Goal: Task Accomplishment & Management: Manage account settings

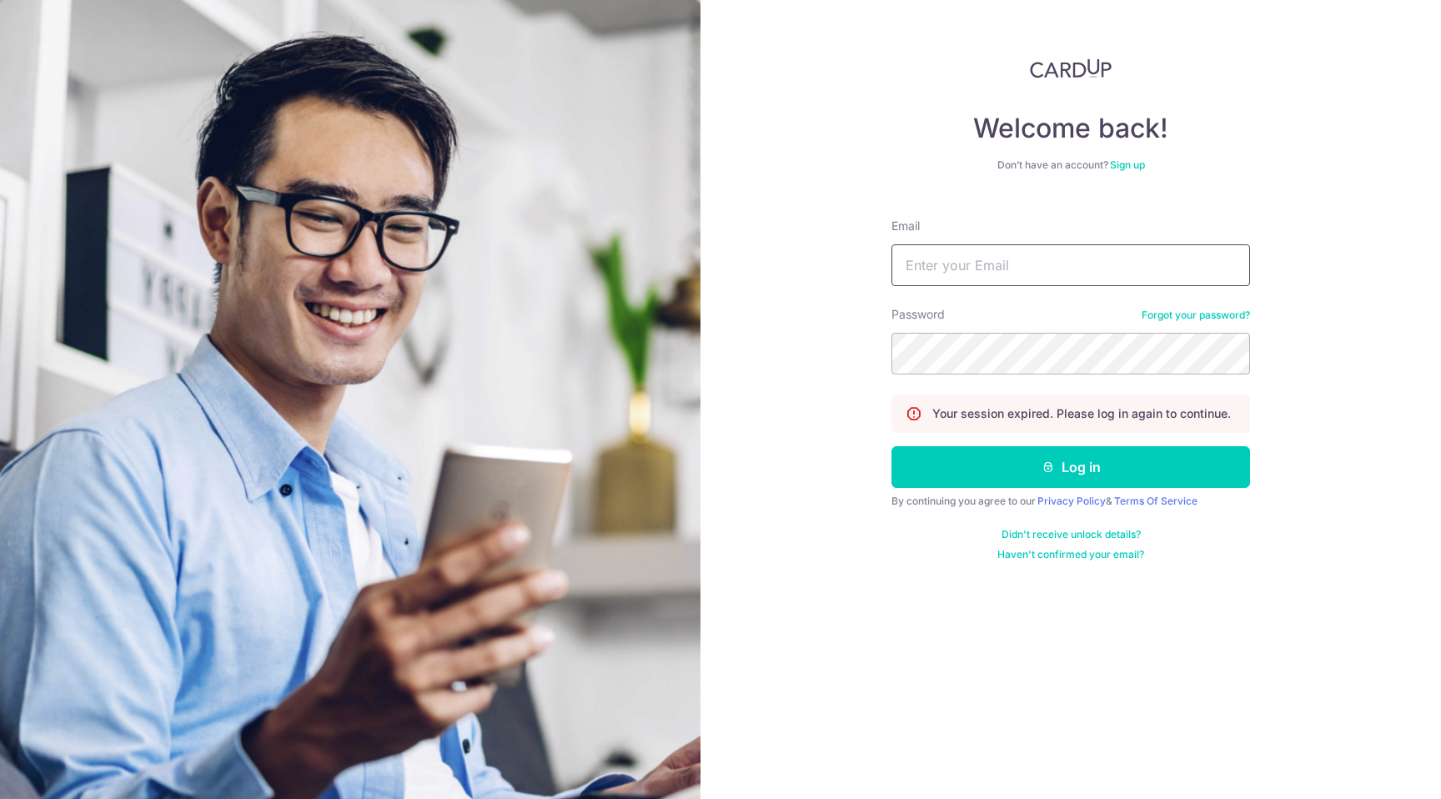
click at [928, 263] on input "Email" at bounding box center [1070, 265] width 359 height 42
click at [944, 270] on input "Email" at bounding box center [1070, 265] width 359 height 42
type input "joey.mcguire@gmail.com"
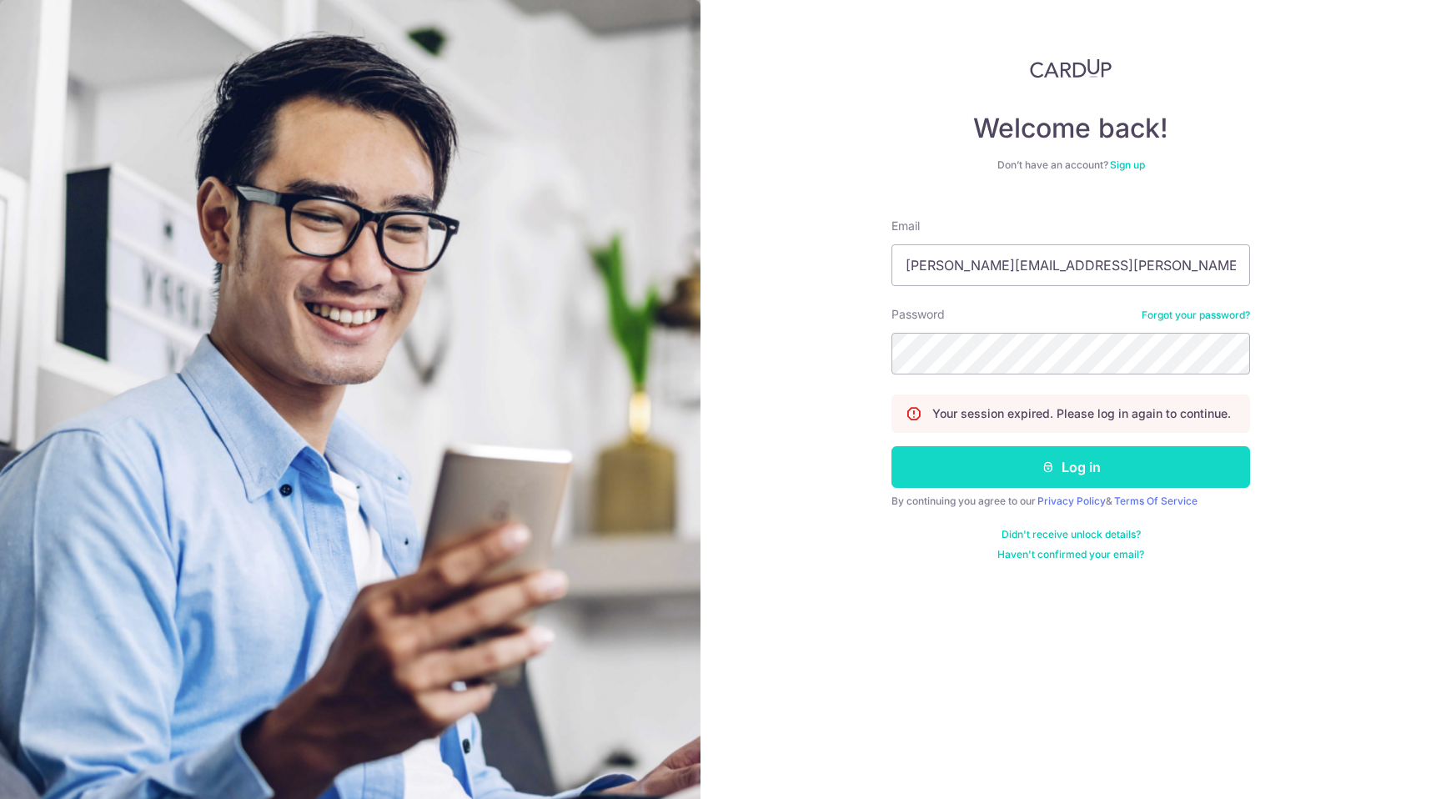
click at [956, 459] on button "Log in" at bounding box center [1070, 467] width 359 height 42
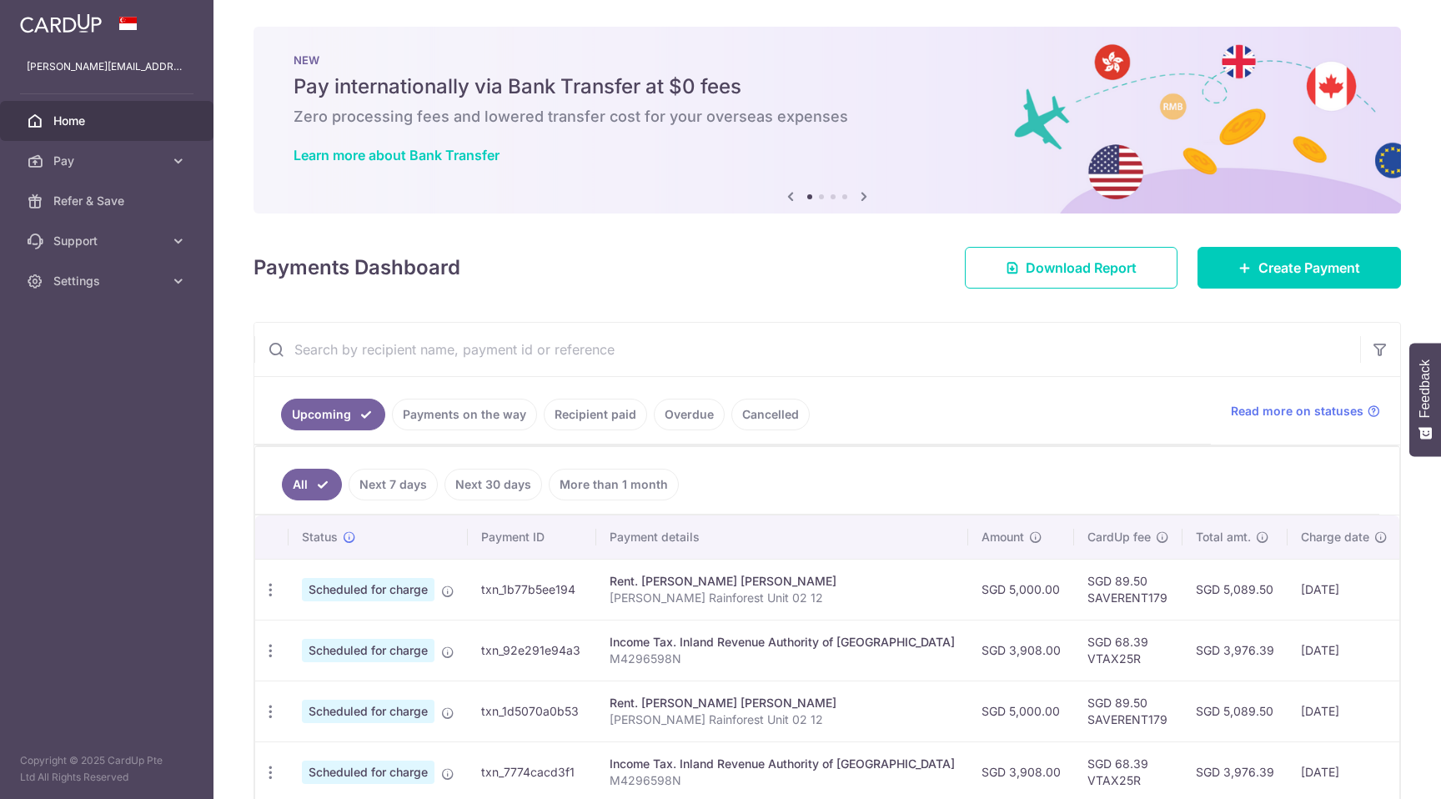
click at [466, 406] on link "Payments on the way" at bounding box center [464, 415] width 145 height 32
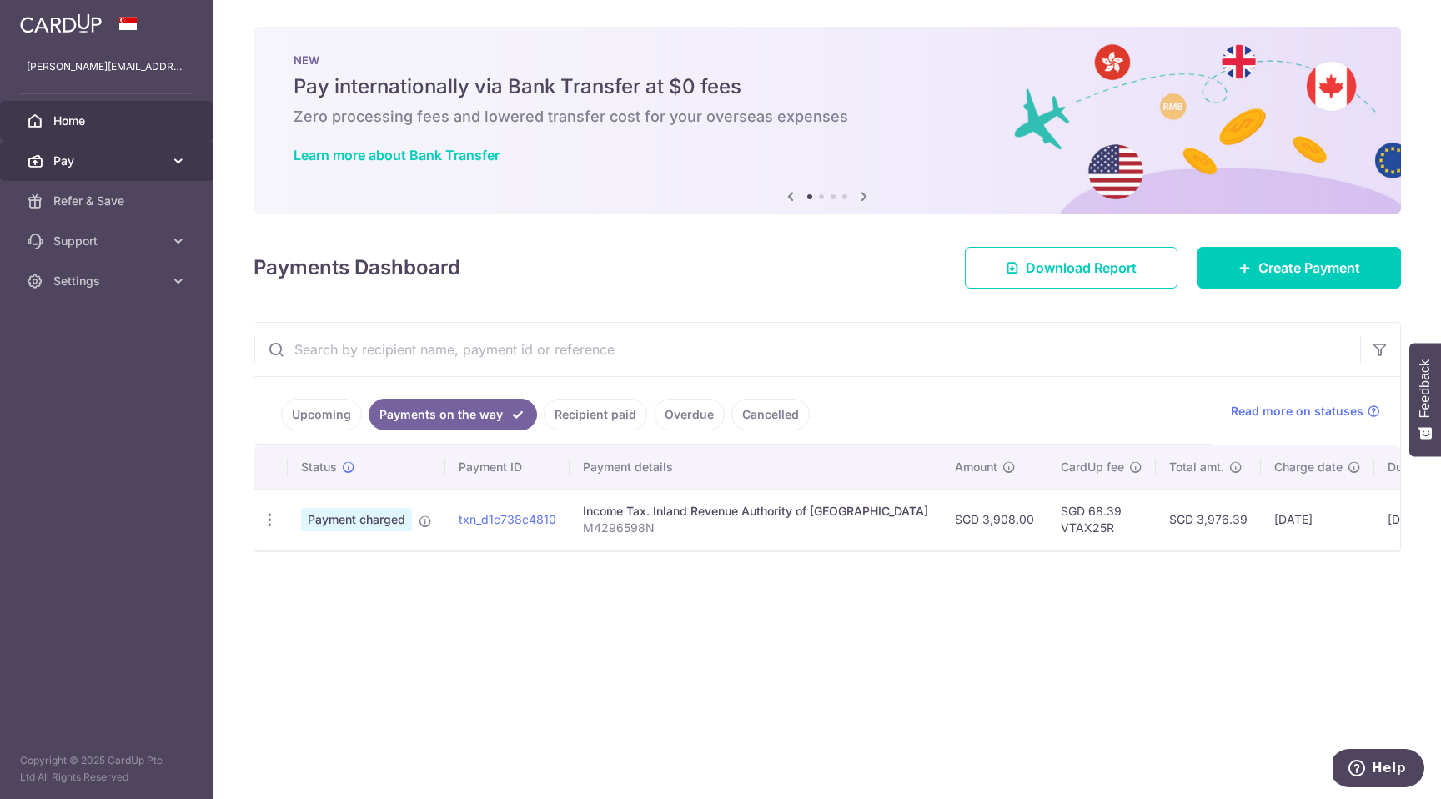
click at [89, 164] on span "Pay" at bounding box center [108, 161] width 110 height 17
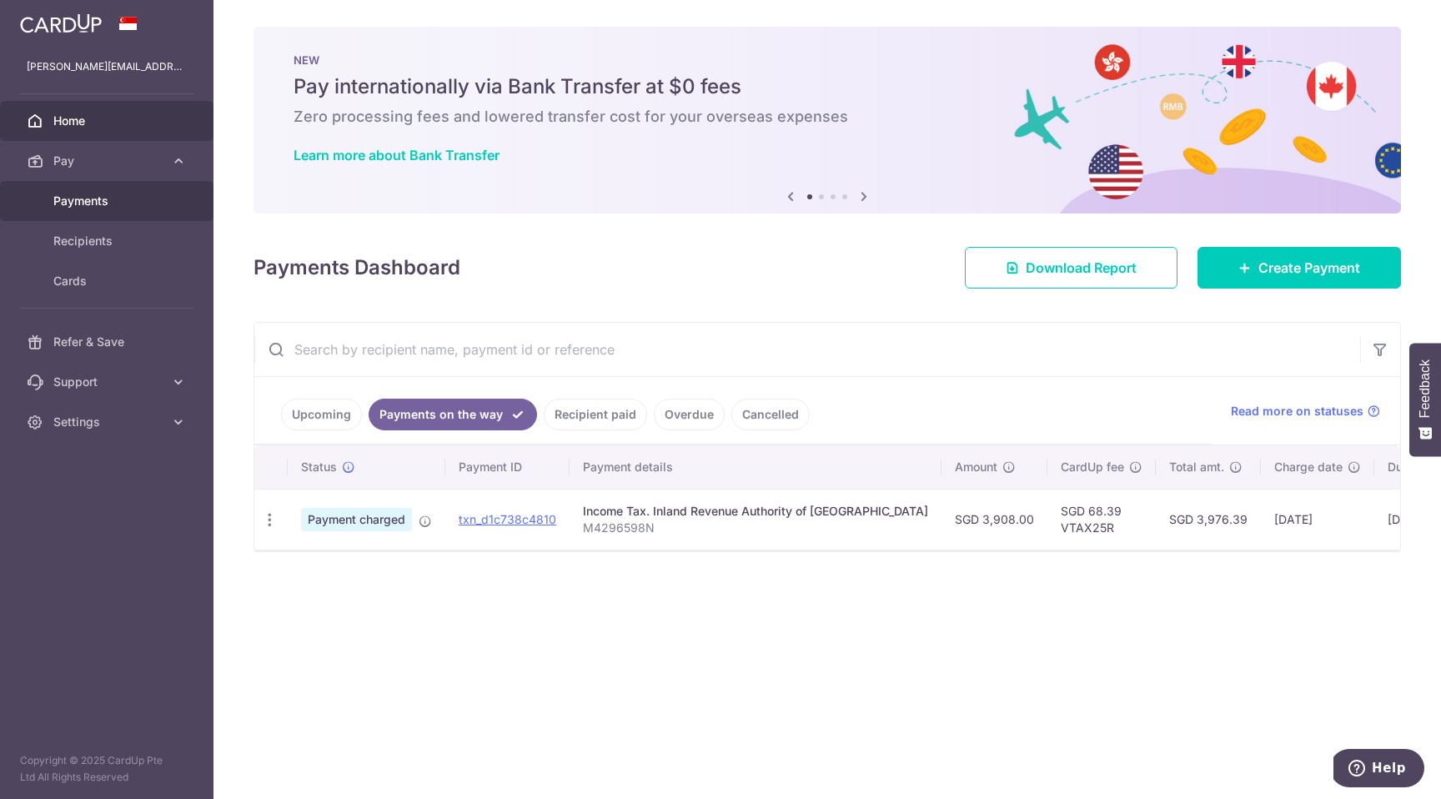
click at [70, 198] on span "Payments" at bounding box center [108, 201] width 110 height 17
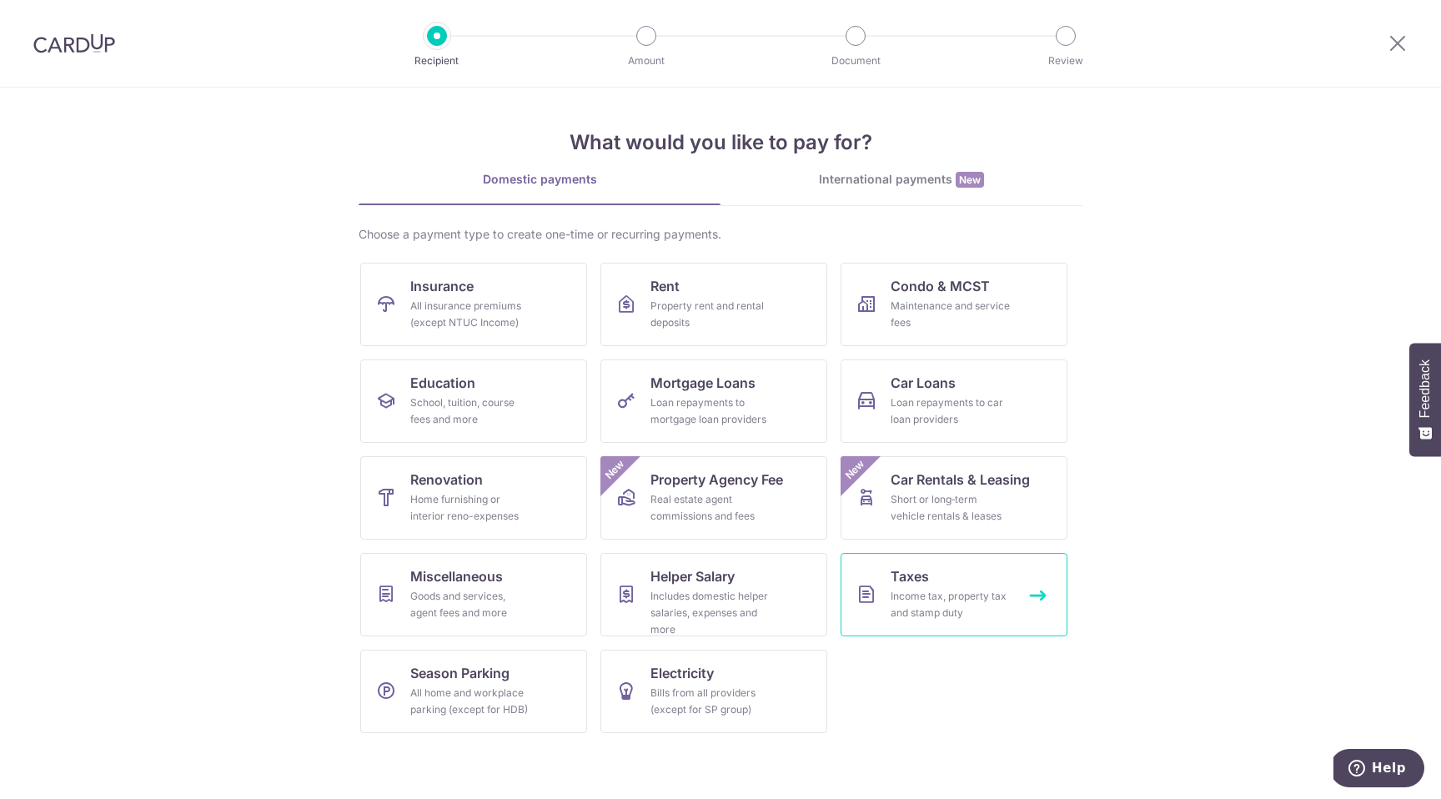
click at [909, 574] on span "Taxes" at bounding box center [910, 576] width 38 height 20
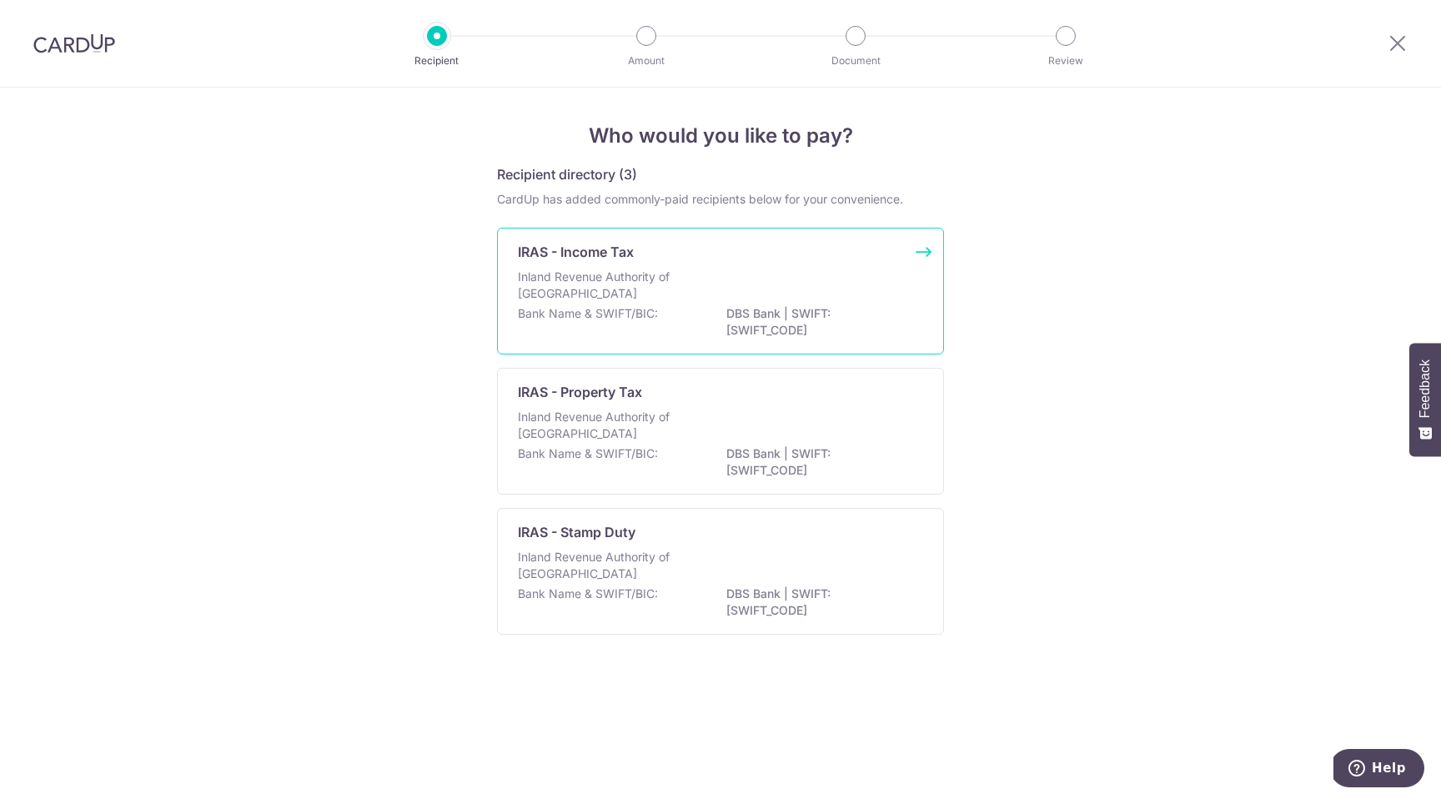
click at [707, 274] on div "Inland Revenue Authority of [GEOGRAPHIC_DATA]" at bounding box center [720, 287] width 405 height 37
click at [58, 36] on img at bounding box center [74, 43] width 82 height 20
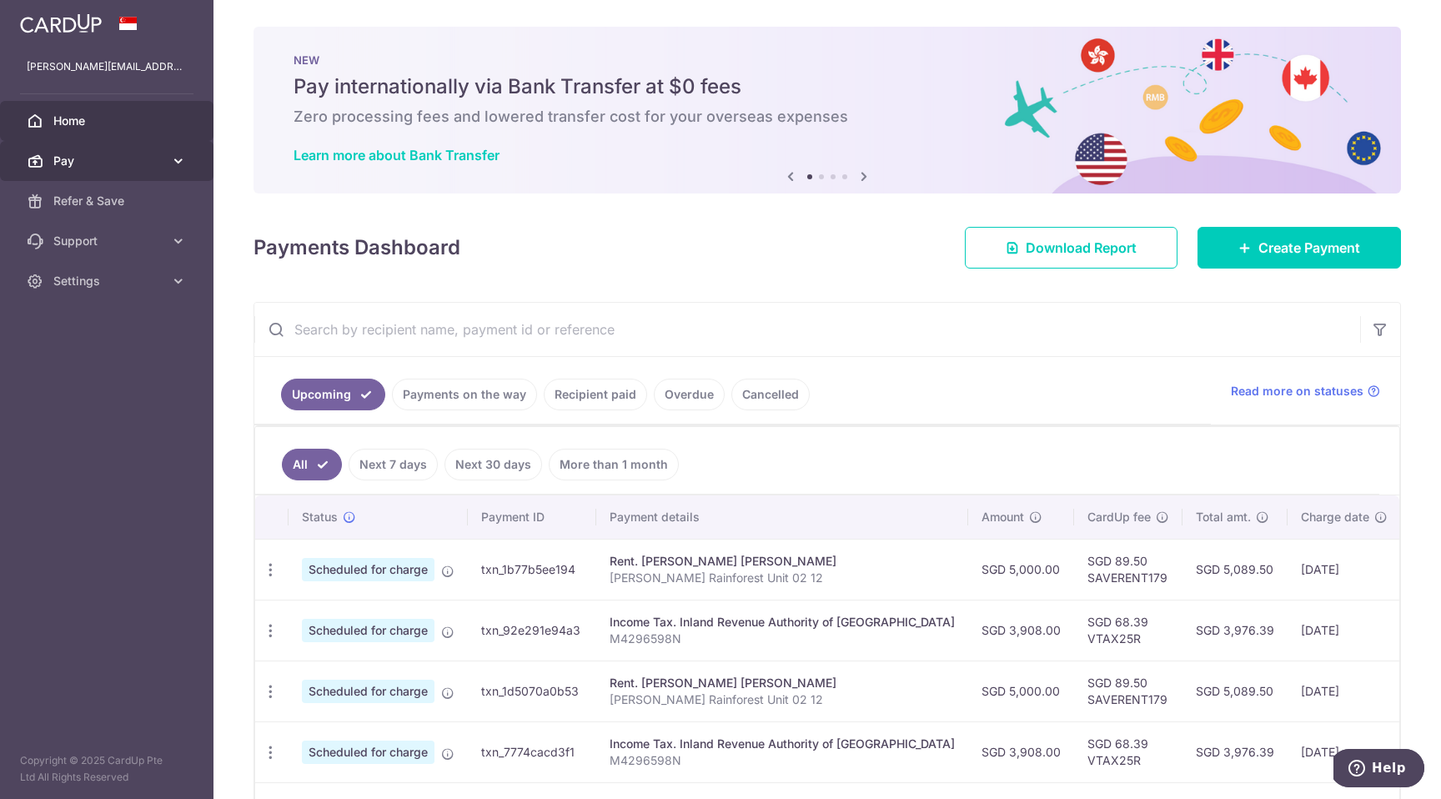
click at [73, 159] on span "Pay" at bounding box center [108, 161] width 110 height 17
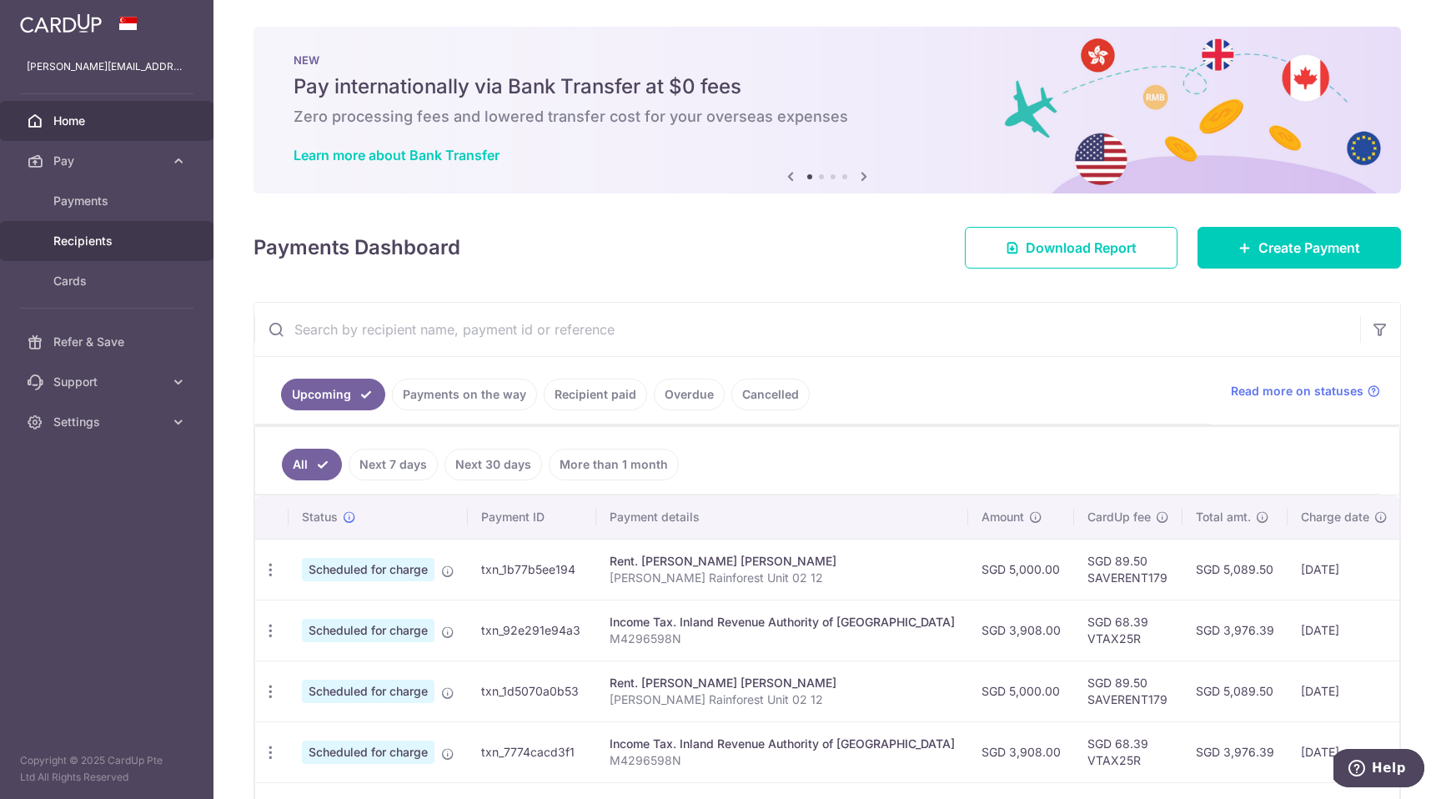
click at [90, 244] on span "Recipients" at bounding box center [108, 241] width 110 height 17
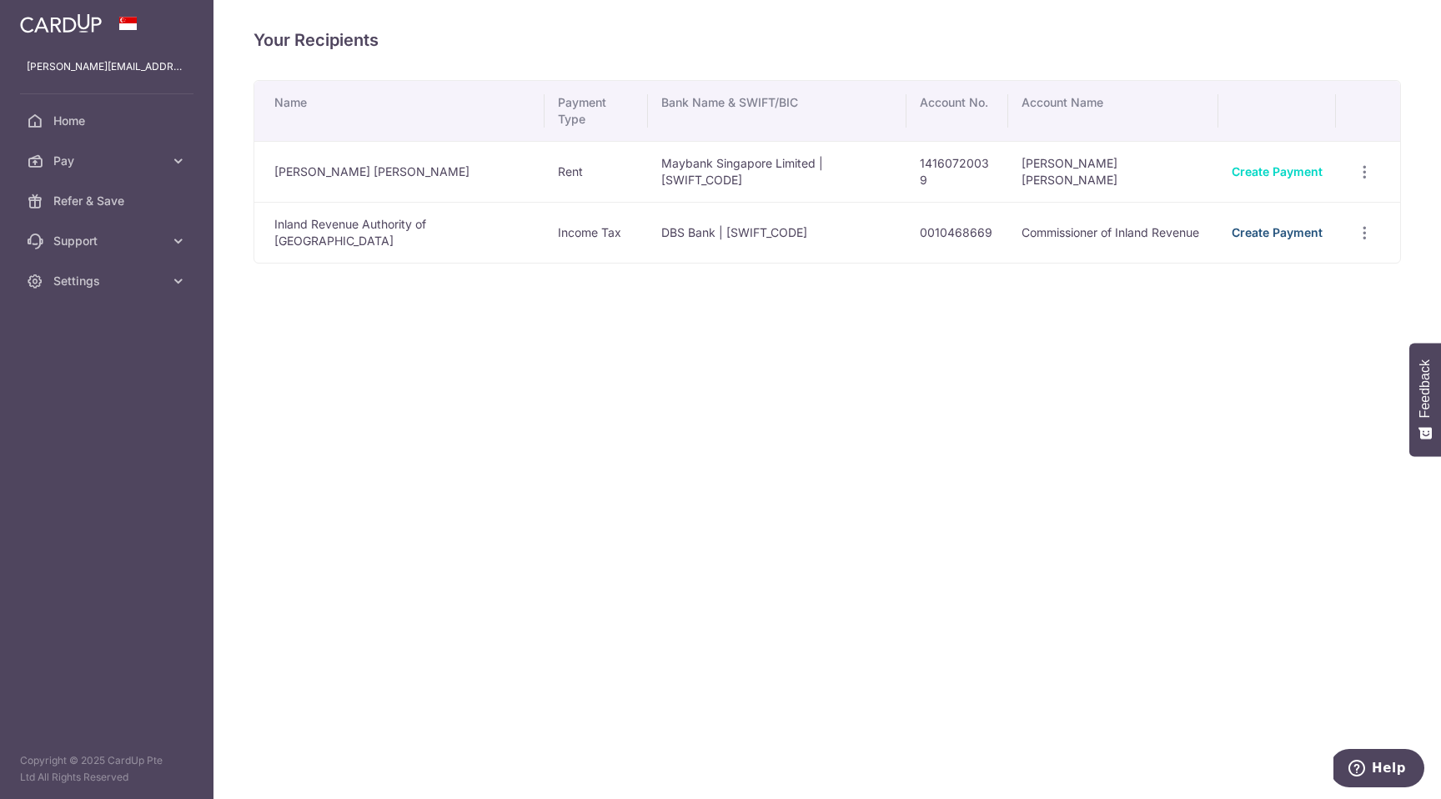
click at [1253, 225] on link "Create Payment" at bounding box center [1277, 232] width 91 height 14
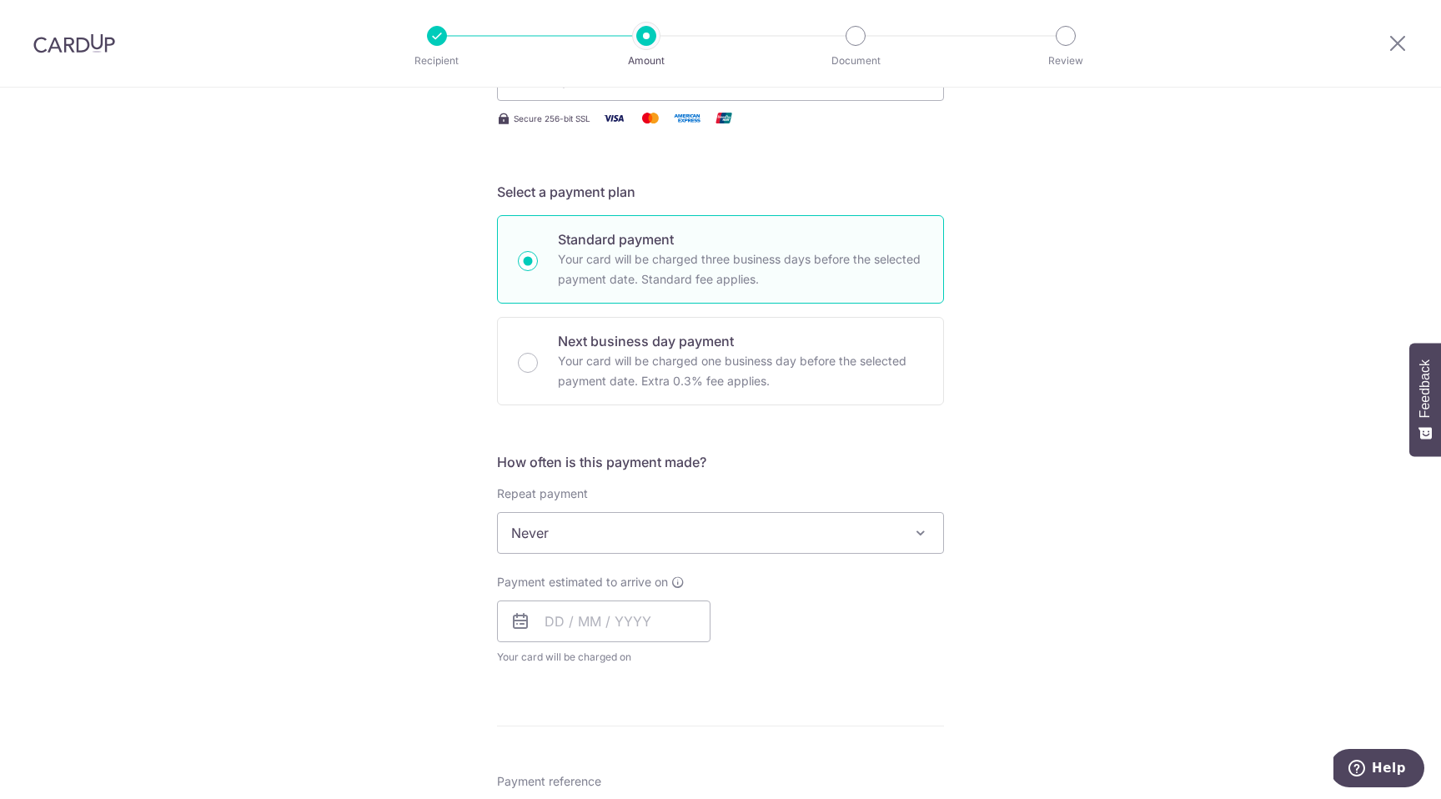
scroll to position [320, 0]
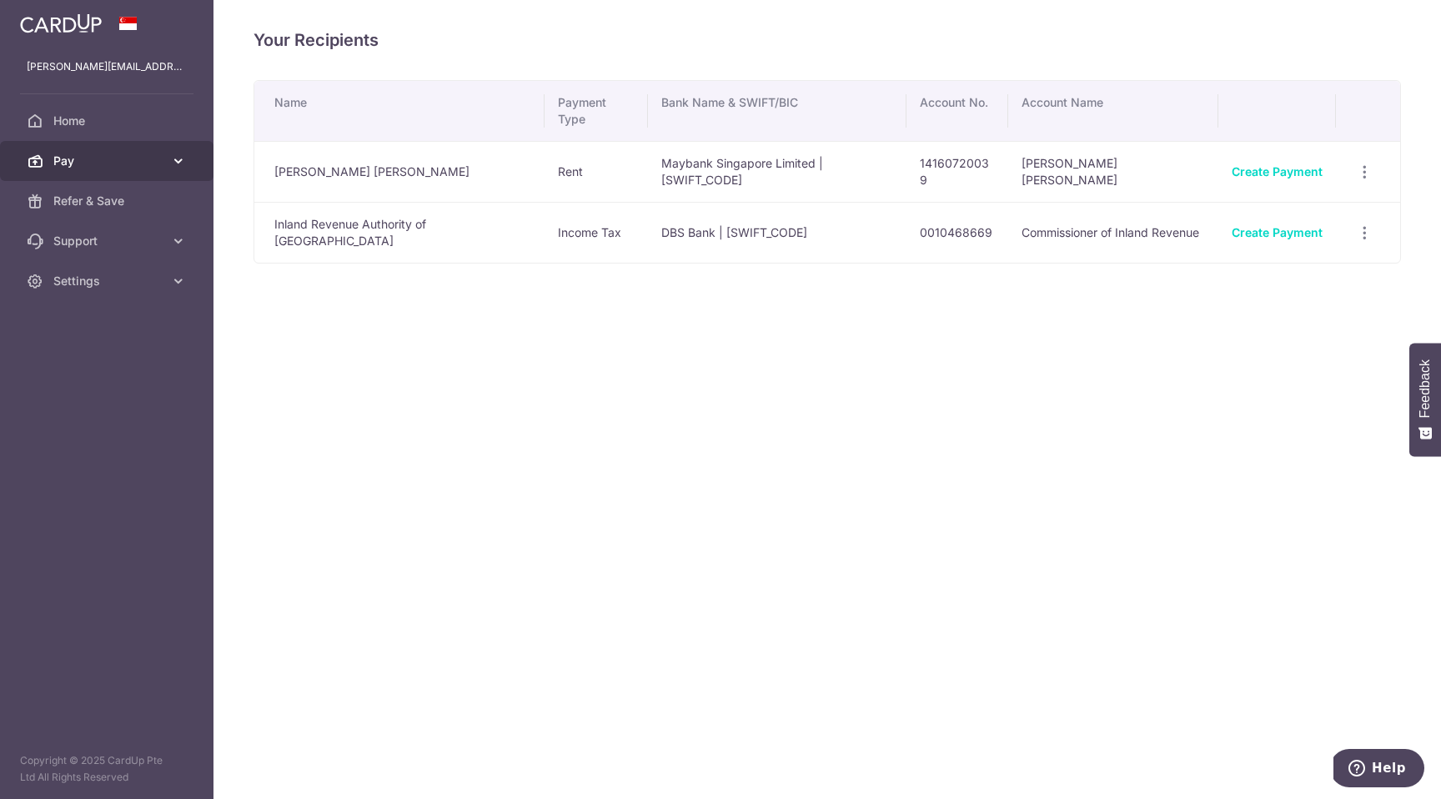
click at [105, 155] on span "Pay" at bounding box center [108, 161] width 110 height 17
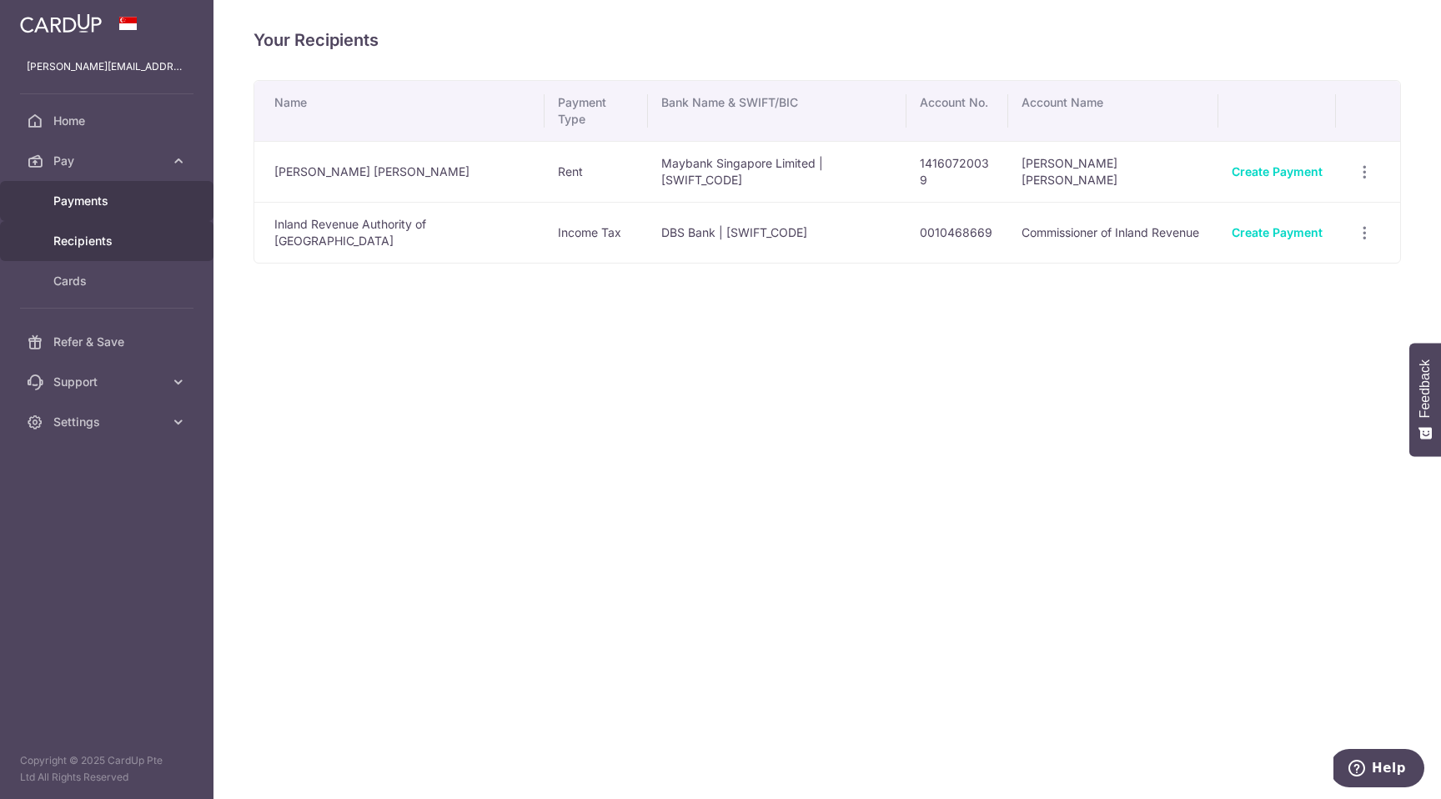
click at [90, 203] on span "Payments" at bounding box center [108, 201] width 110 height 17
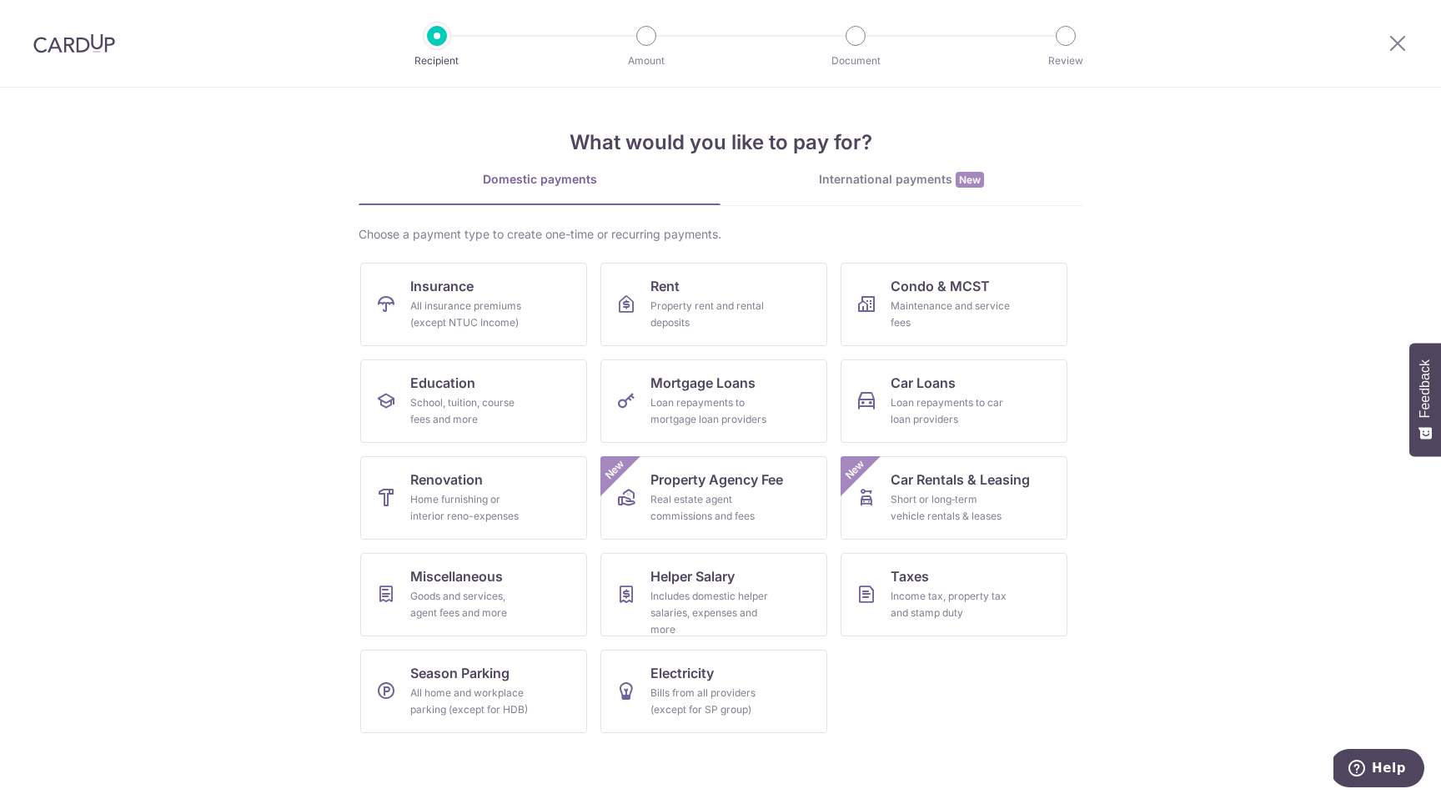
click at [53, 40] on img at bounding box center [74, 43] width 82 height 20
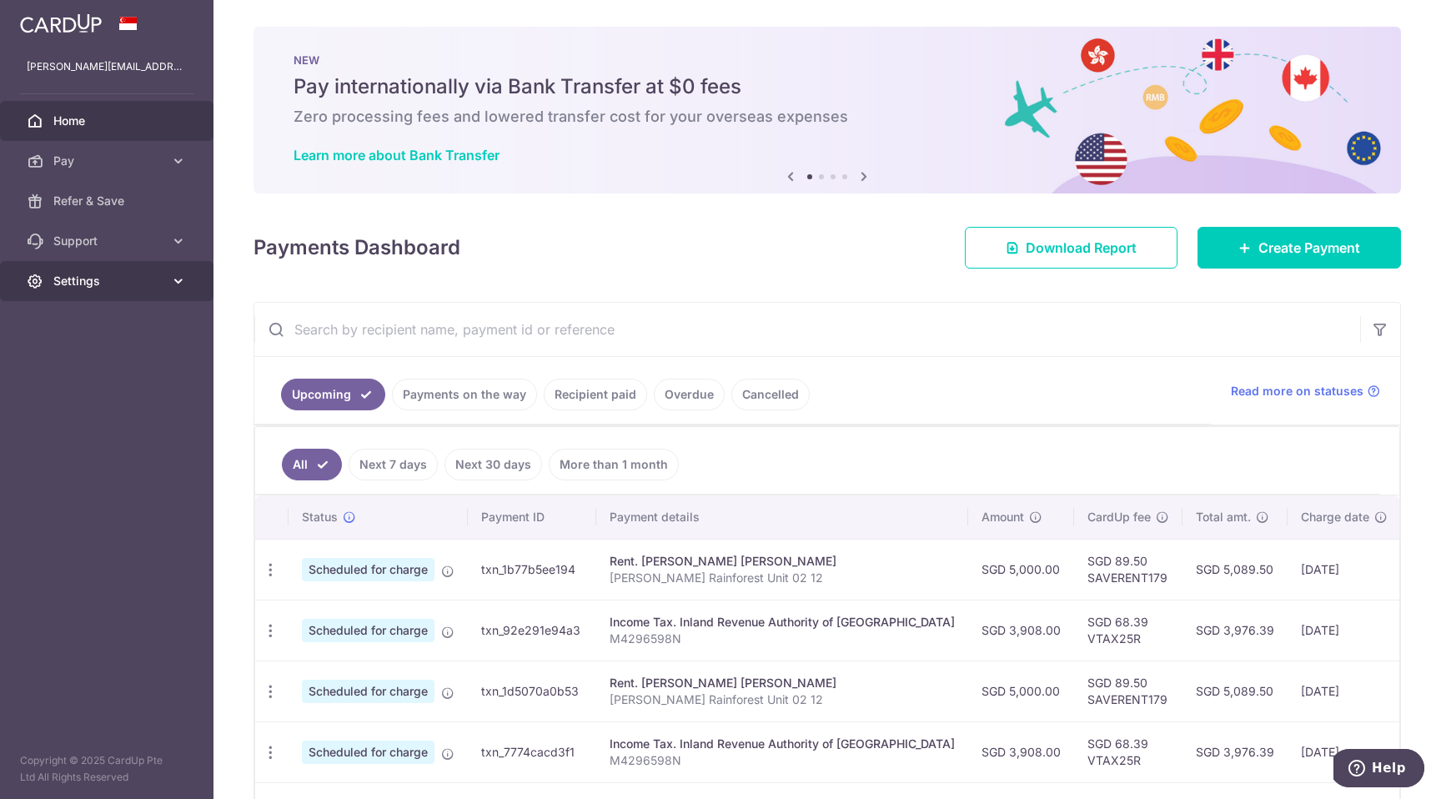
click at [93, 275] on span "Settings" at bounding box center [108, 281] width 110 height 17
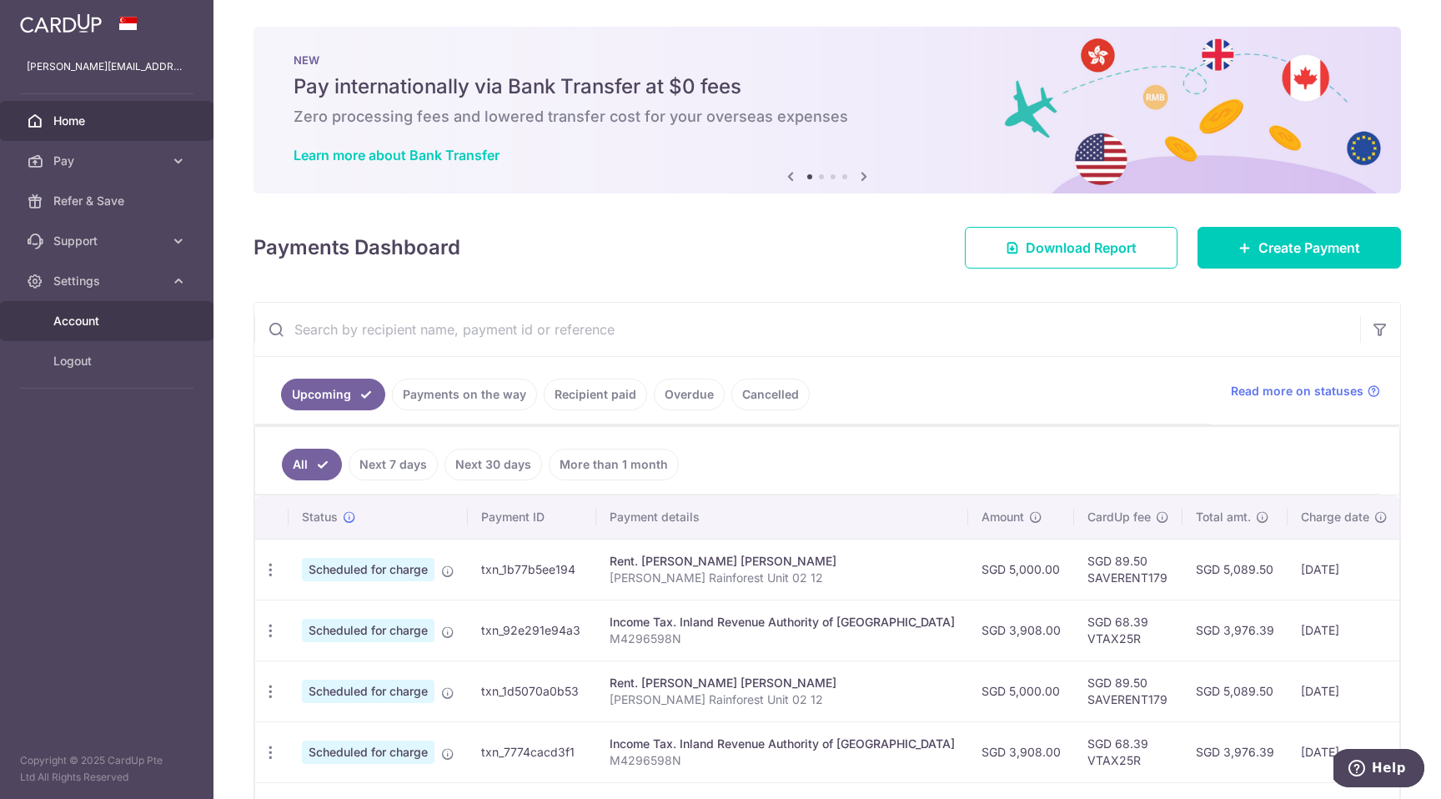
click at [87, 319] on span "Account" at bounding box center [108, 321] width 110 height 17
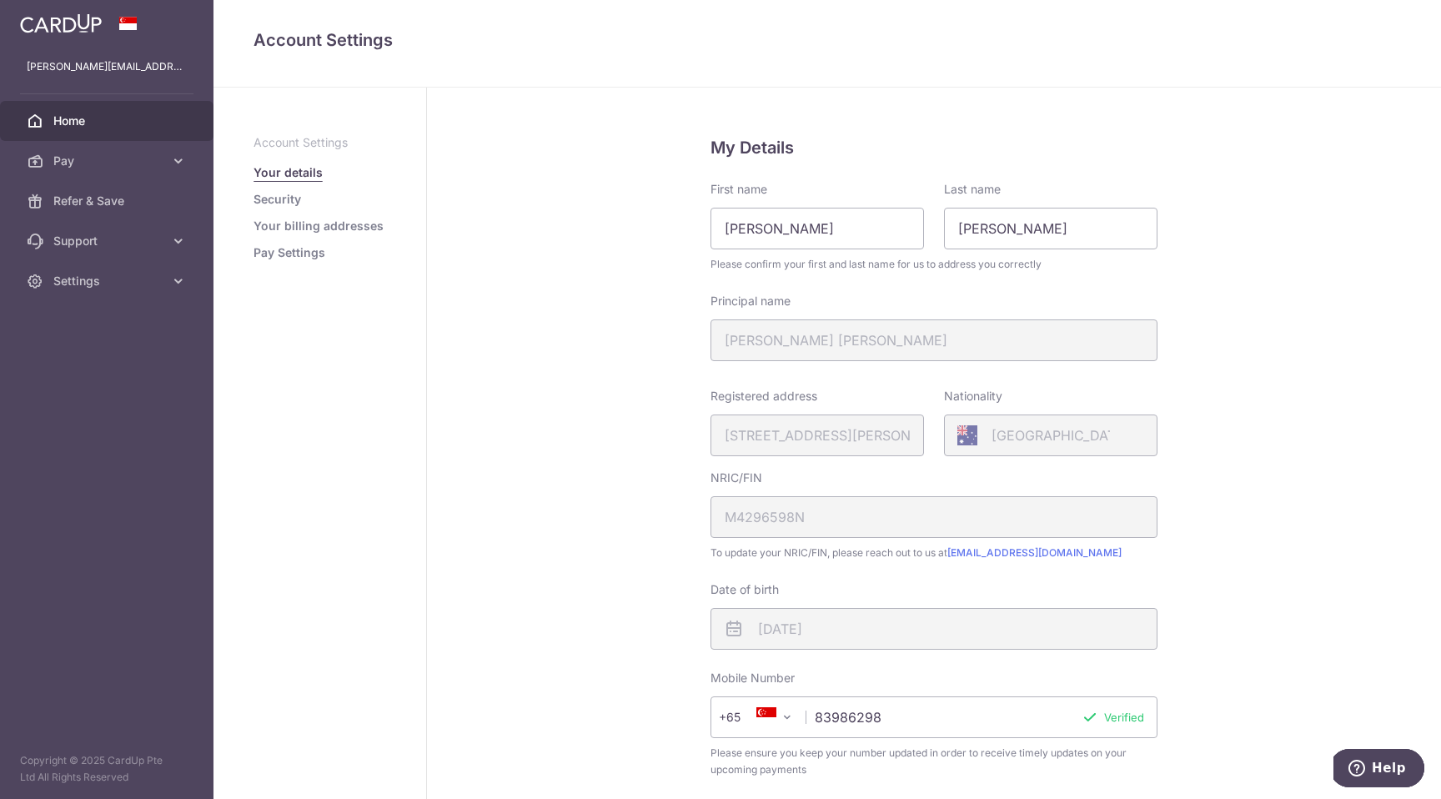
click at [92, 120] on span "Home" at bounding box center [108, 121] width 110 height 17
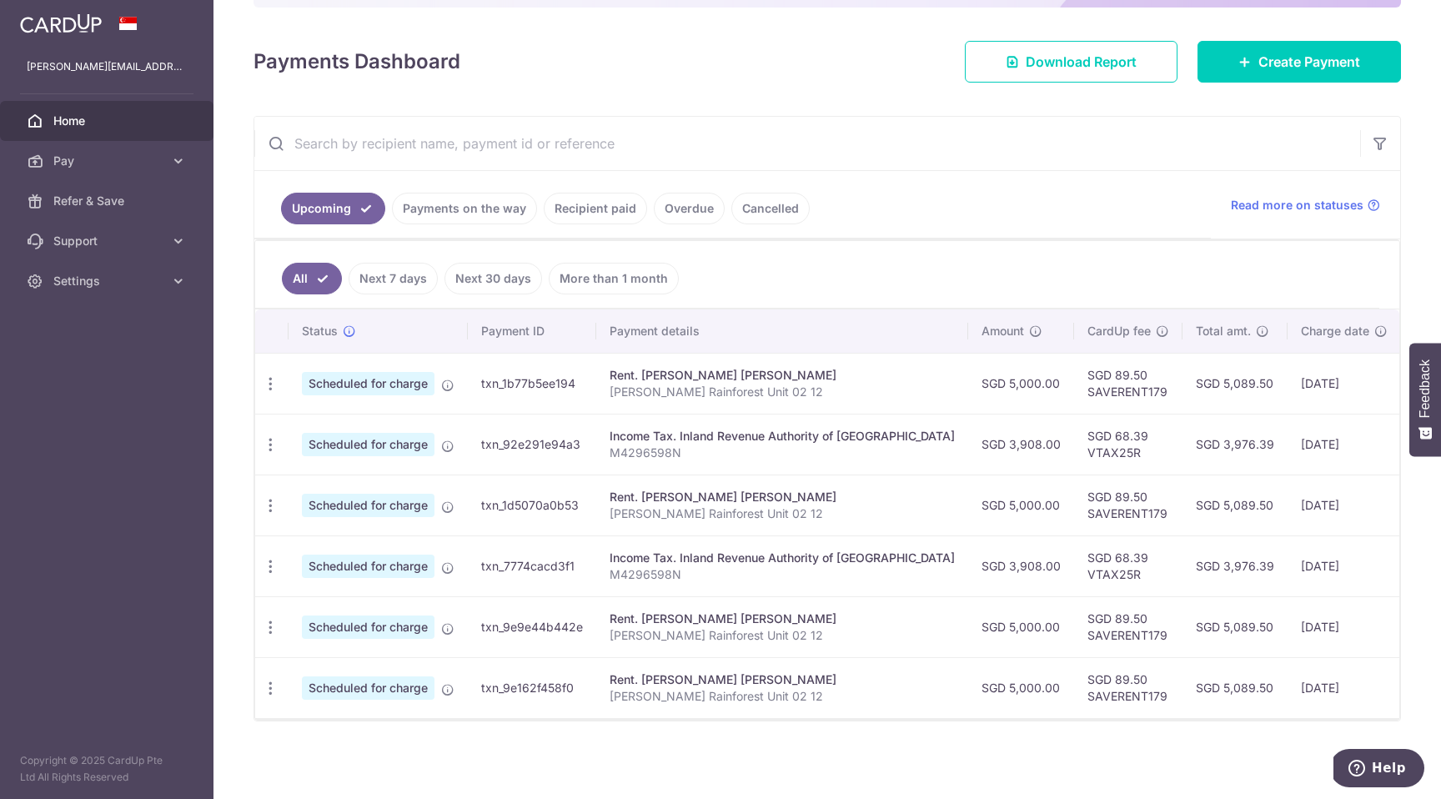
scroll to position [207, 0]
drag, startPoint x: 950, startPoint y: 444, endPoint x: 1001, endPoint y: 441, distance: 51.8
click at [1001, 441] on td "SGD 3,908.00" at bounding box center [1021, 443] width 106 height 61
copy td "3,908.00"
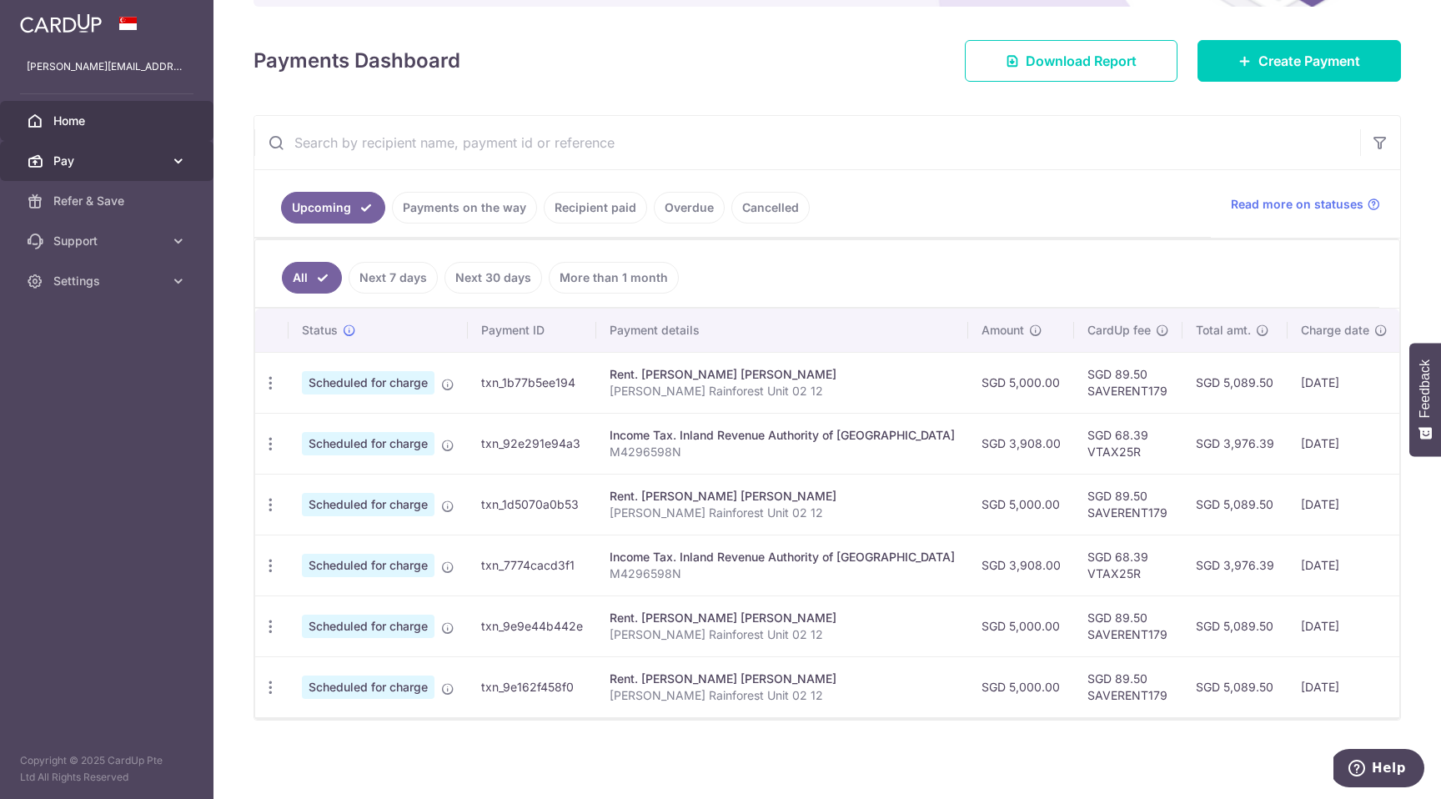
click at [110, 165] on span "Pay" at bounding box center [108, 161] width 110 height 17
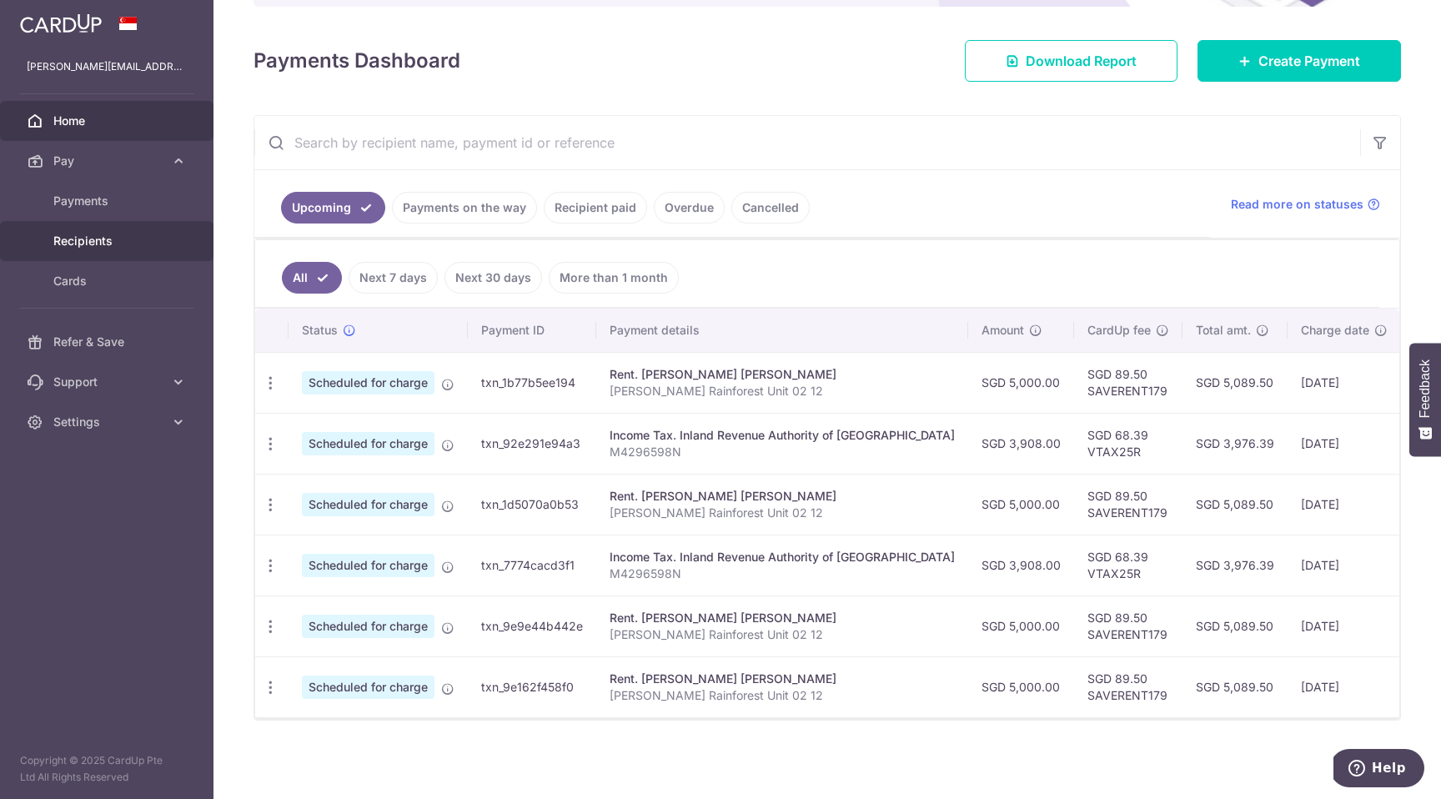
click at [103, 234] on span "Recipients" at bounding box center [108, 241] width 110 height 17
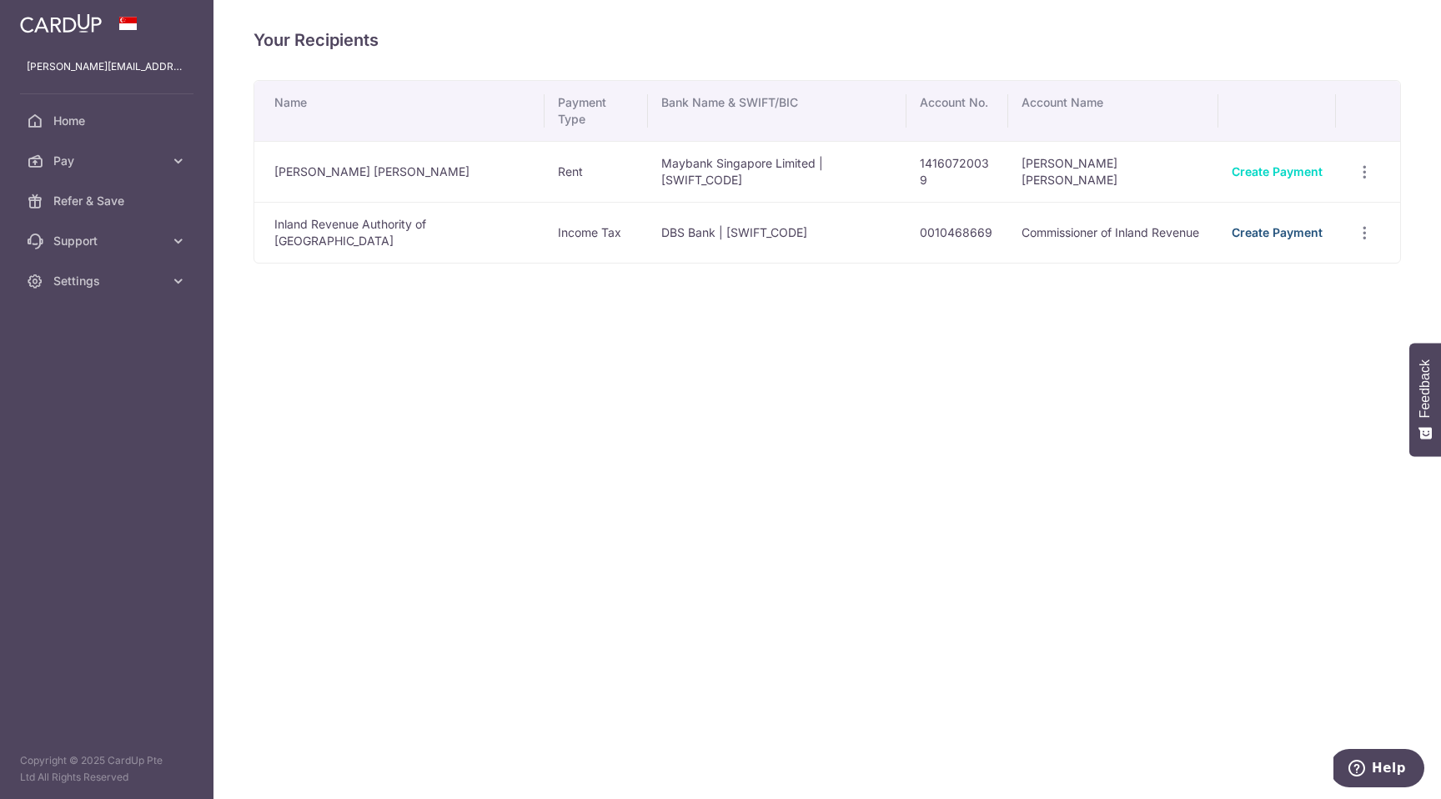
click at [1254, 225] on link "Create Payment" at bounding box center [1277, 232] width 91 height 14
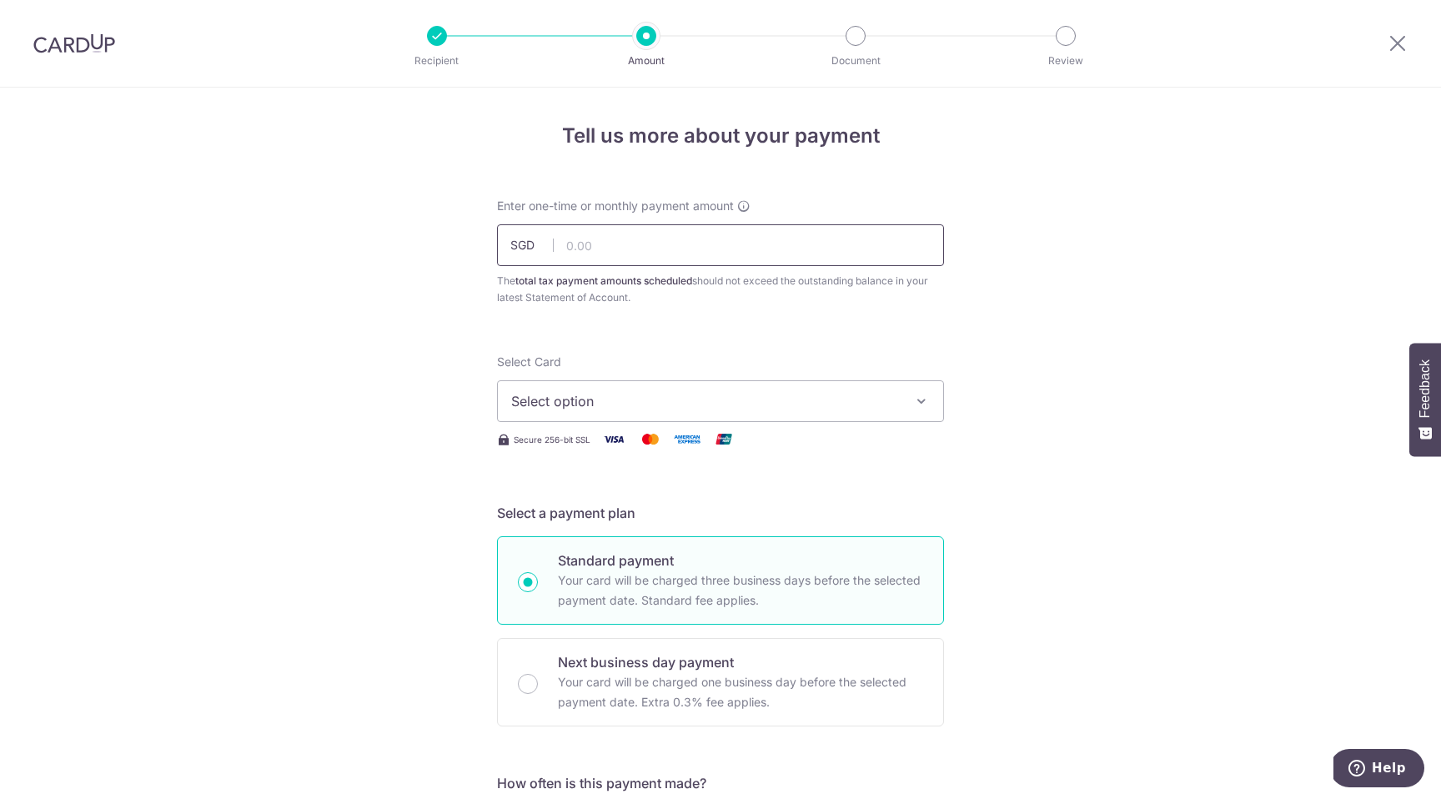
click at [600, 241] on input "text" at bounding box center [720, 245] width 447 height 42
paste input "3,908.00"
type input "3,908.00"
click at [570, 404] on span "Select option" at bounding box center [705, 401] width 389 height 20
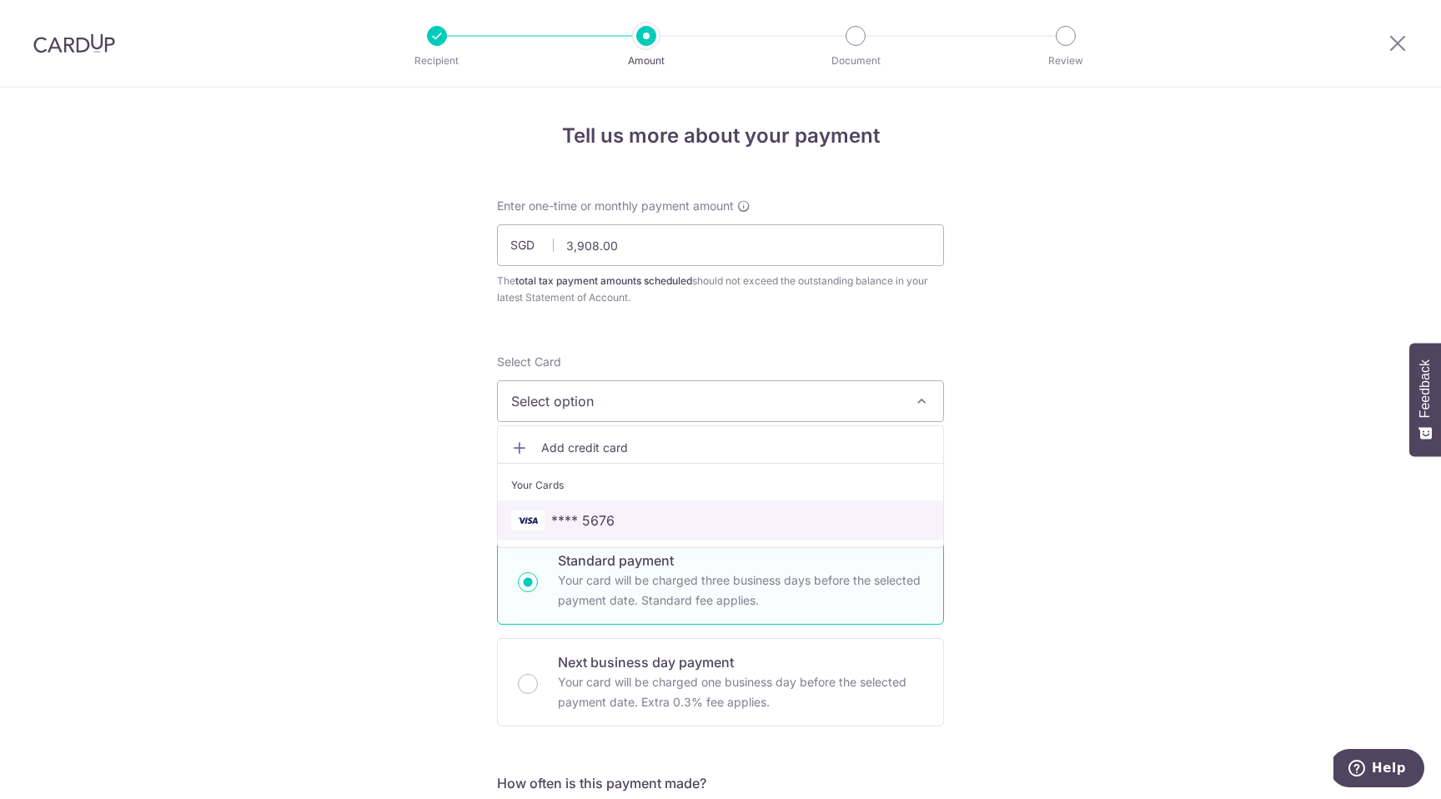
click at [566, 525] on span "**** 5676" at bounding box center [582, 520] width 63 height 20
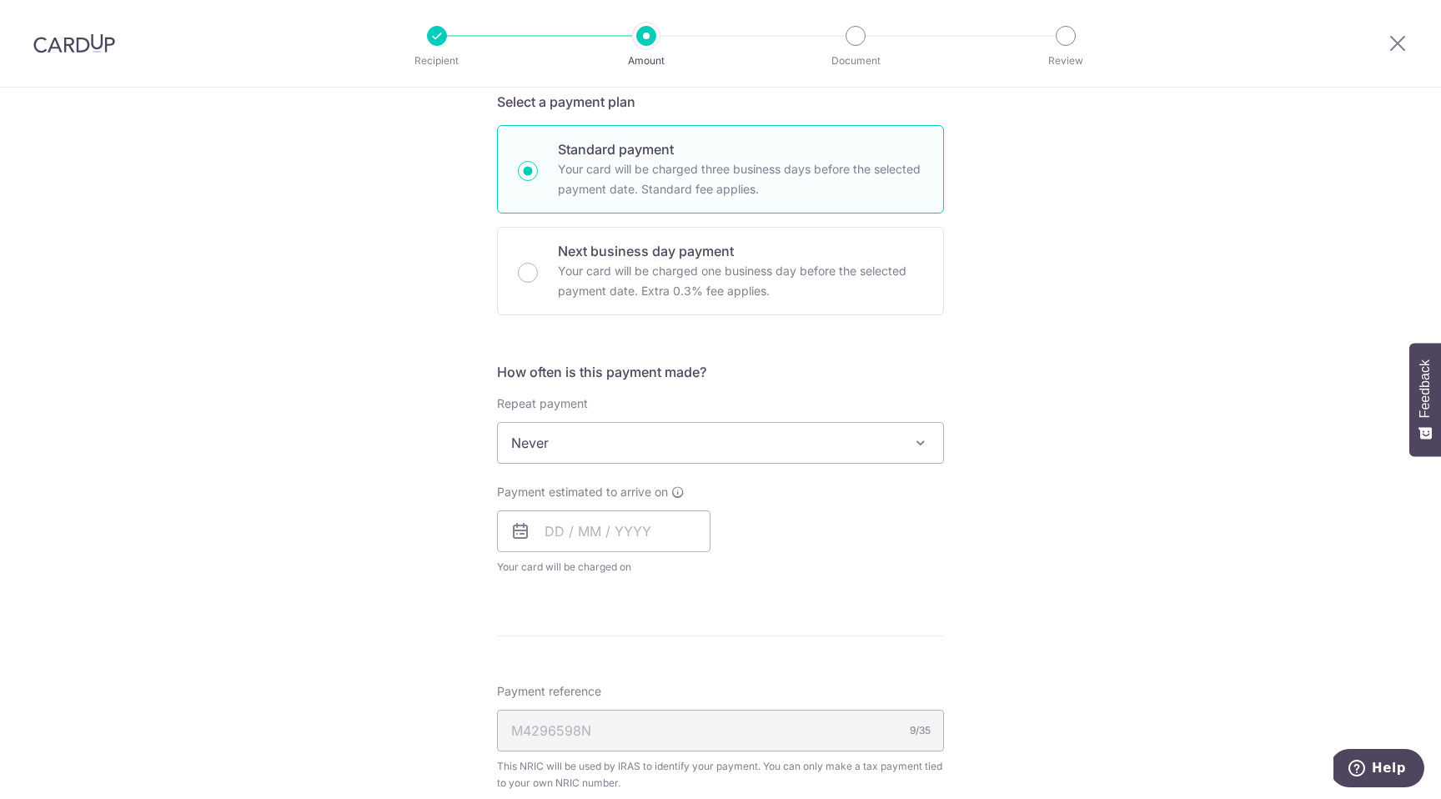
scroll to position [424, 0]
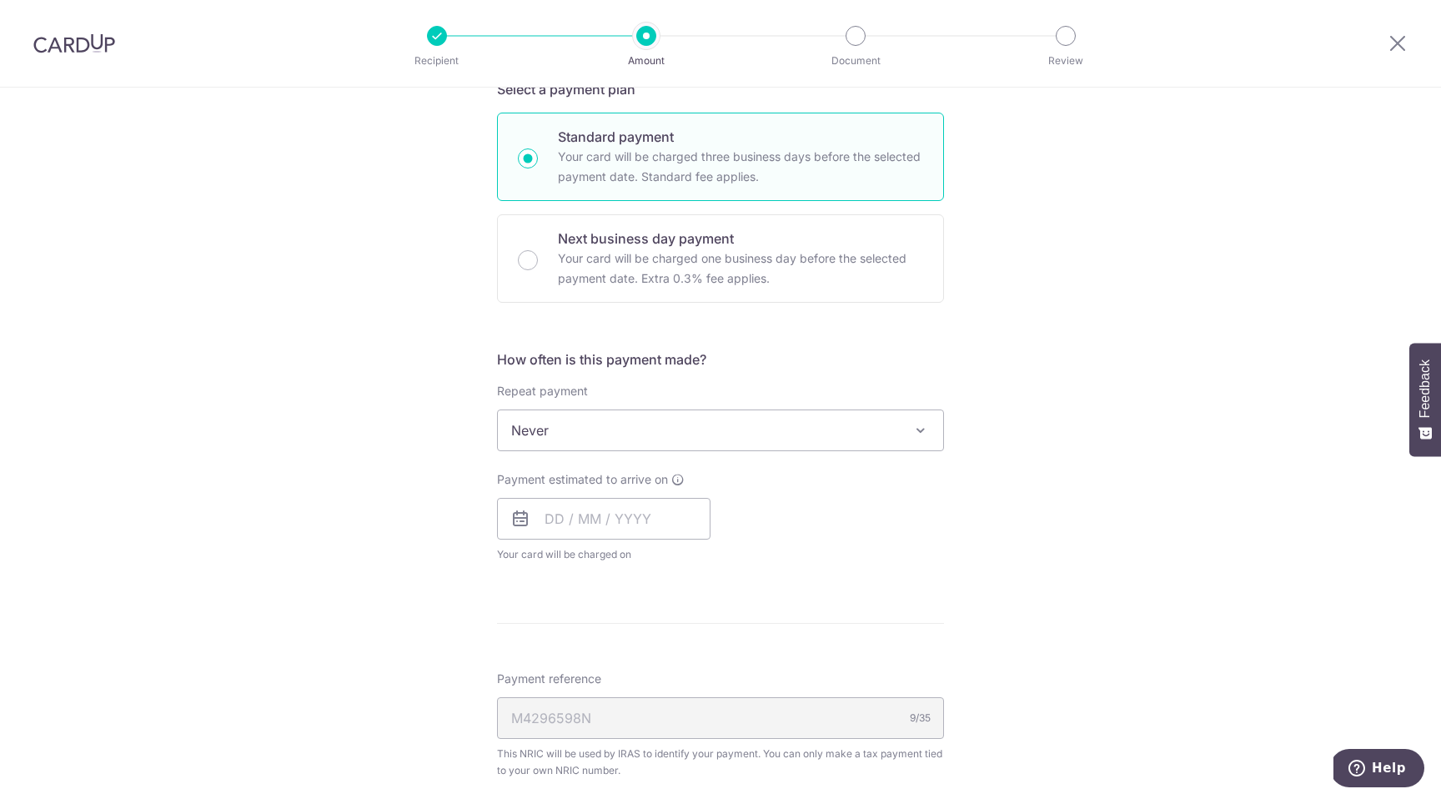
click at [610, 421] on span "Never" at bounding box center [720, 430] width 445 height 40
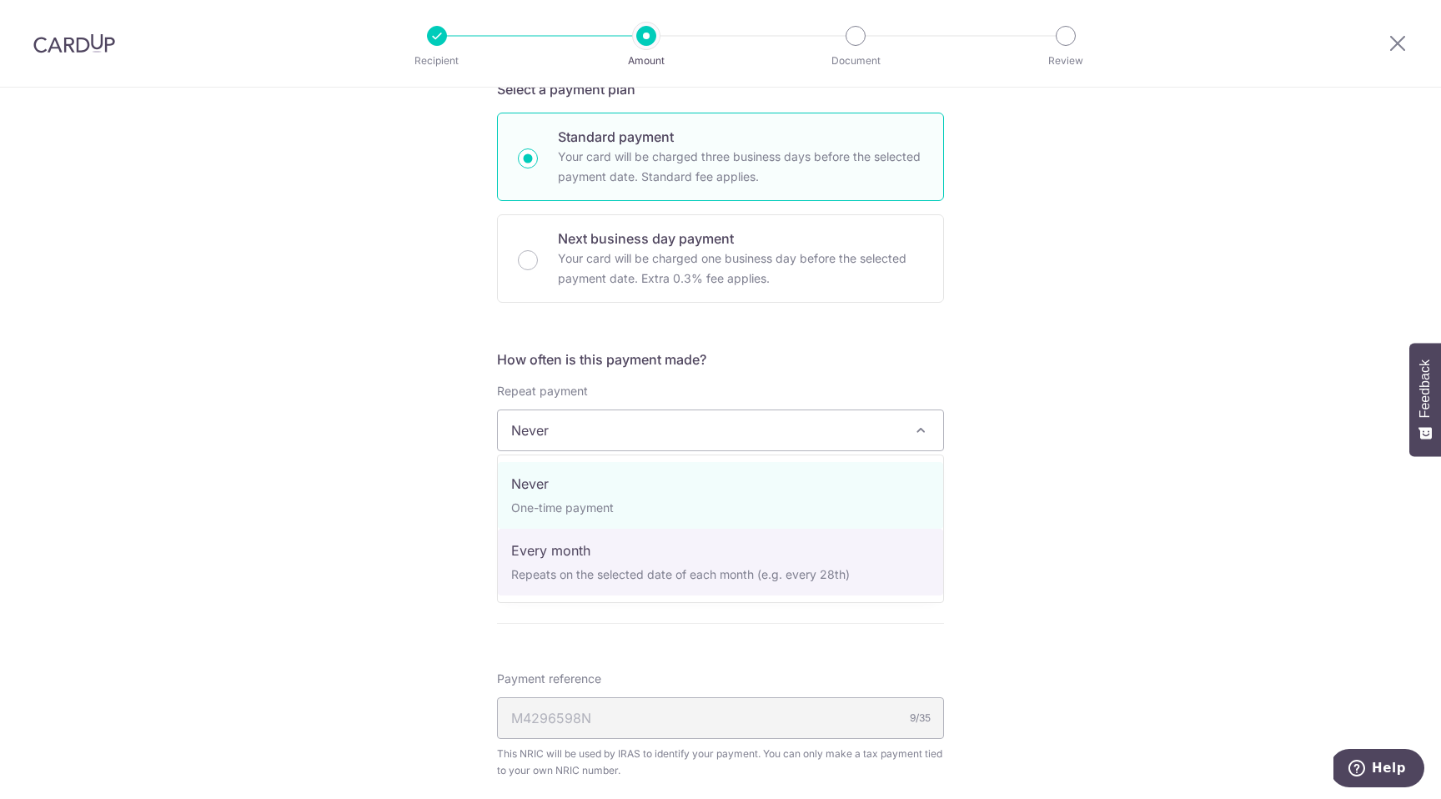
select select "3"
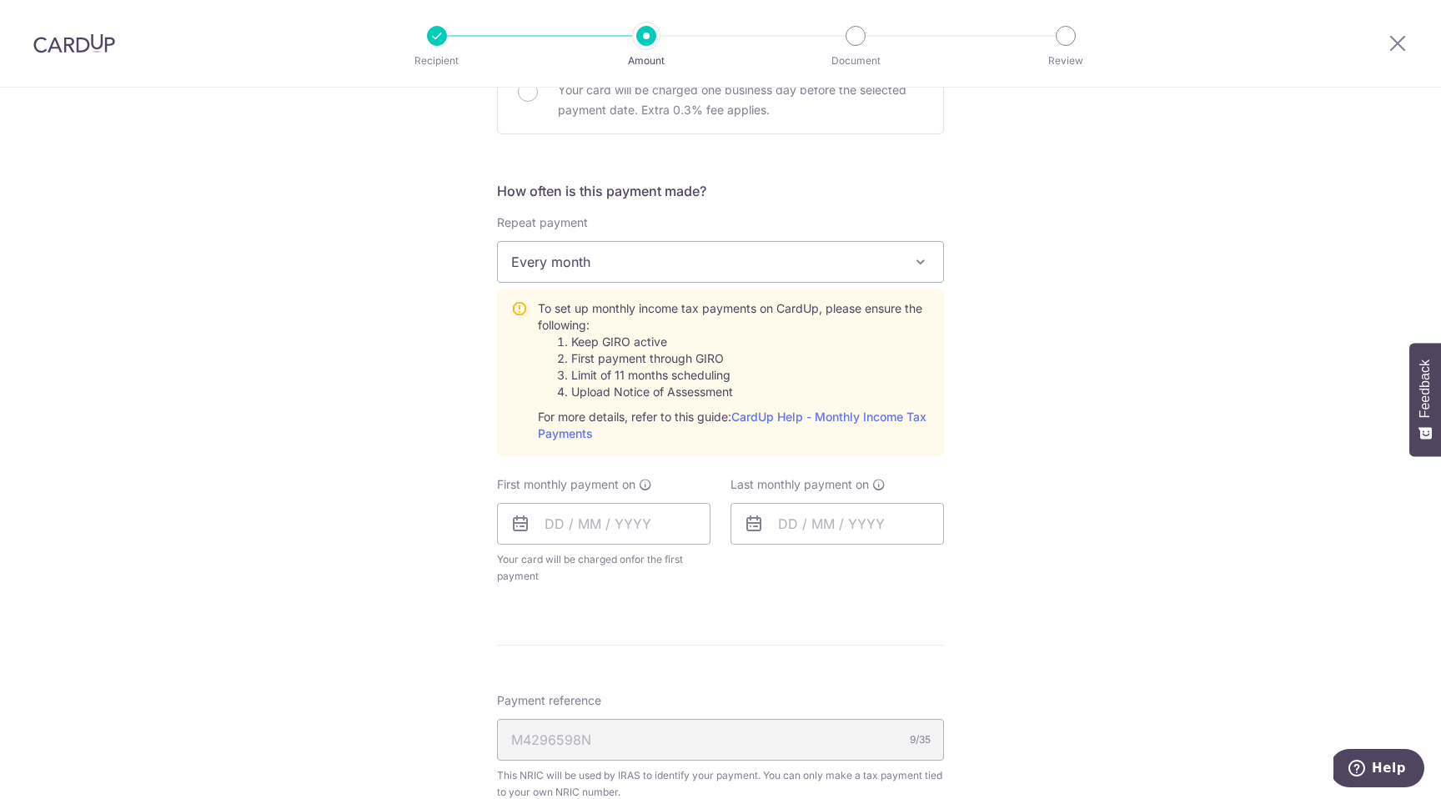
scroll to position [607, 0]
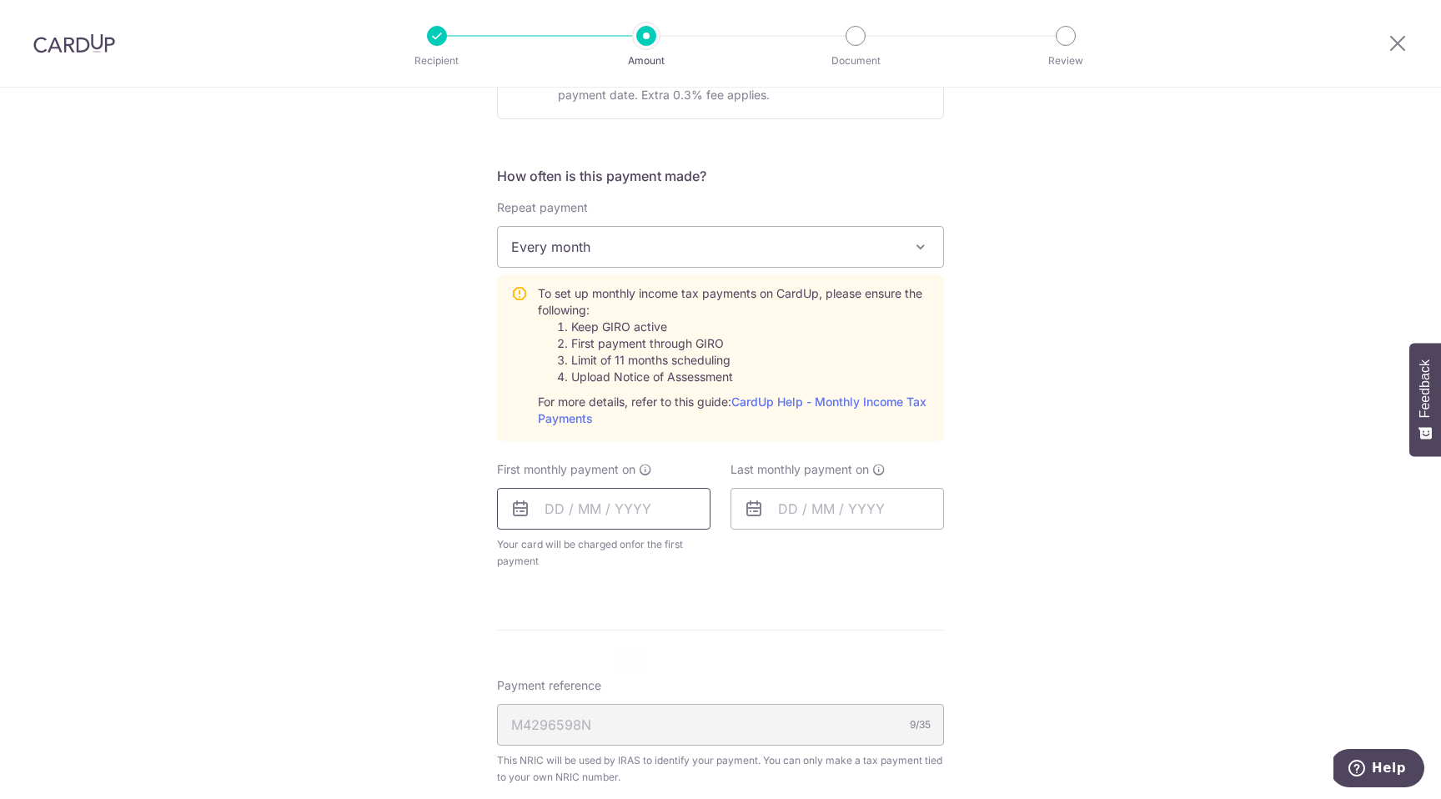
click at [561, 507] on input "text" at bounding box center [603, 509] width 213 height 42
click at [731, 553] on link "Next" at bounding box center [733, 554] width 20 height 20
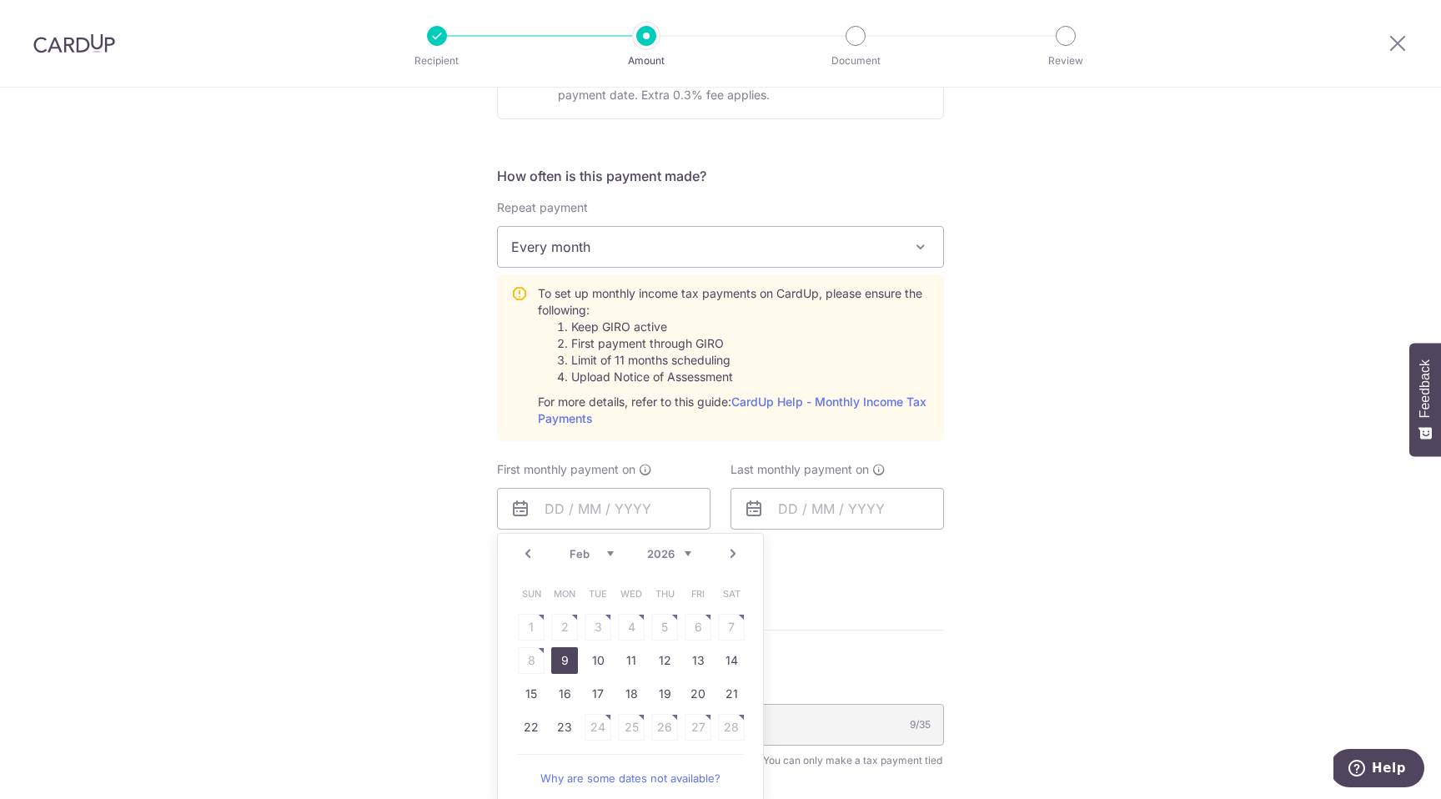
click at [566, 658] on link "9" at bounding box center [564, 660] width 27 height 27
type input "[DATE]"
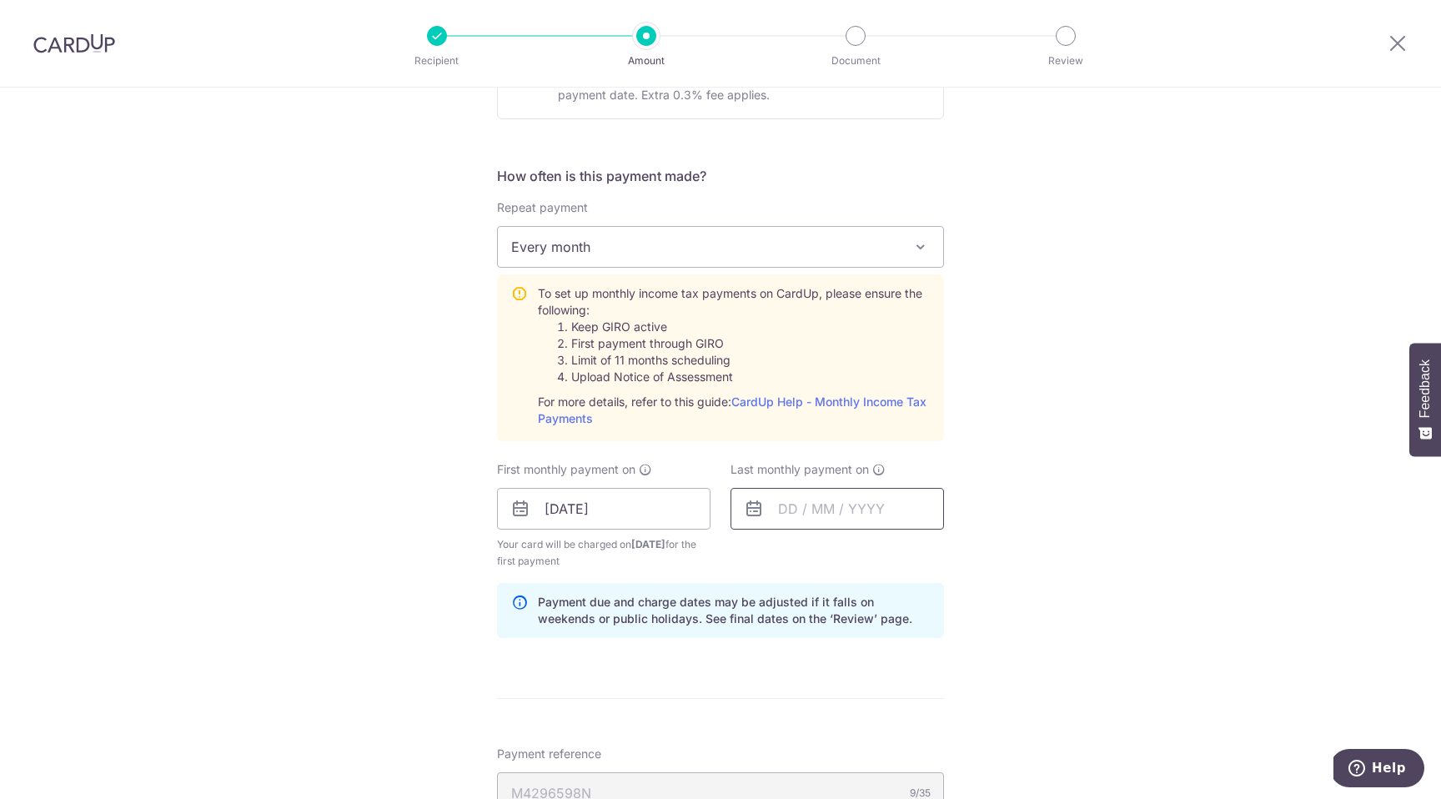
click at [793, 500] on input "text" at bounding box center [836, 509] width 213 height 42
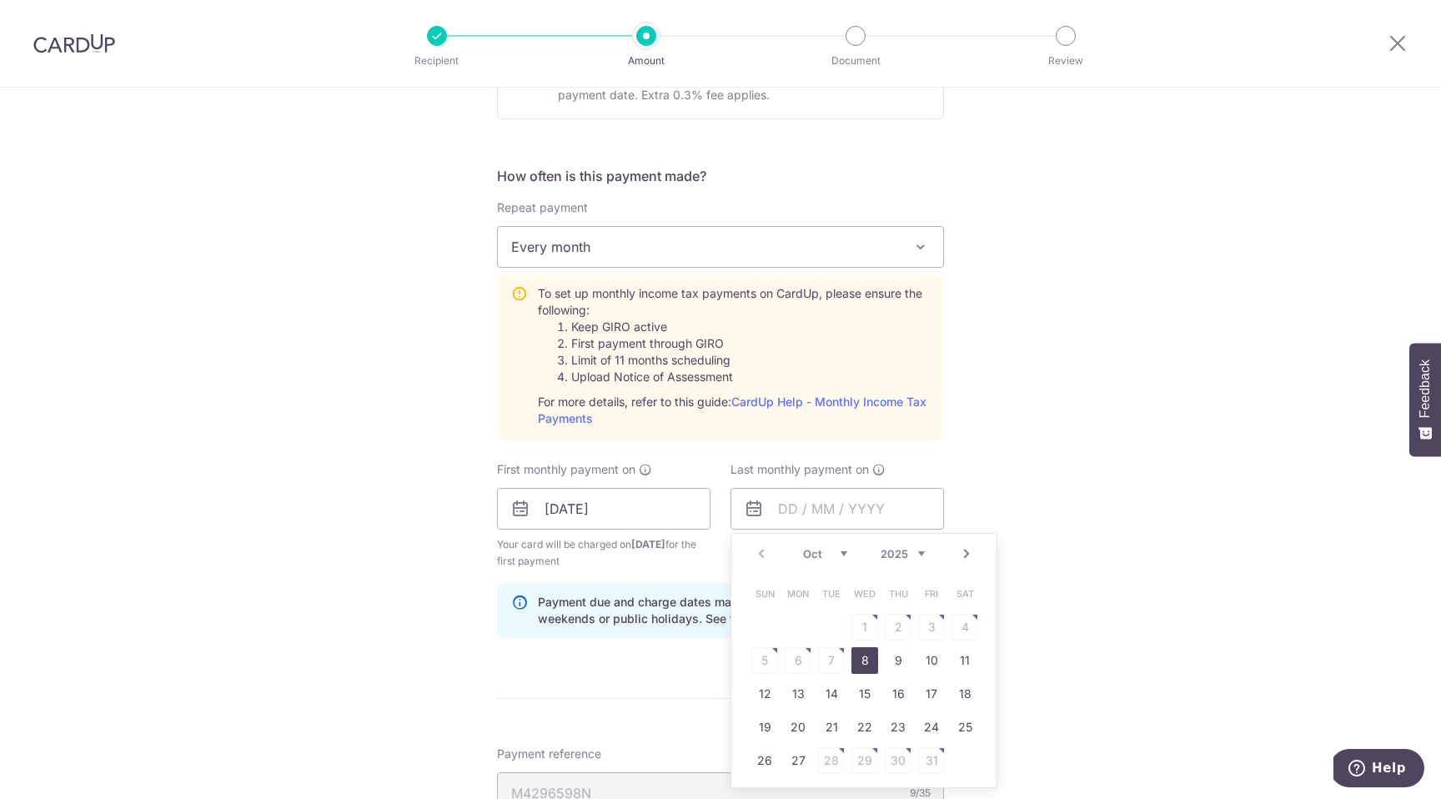
click at [762, 551] on div "Prev Next Oct Nov Dec 2025 2026" at bounding box center [863, 554] width 265 height 40
click at [964, 552] on link "Next" at bounding box center [966, 554] width 20 height 20
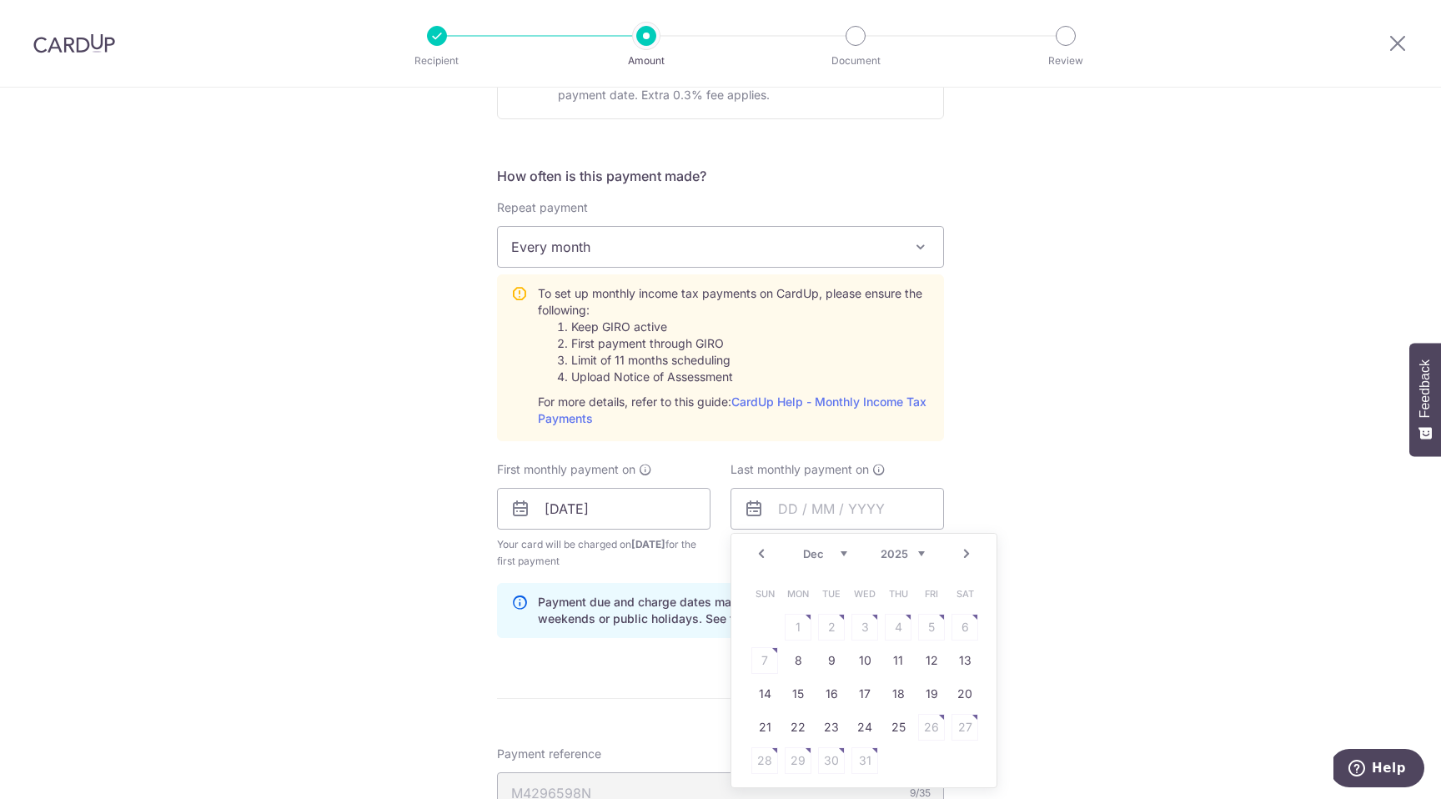
click at [964, 552] on link "Next" at bounding box center [966, 554] width 20 height 20
click at [795, 664] on link "9" at bounding box center [798, 660] width 27 height 27
type input "09/03/2026"
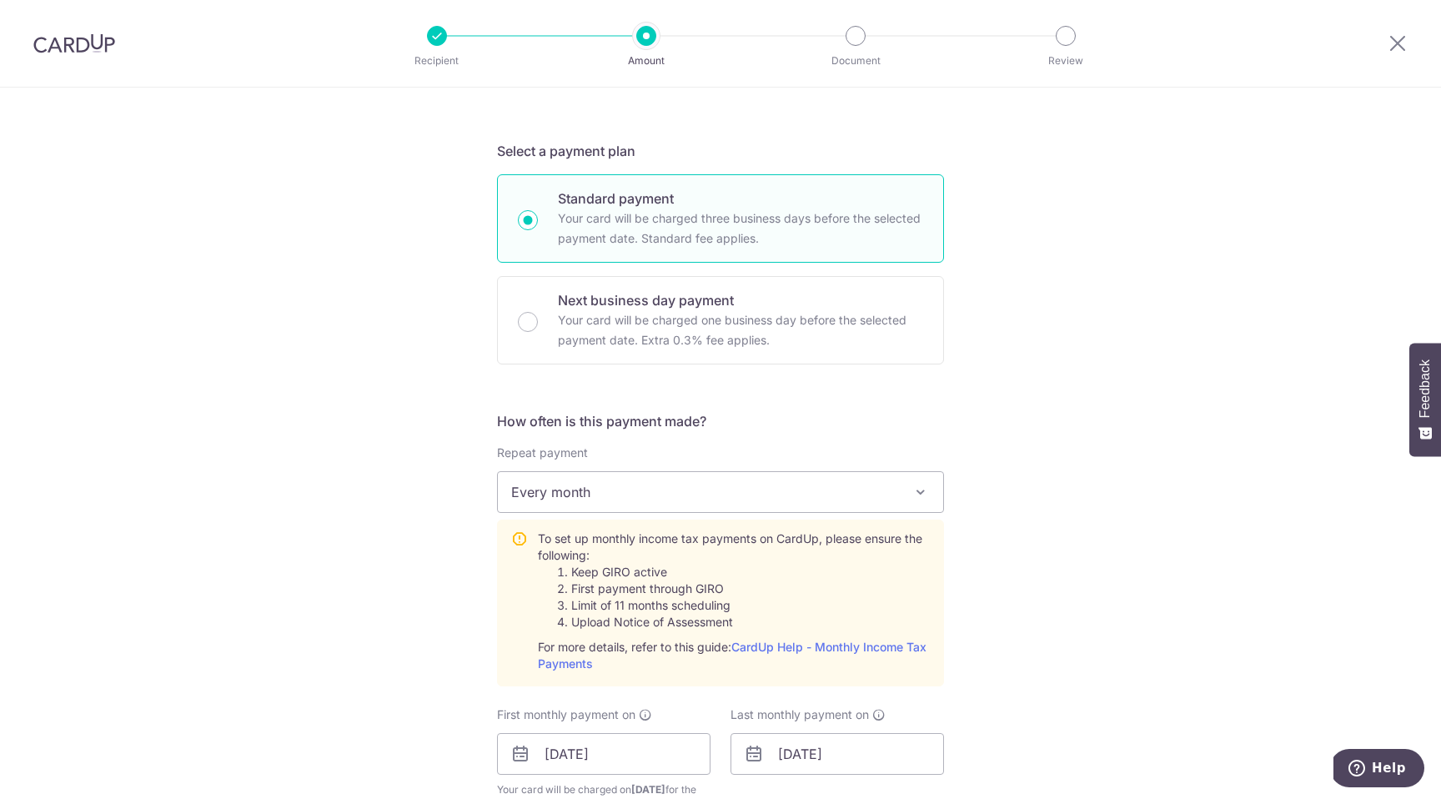
scroll to position [0, 0]
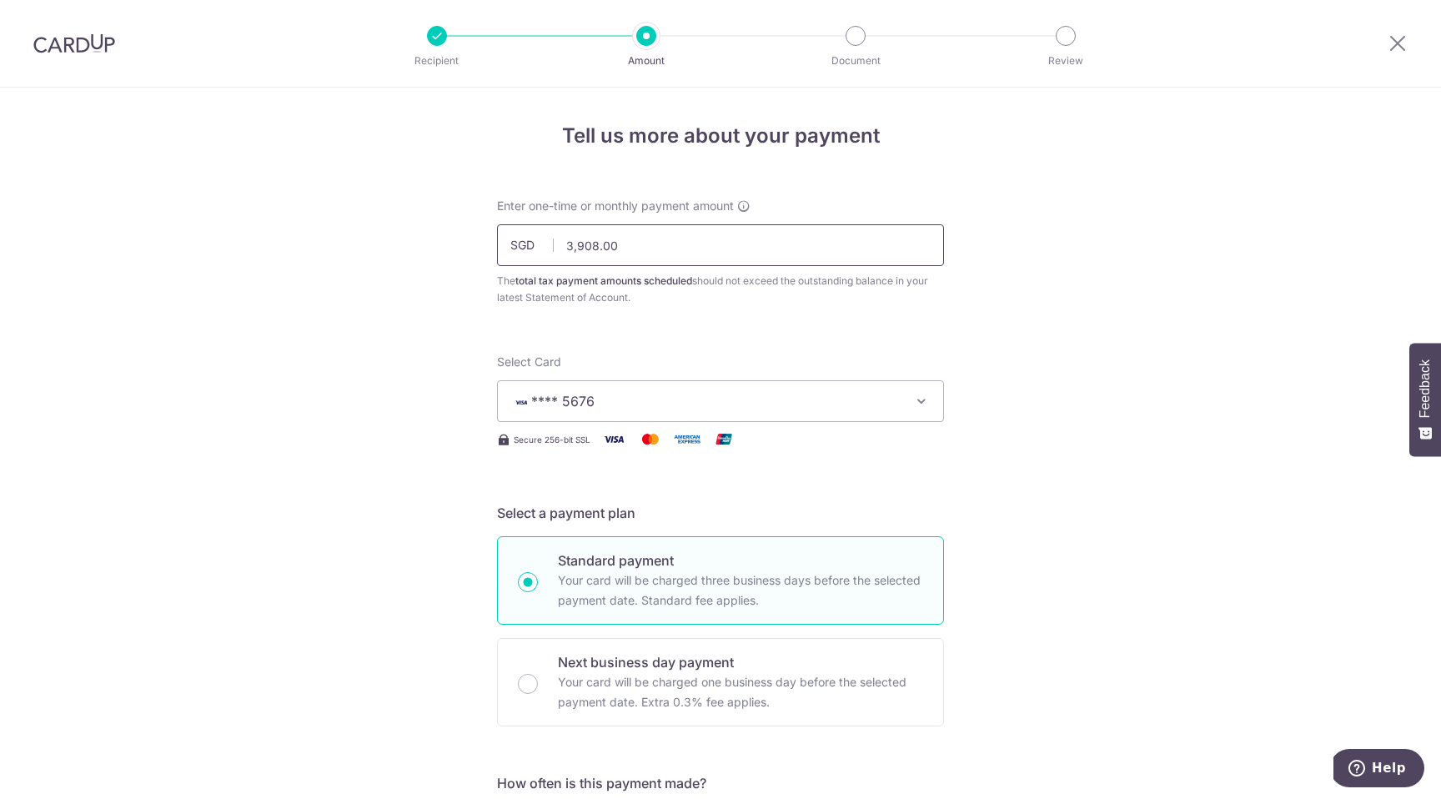
click at [611, 243] on input "3,908.00" at bounding box center [720, 245] width 447 height 42
paste input "11724"
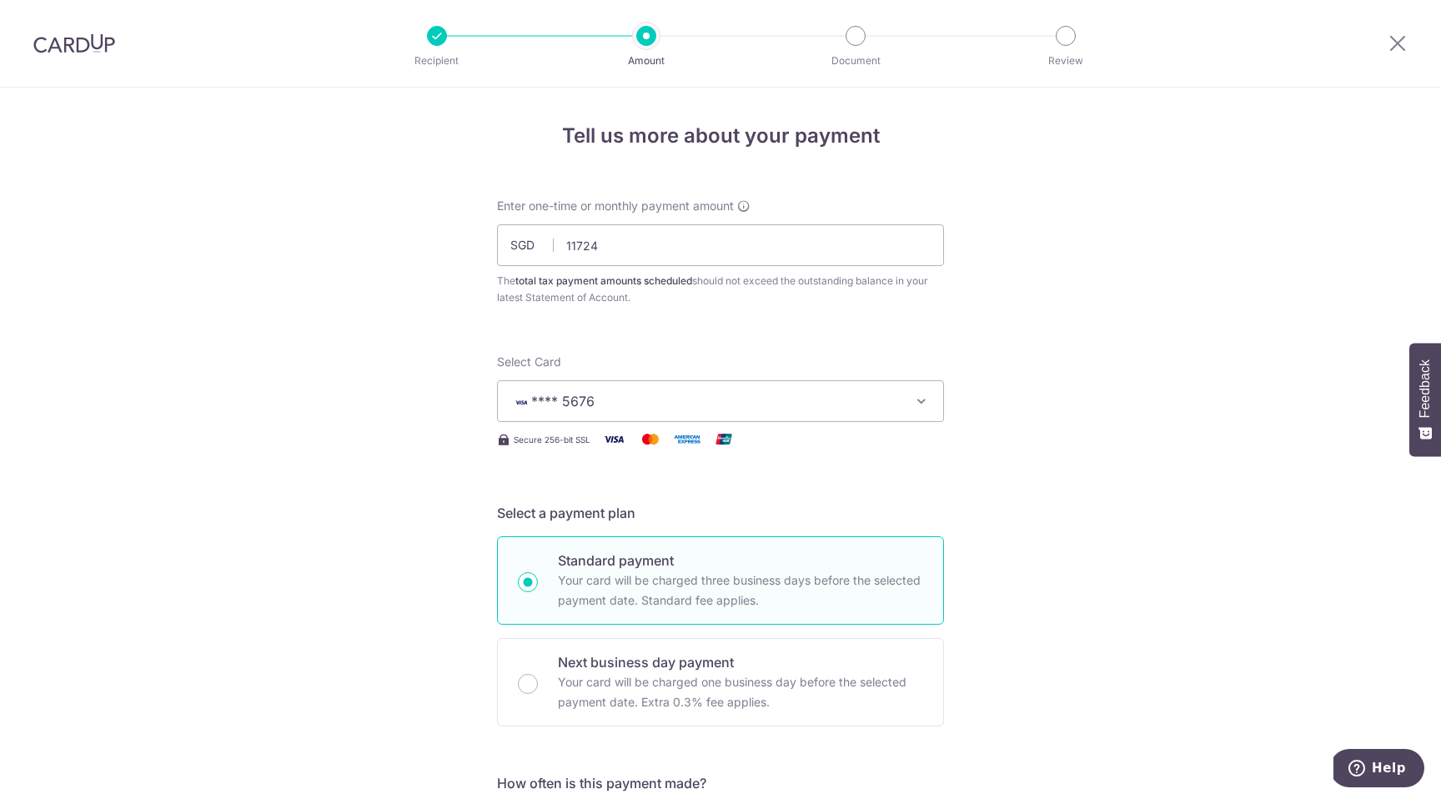
type input "11,724.00"
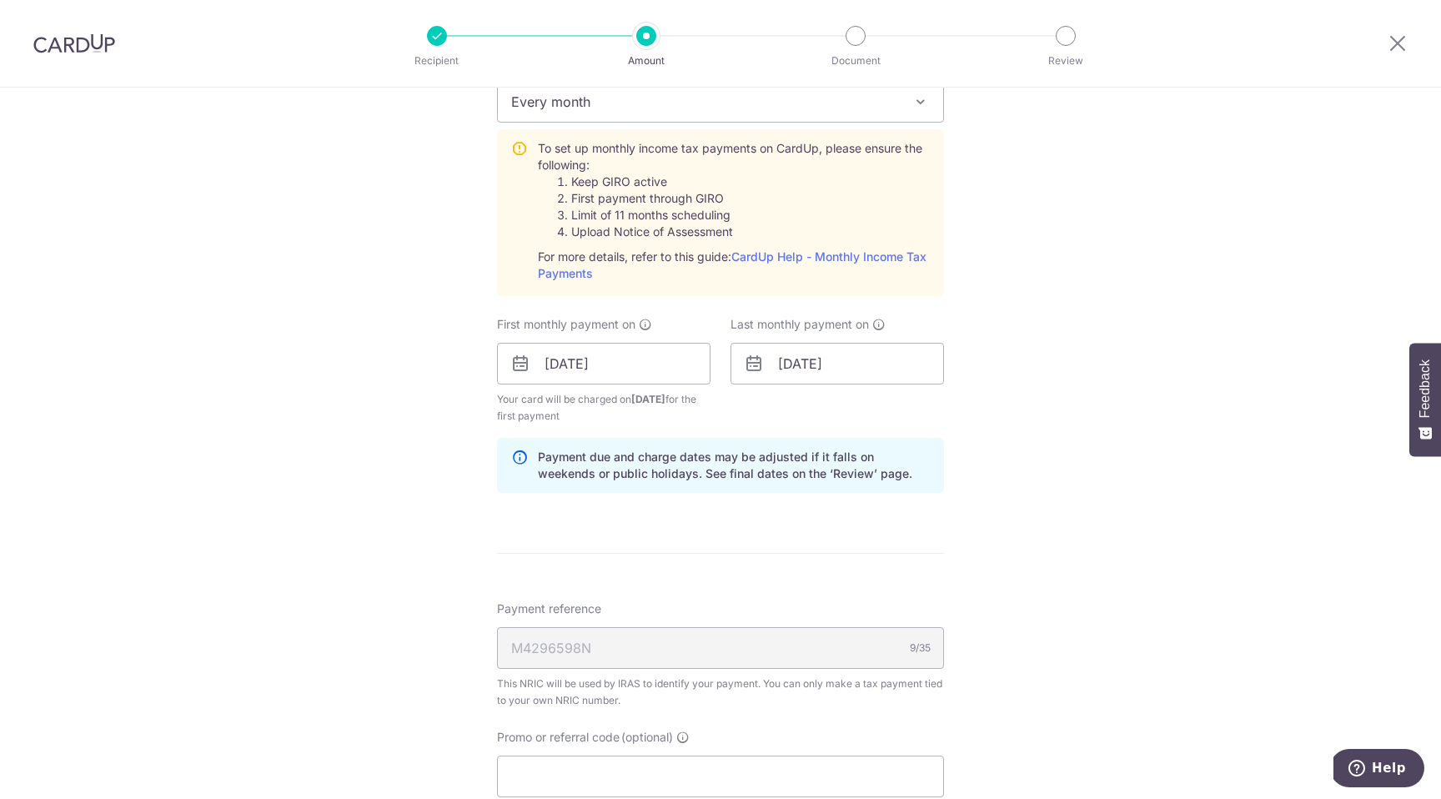
scroll to position [722, 0]
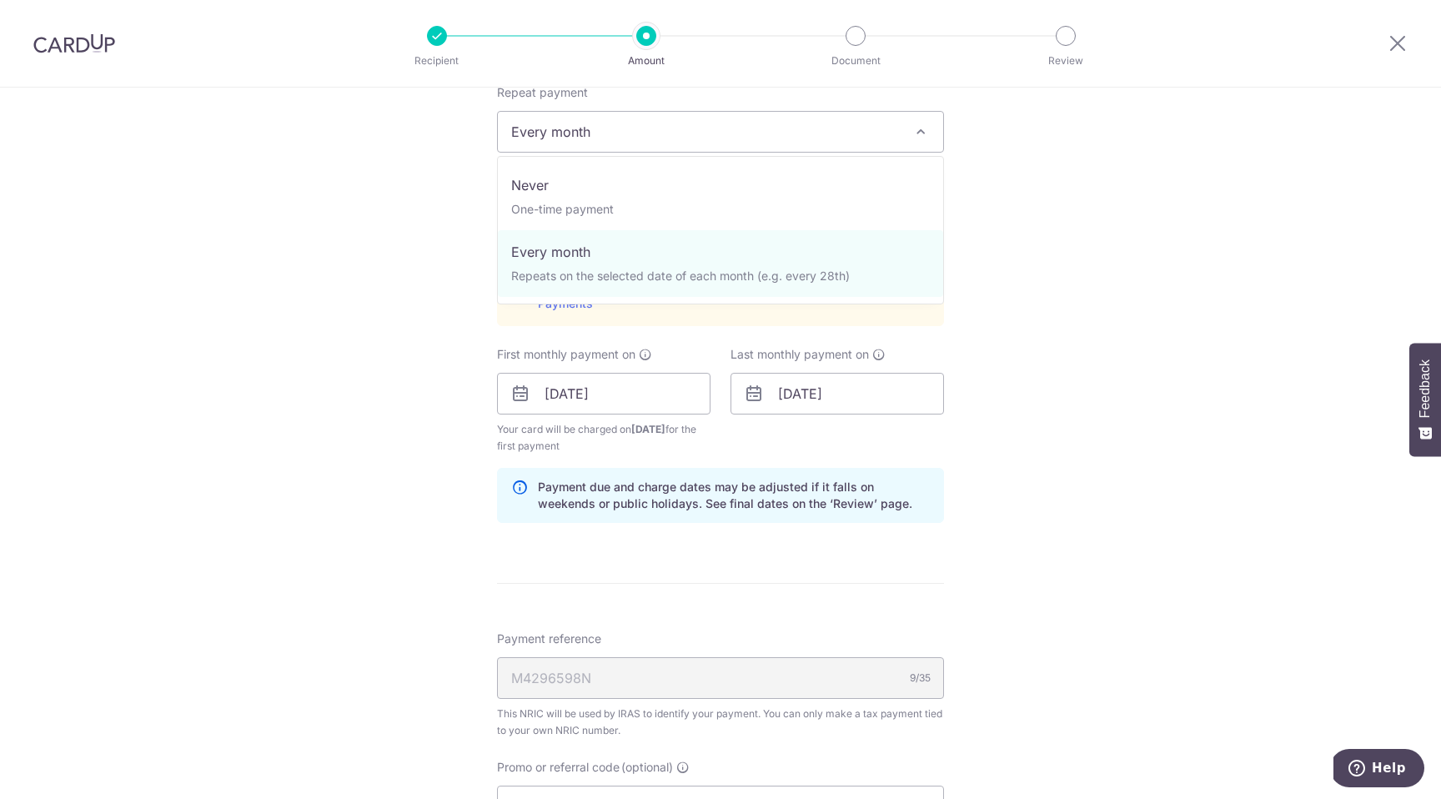
click at [888, 145] on span "Every month" at bounding box center [720, 132] width 445 height 40
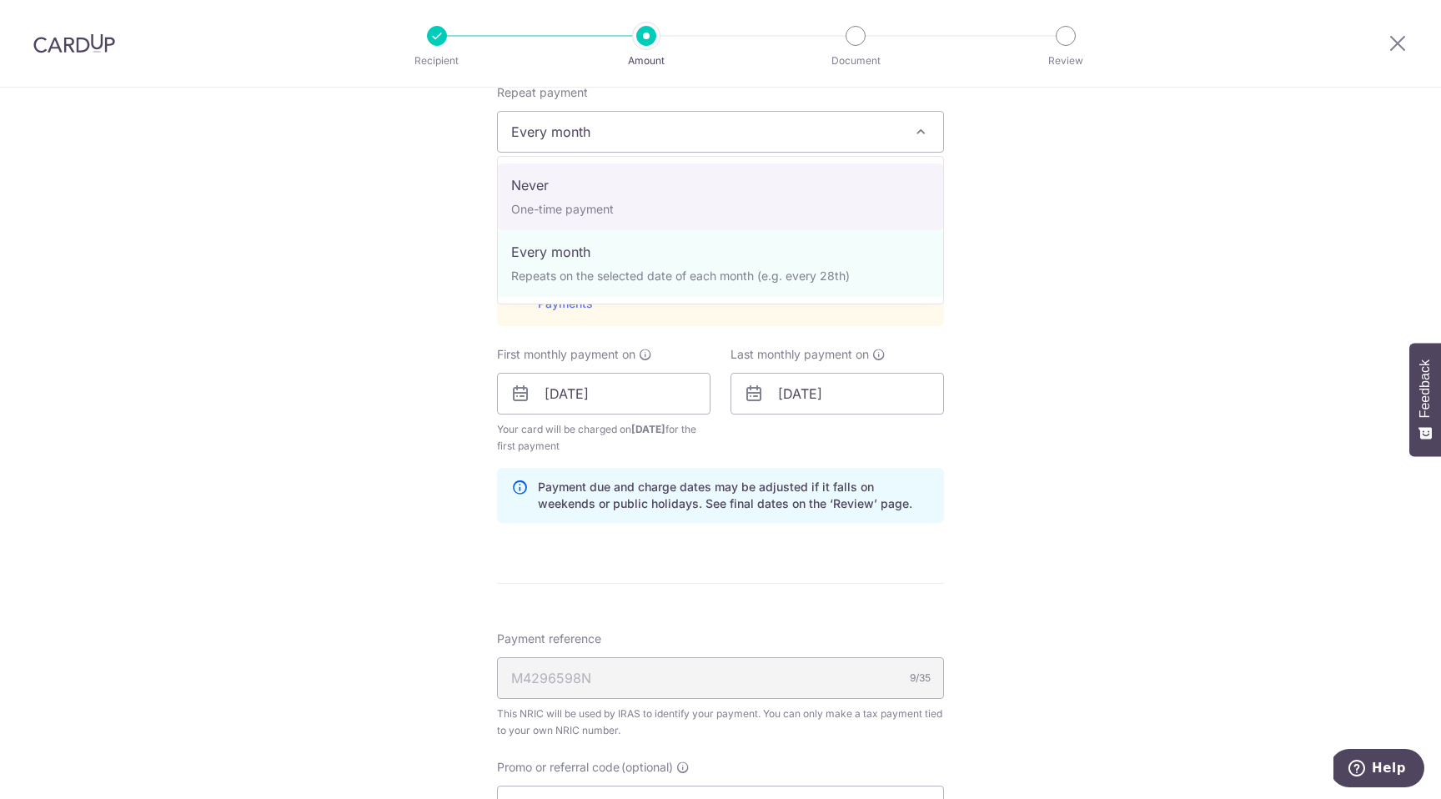
select select "1"
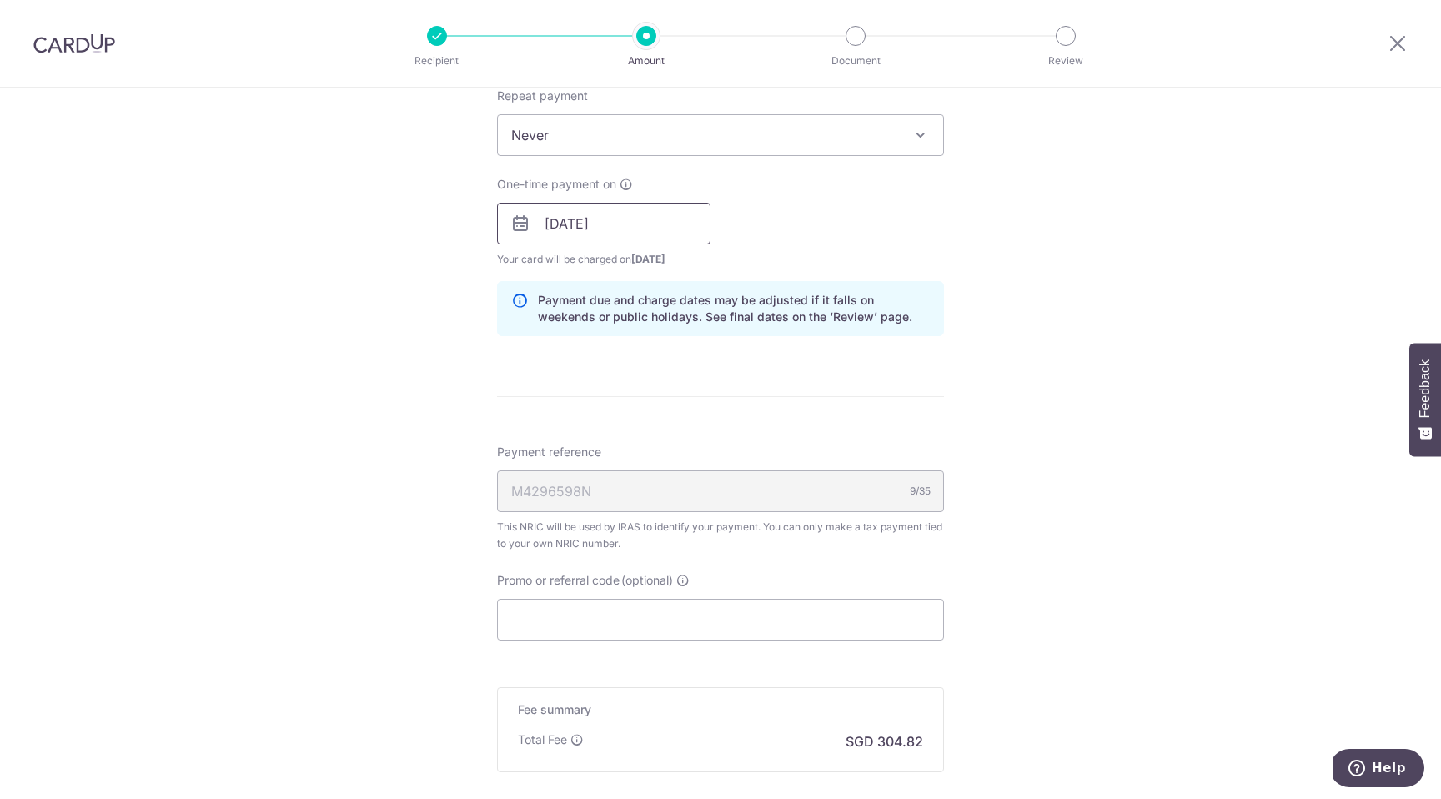
scroll to position [710, 0]
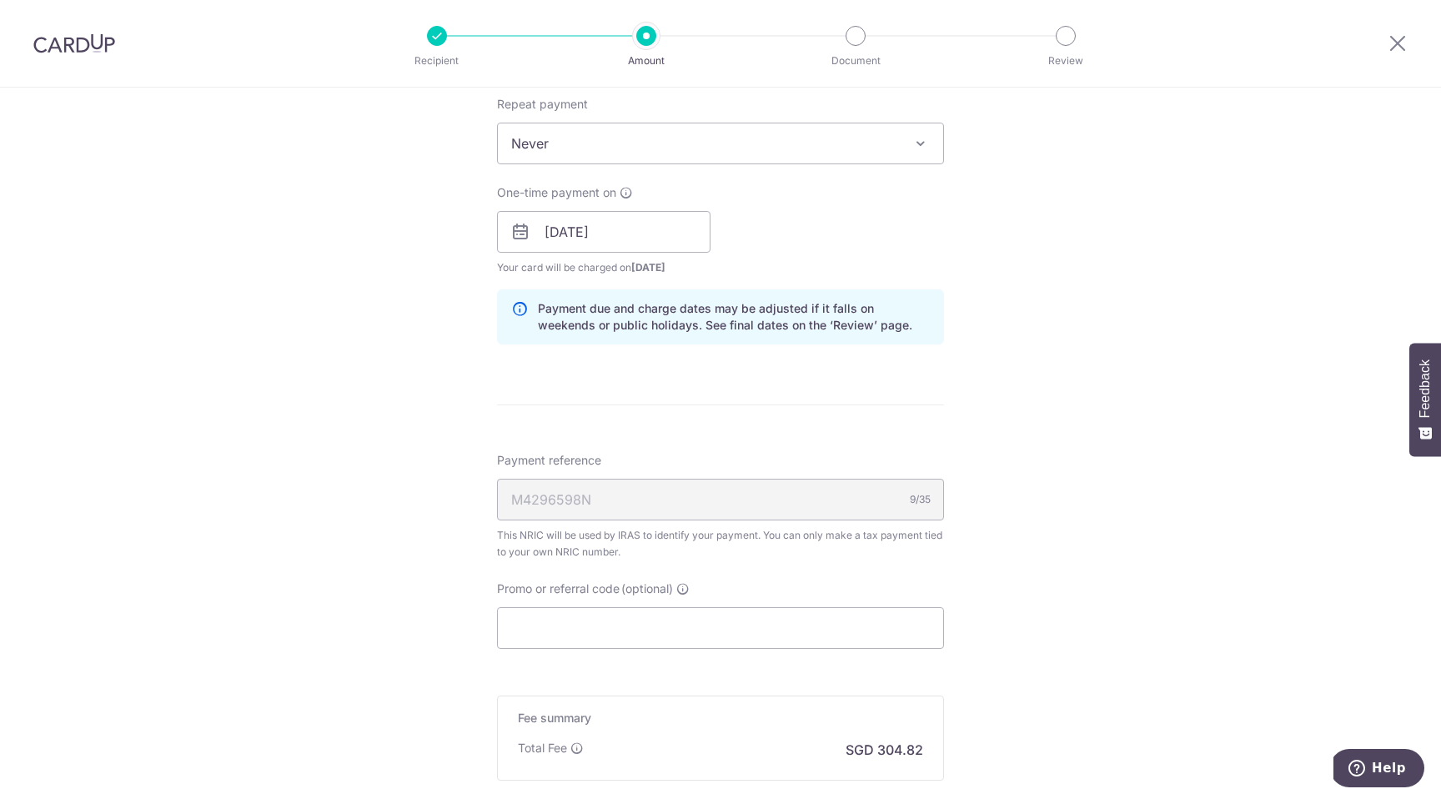
click at [522, 239] on icon at bounding box center [520, 232] width 20 height 20
click at [519, 228] on icon at bounding box center [520, 232] width 20 height 20
click at [588, 241] on input "[DATE]" at bounding box center [603, 232] width 213 height 42
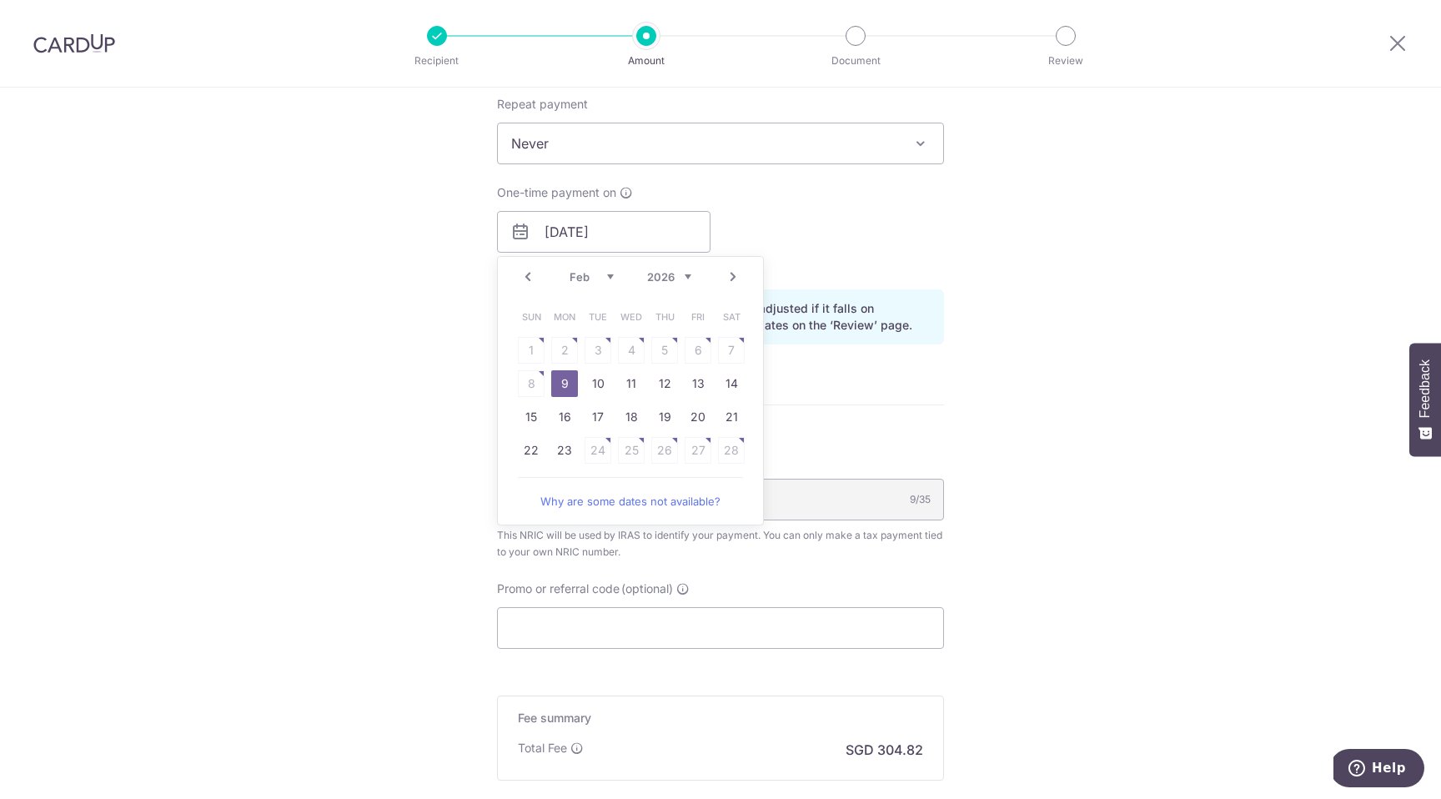
click at [424, 359] on div "Tell us more about your payment Enter one-time or monthly payment amount SGD 11…" at bounding box center [720, 185] width 1441 height 1617
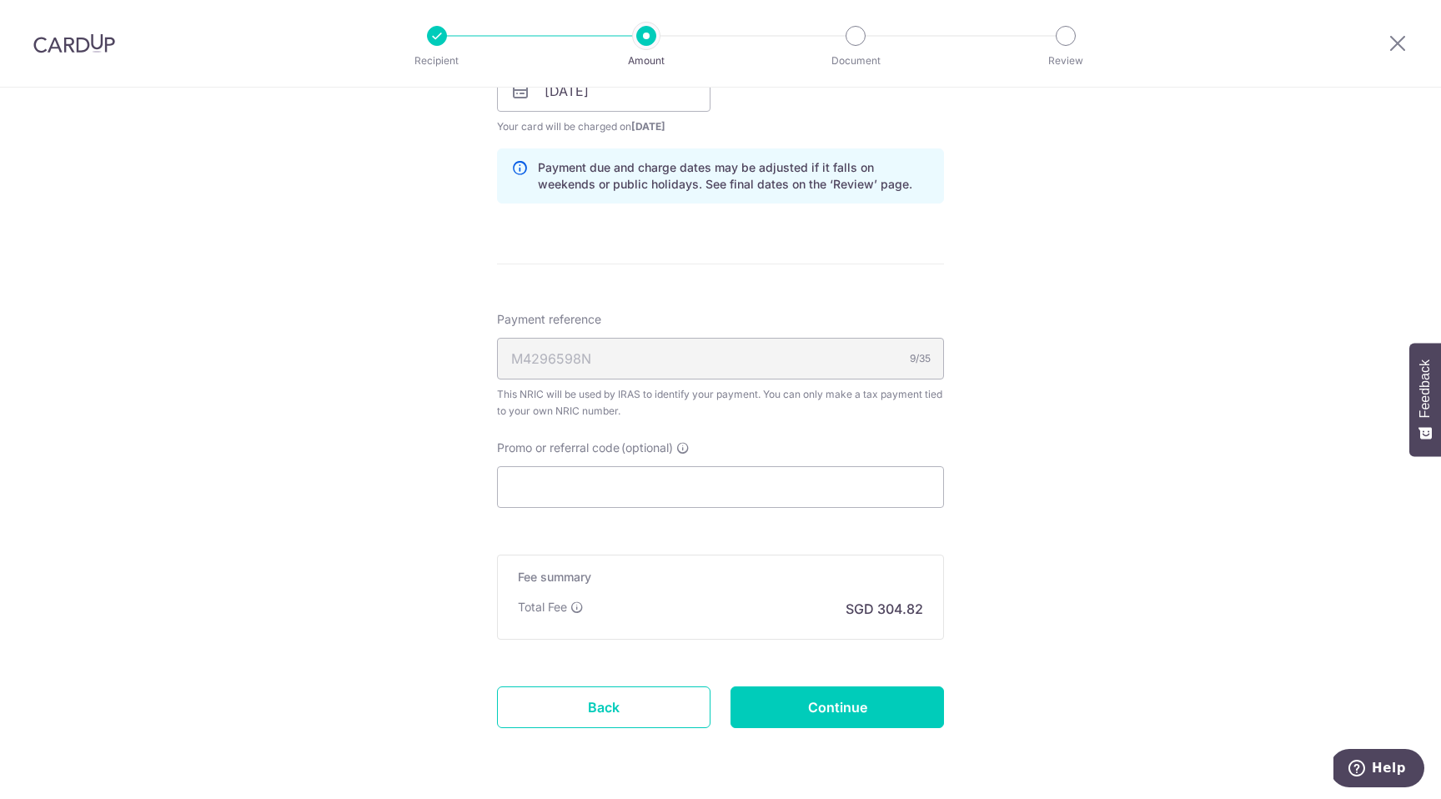
scroll to position [861, 0]
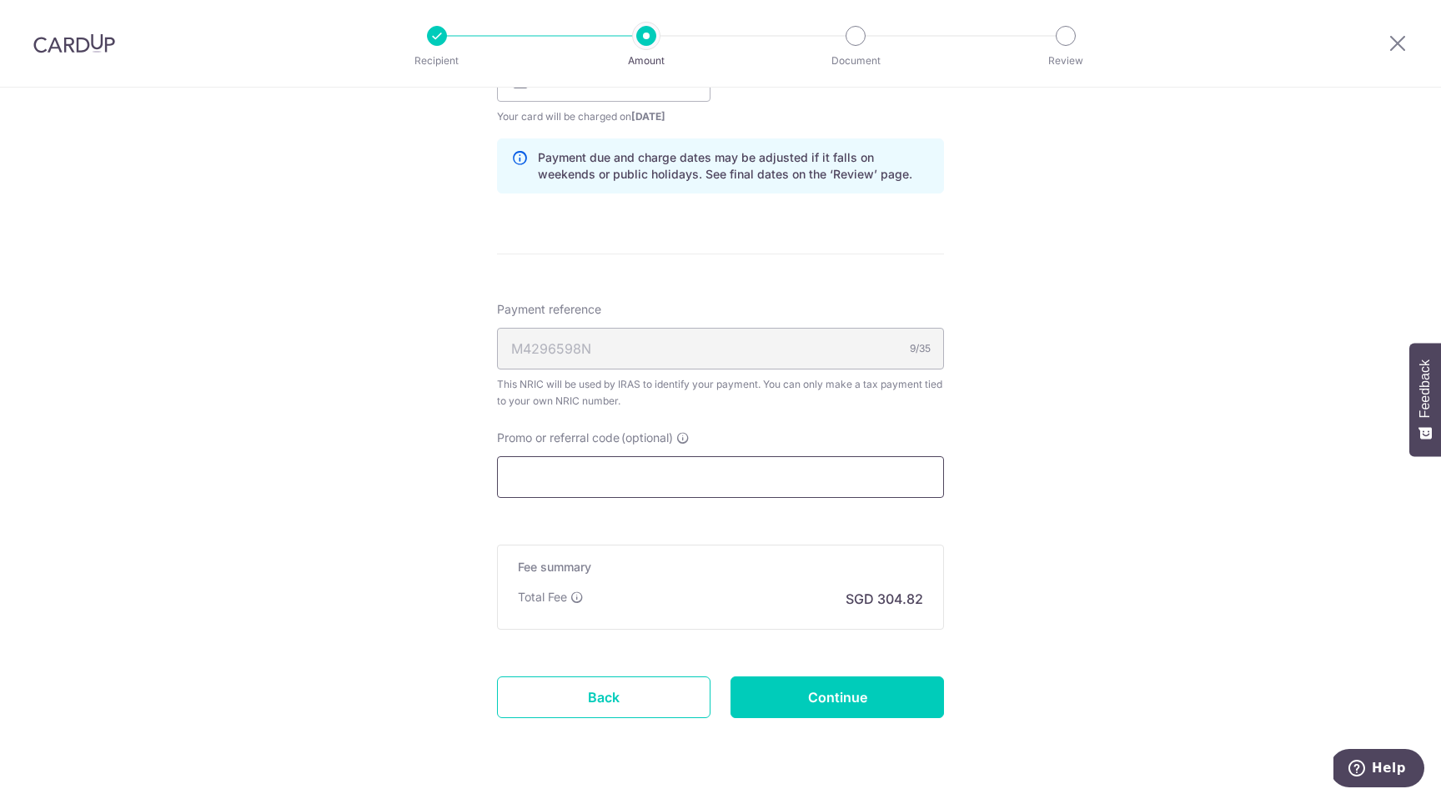
click at [629, 476] on input "Promo or referral code (optional)" at bounding box center [720, 477] width 447 height 42
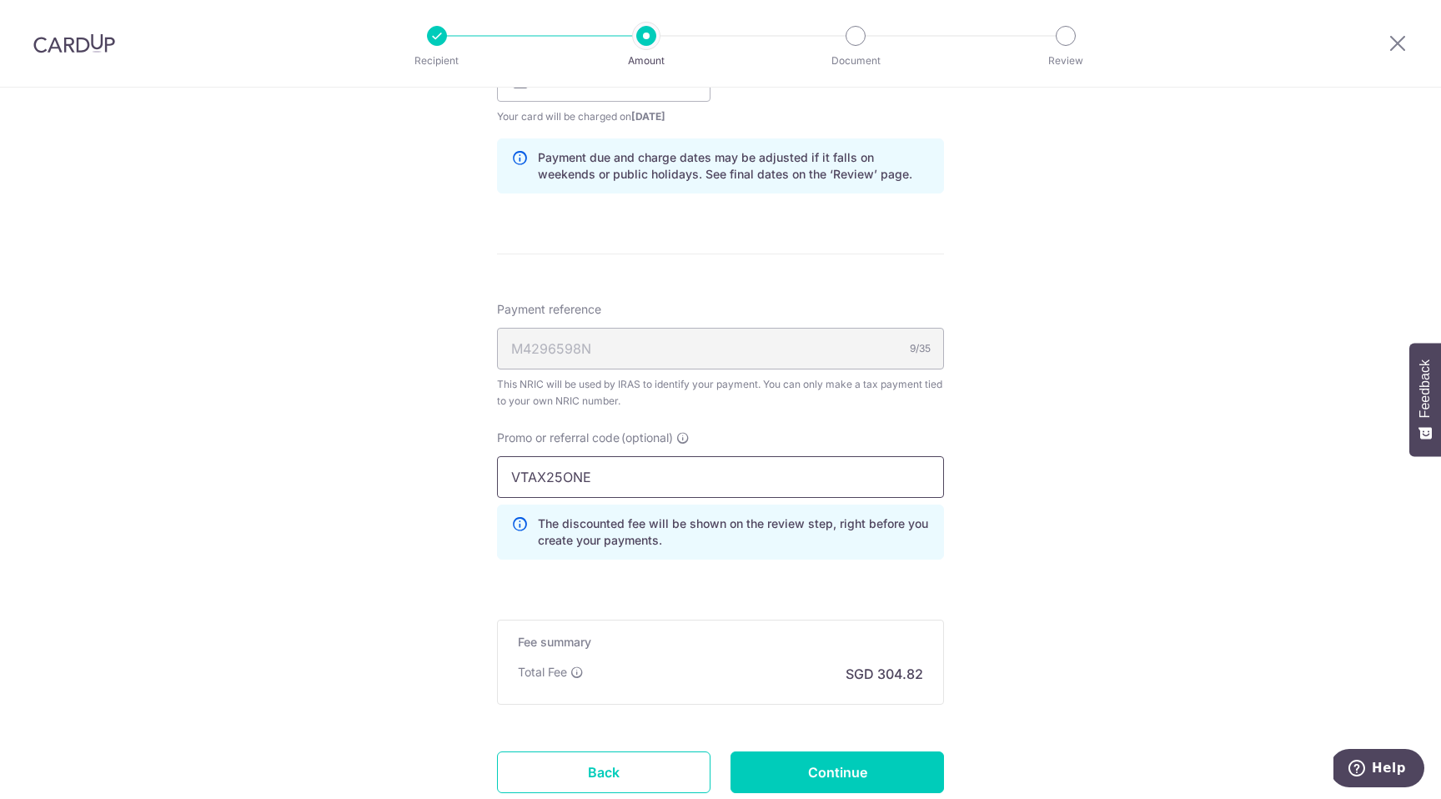
scroll to position [981, 0]
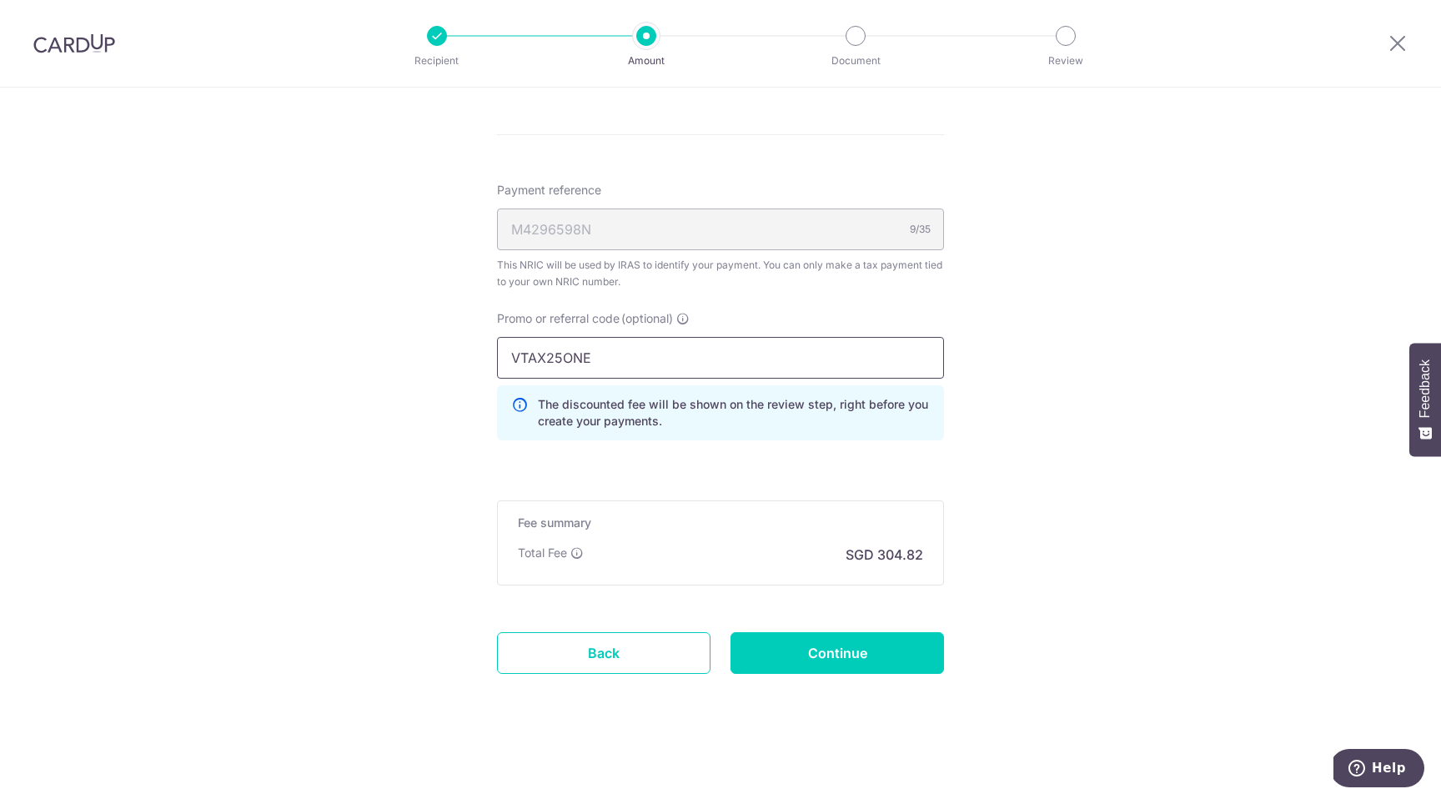
type input "VTAX25ONE"
click at [861, 654] on input "Continue" at bounding box center [836, 653] width 213 height 42
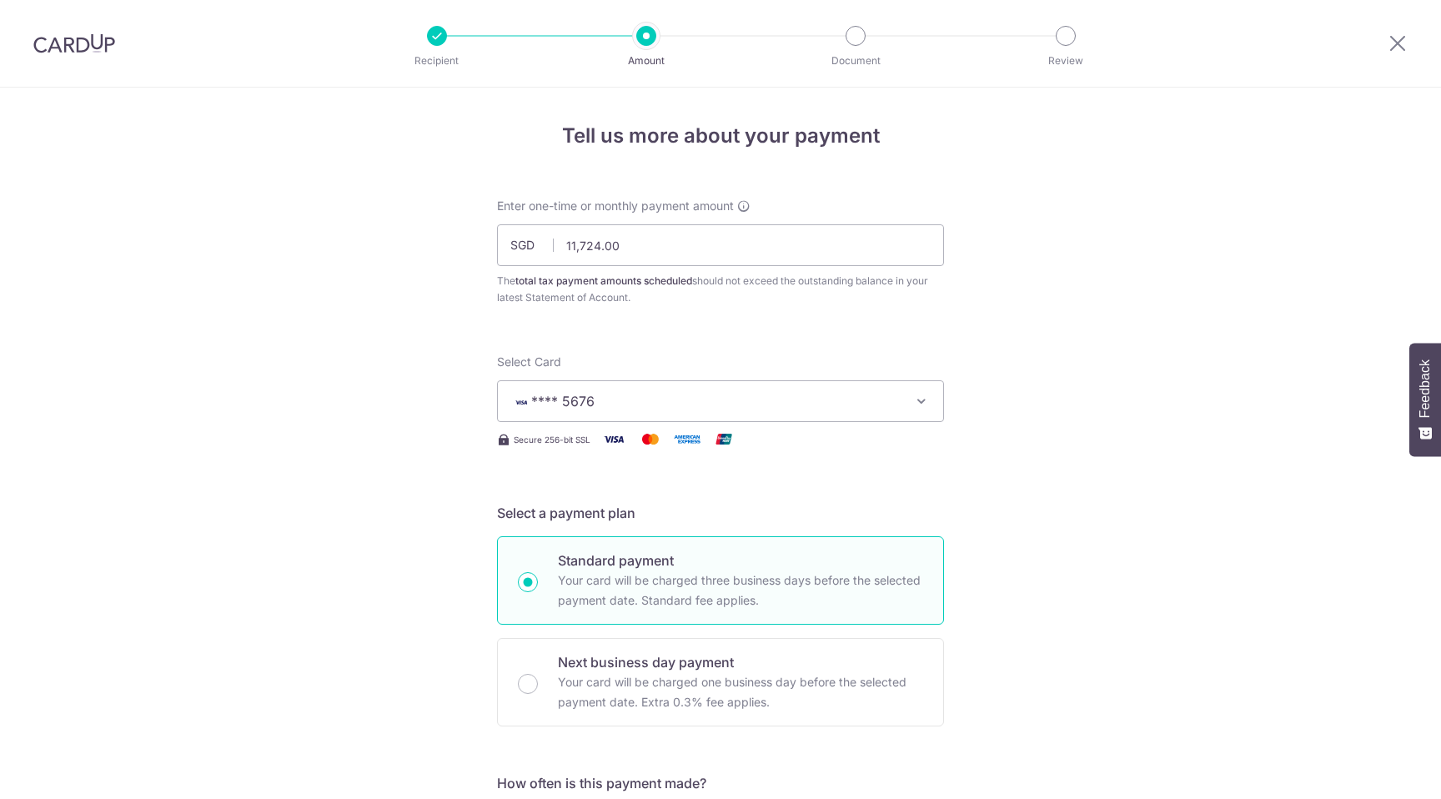
scroll to position [1004, 0]
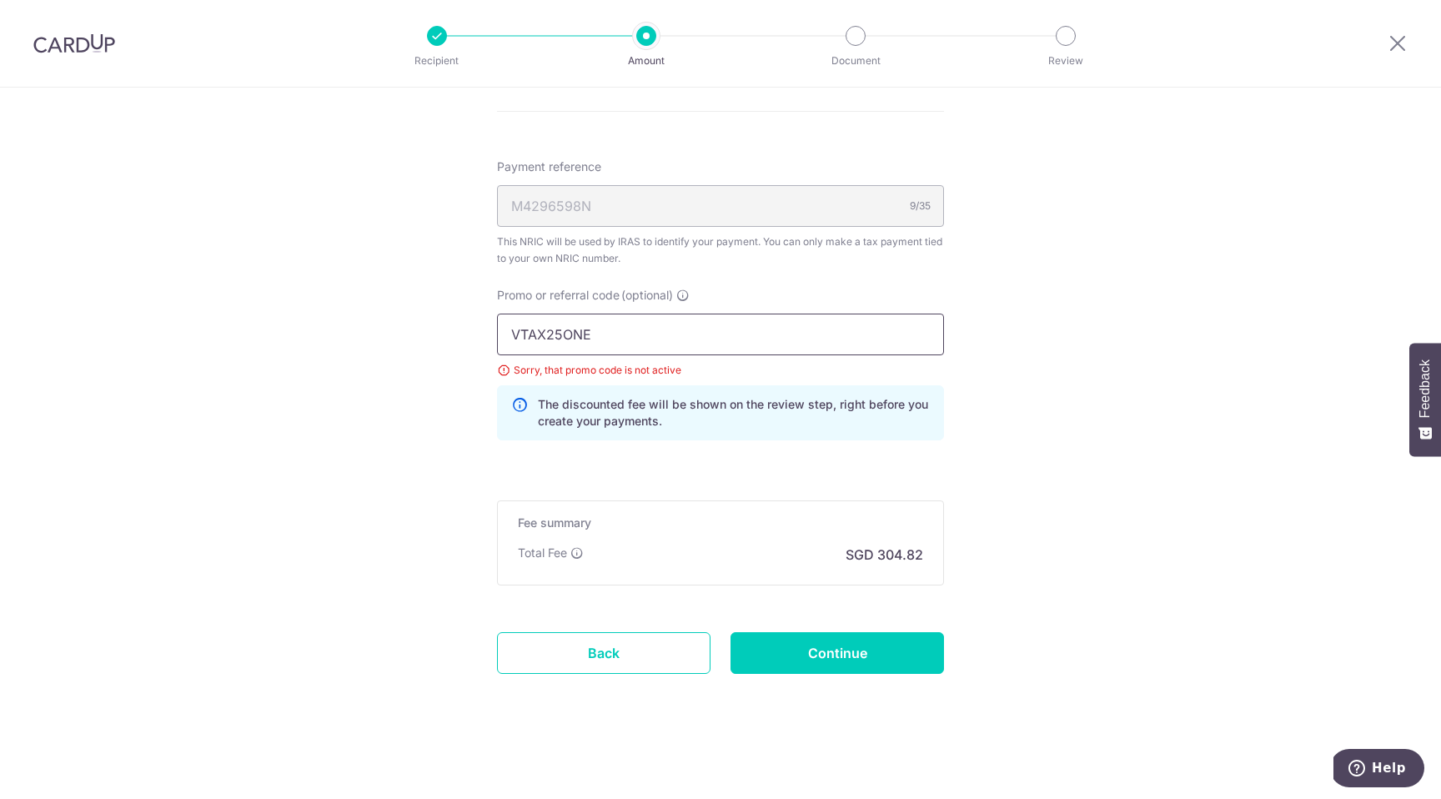
click at [598, 338] on input "VTAX25ONE" at bounding box center [720, 335] width 447 height 42
type input "VTAX25R"
click at [793, 640] on input "Continue" at bounding box center [836, 653] width 213 height 42
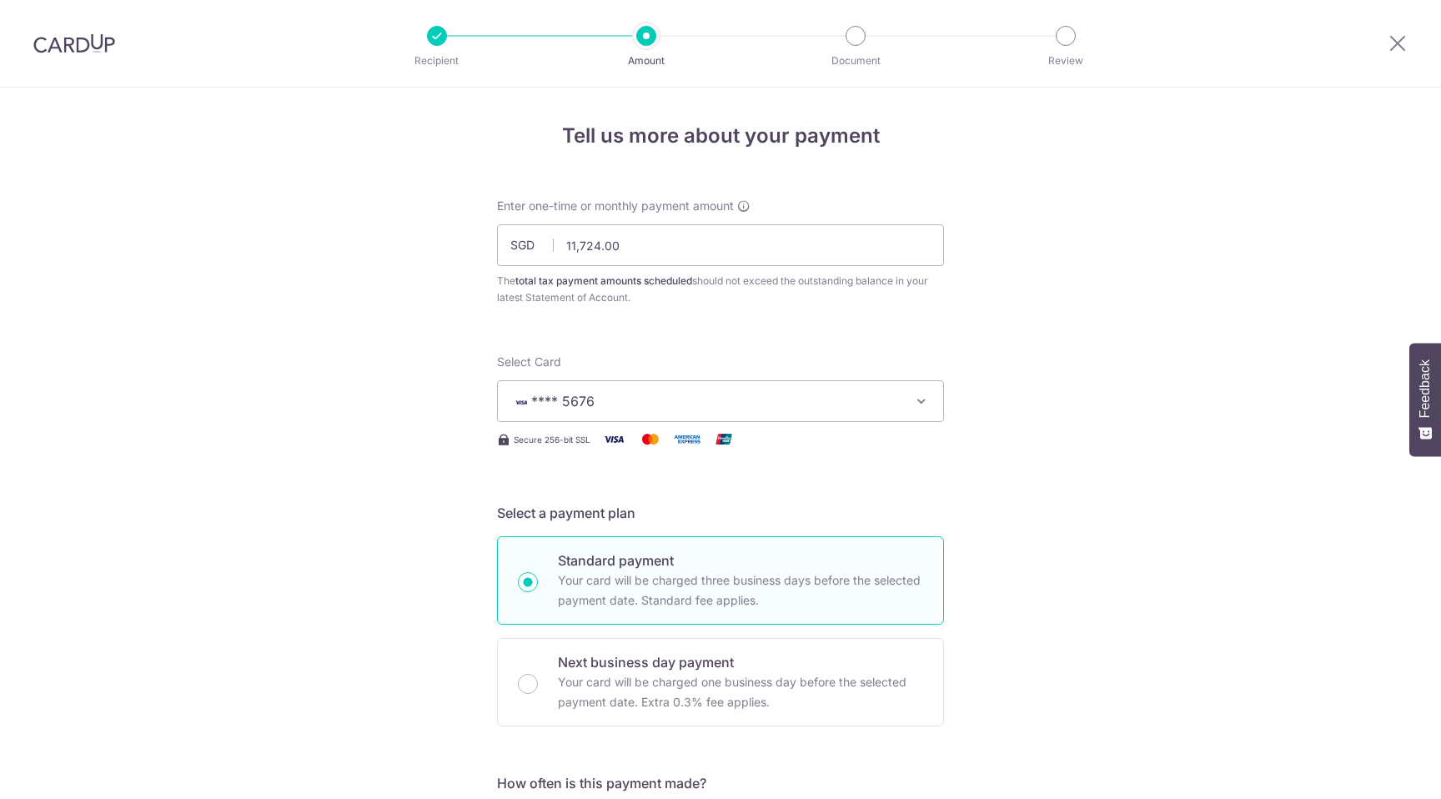
scroll to position [1004, 0]
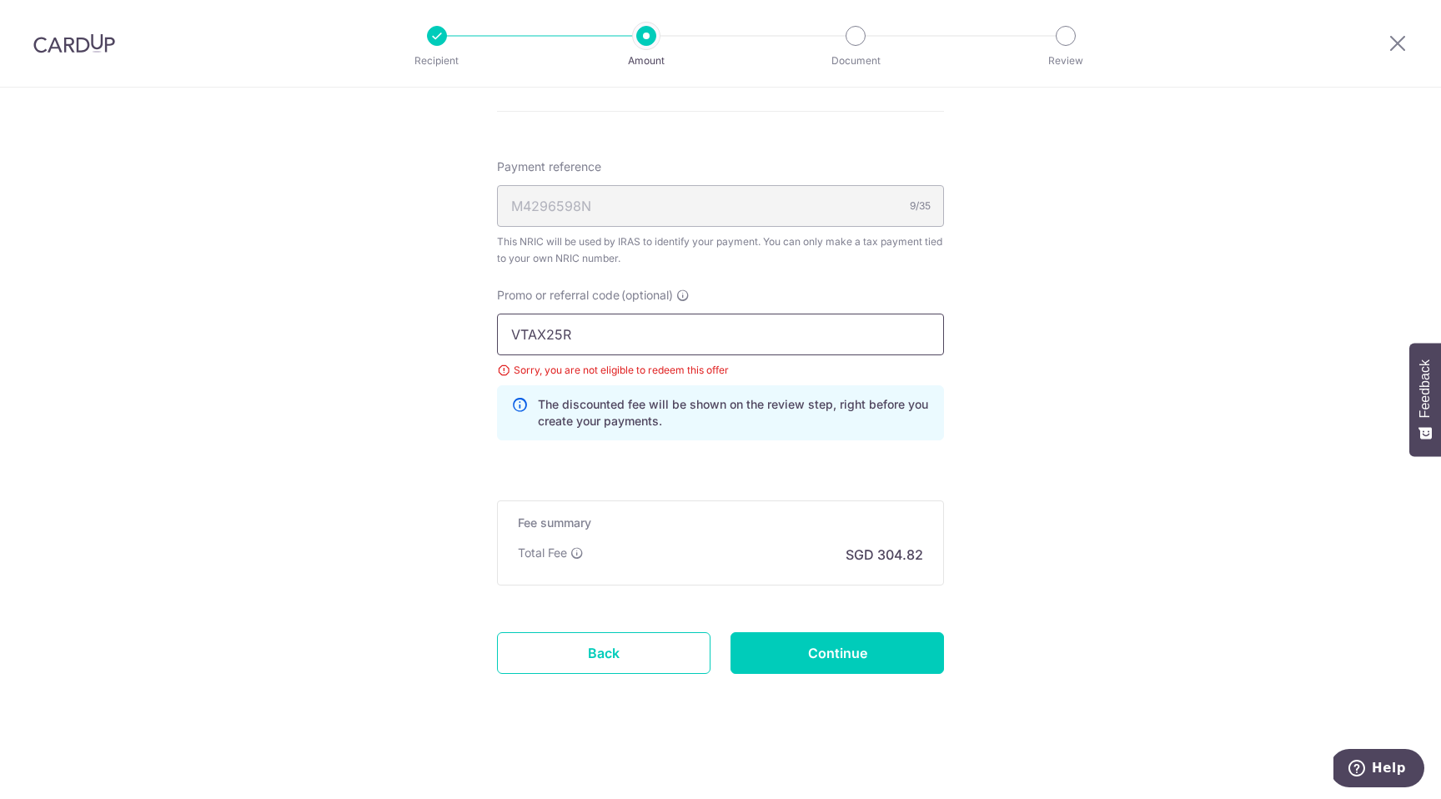
click at [593, 329] on input "VTAX25R" at bounding box center [720, 335] width 447 height 42
type input "SETHTAX25R"
click at [811, 644] on input "Continue" at bounding box center [836, 653] width 213 height 42
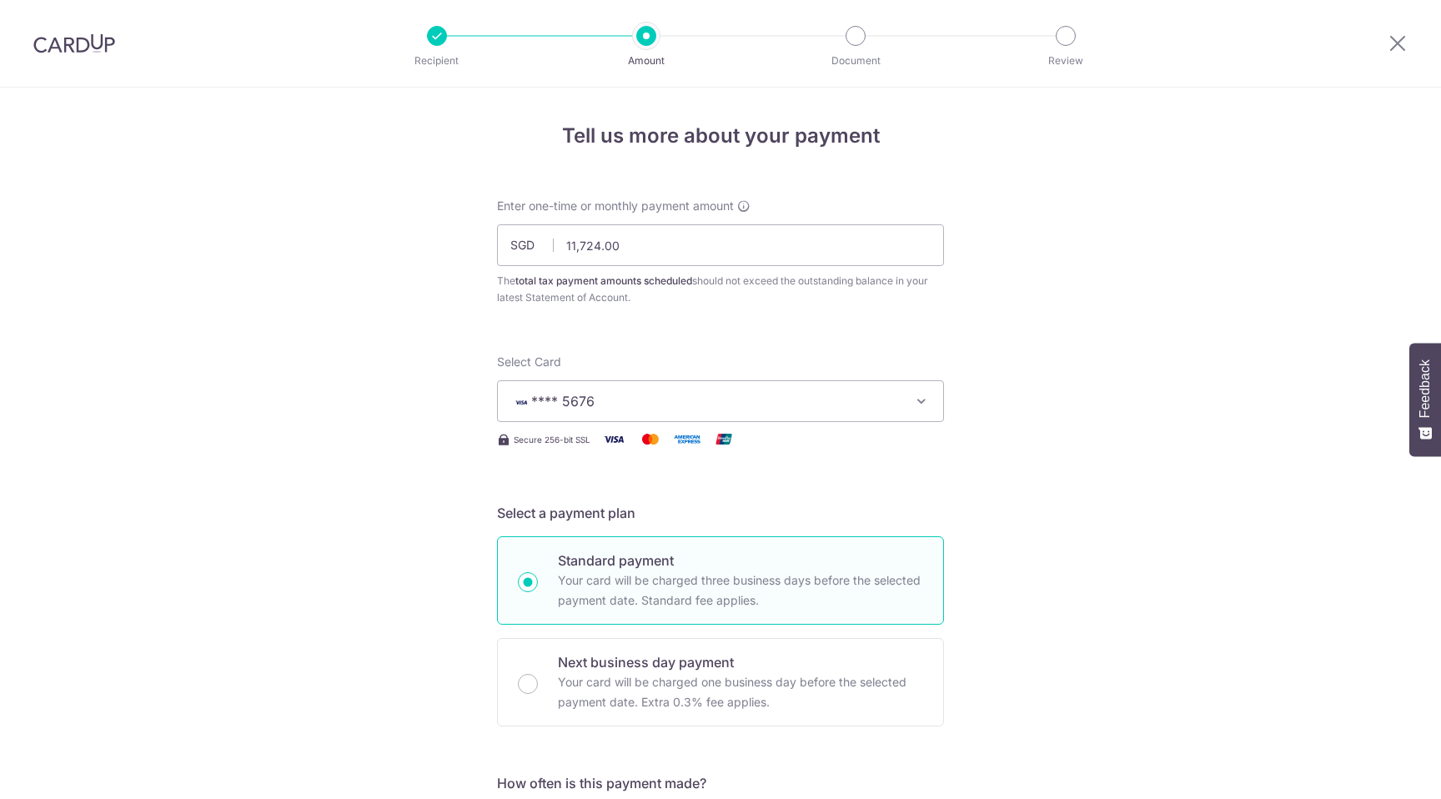
scroll to position [1004, 0]
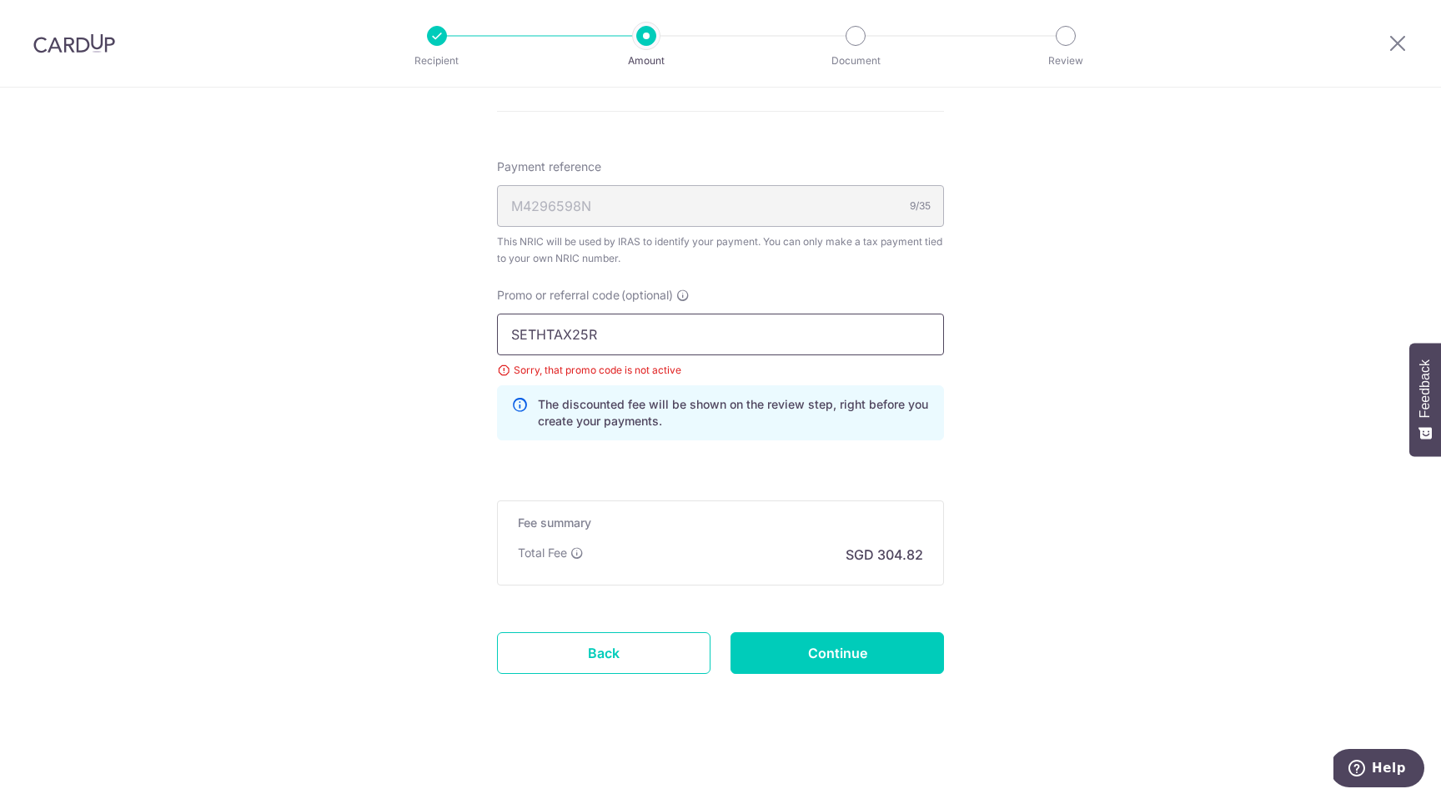
click at [720, 339] on input "SETHTAX25R" at bounding box center [720, 335] width 447 height 42
type input "VTAX25ONE"
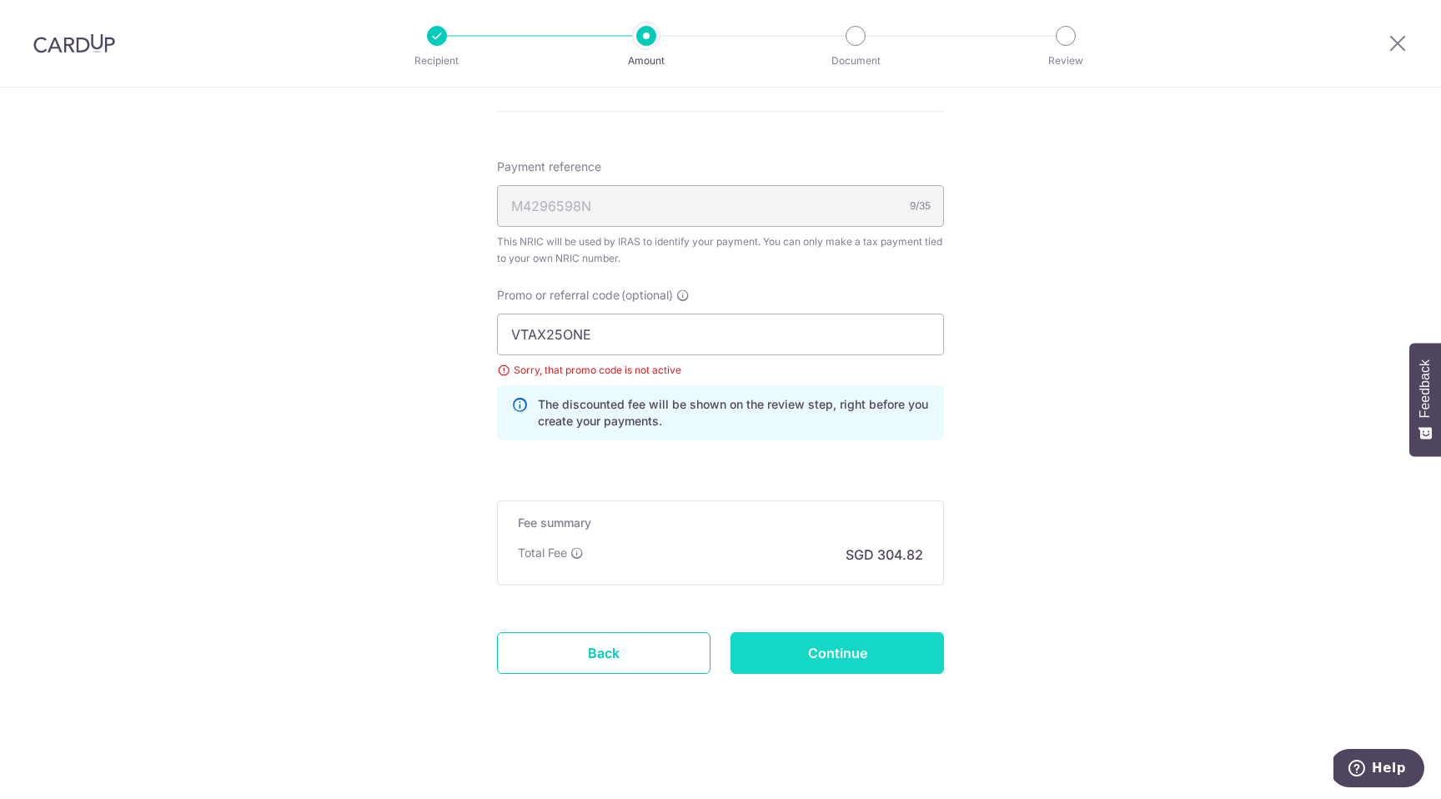
click at [836, 660] on input "Continue" at bounding box center [836, 653] width 213 height 42
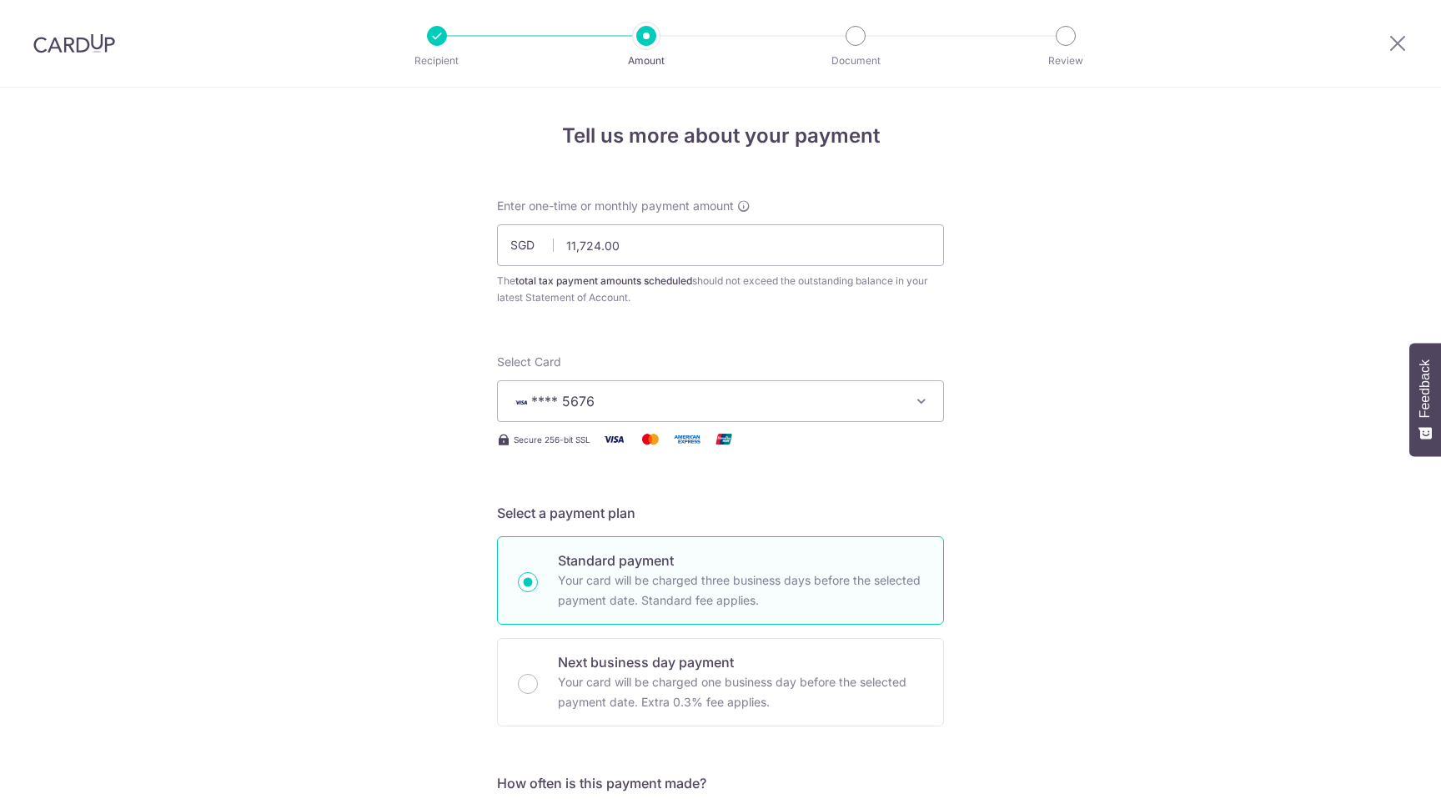
scroll to position [1004, 0]
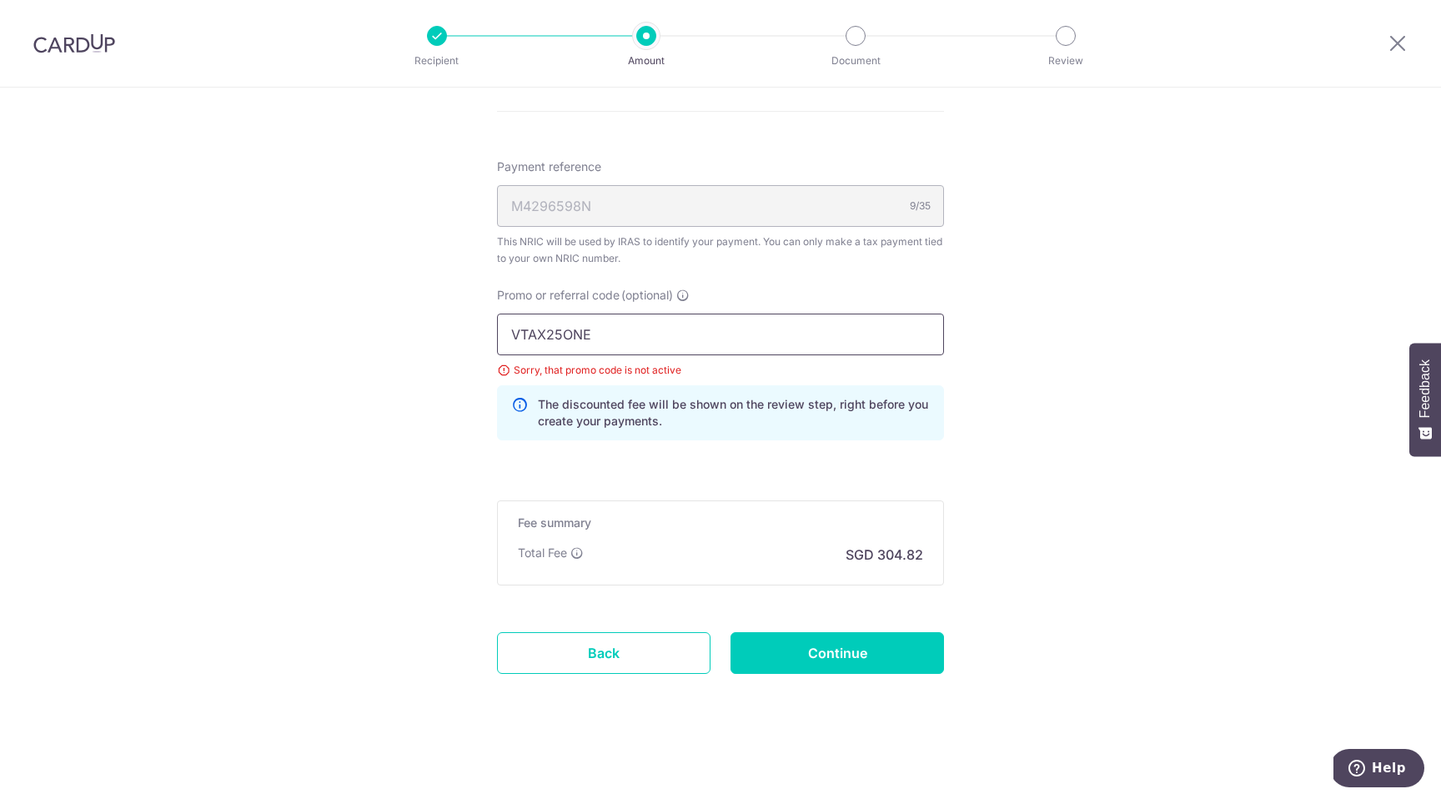
click at [557, 339] on input "VTAX25ONE" at bounding box center [720, 335] width 447 height 42
type input "SETHTAX25R"
click at [860, 647] on input "Continue" at bounding box center [836, 653] width 213 height 42
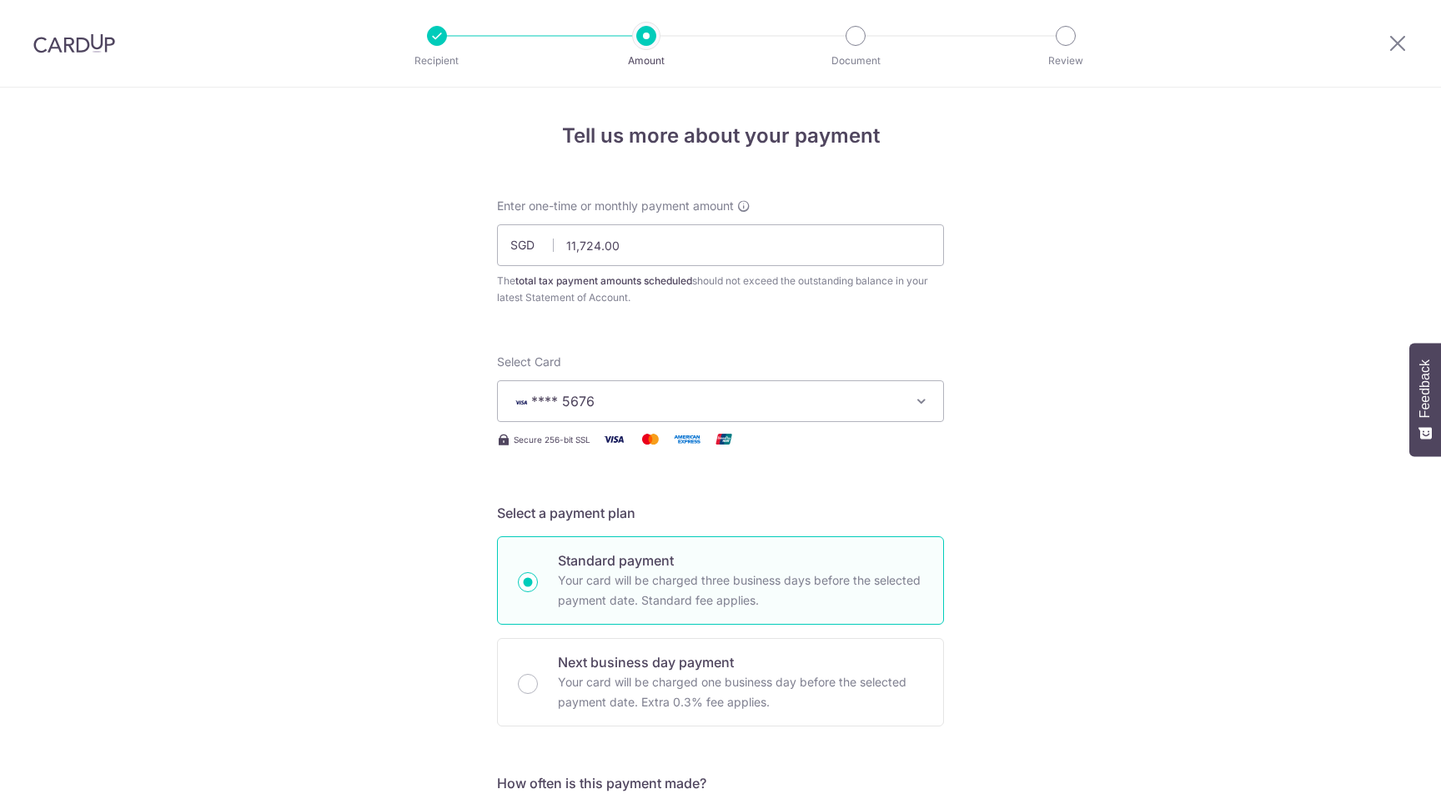
scroll to position [1004, 0]
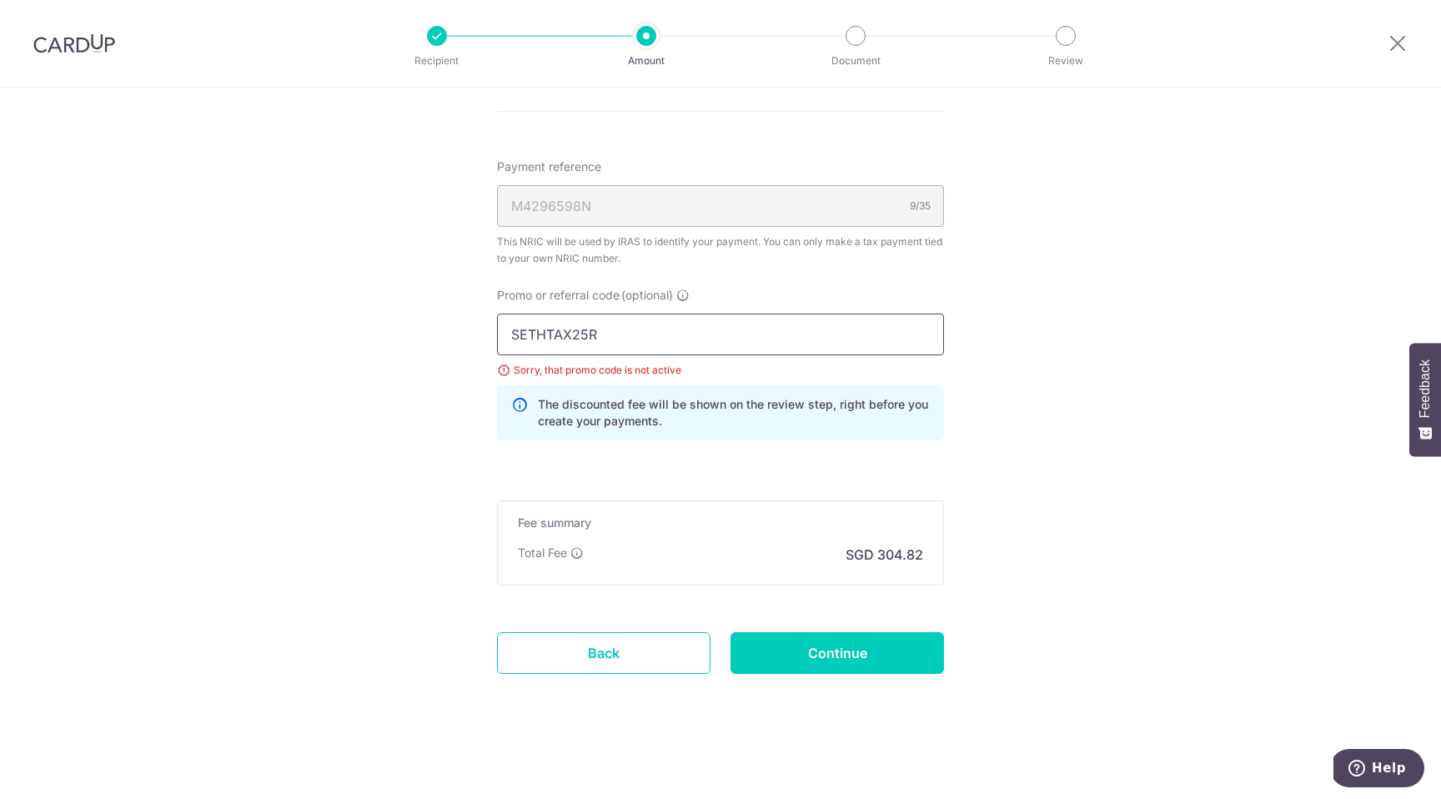
click at [567, 332] on input "SETHTAX25R" at bounding box center [720, 335] width 447 height 42
type input "SETHISFY"
click button "Add Card" at bounding box center [0, 0] width 0 height 0
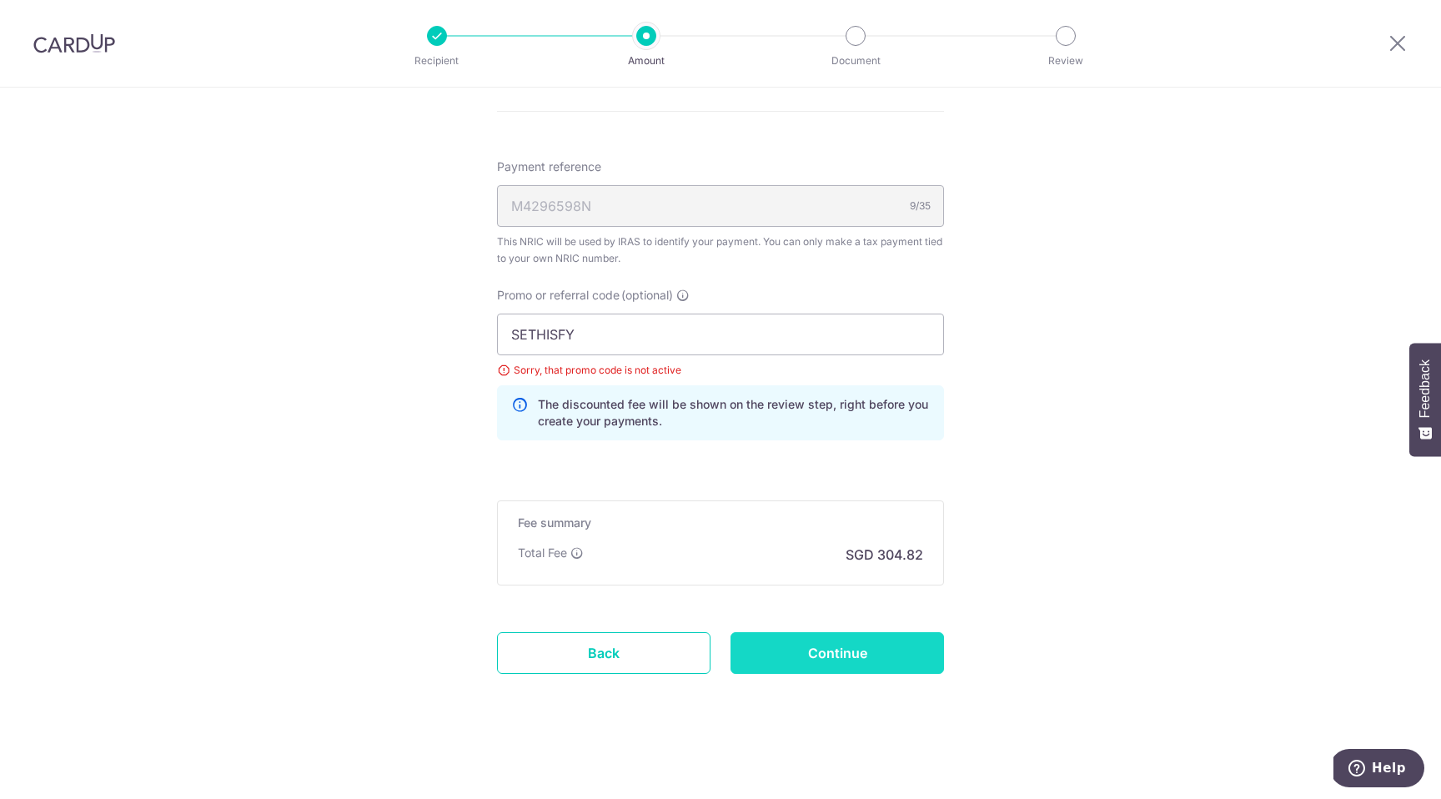
click at [814, 642] on input "Continue" at bounding box center [836, 653] width 213 height 42
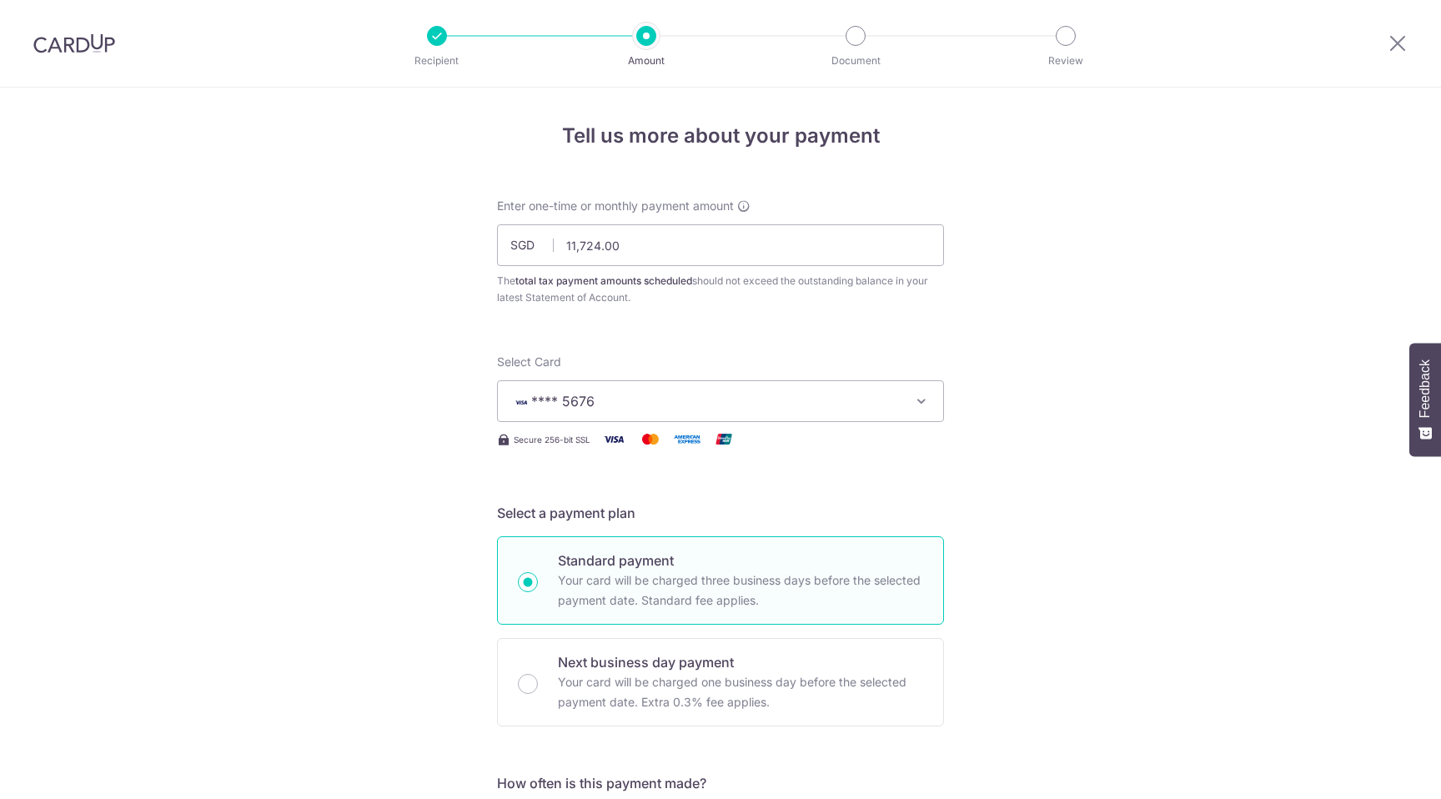
scroll to position [1004, 0]
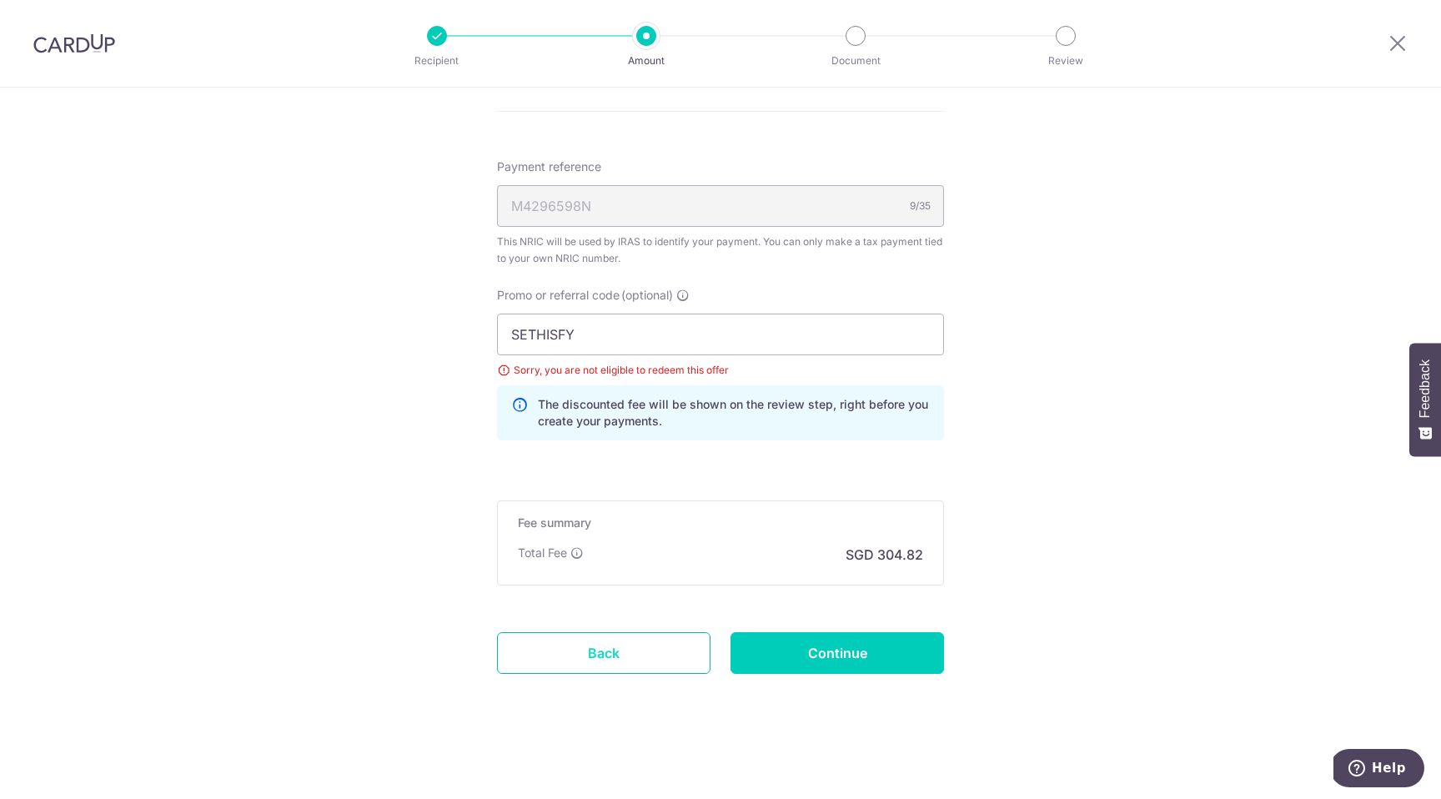
click at [573, 657] on link "Back" at bounding box center [603, 653] width 213 height 42
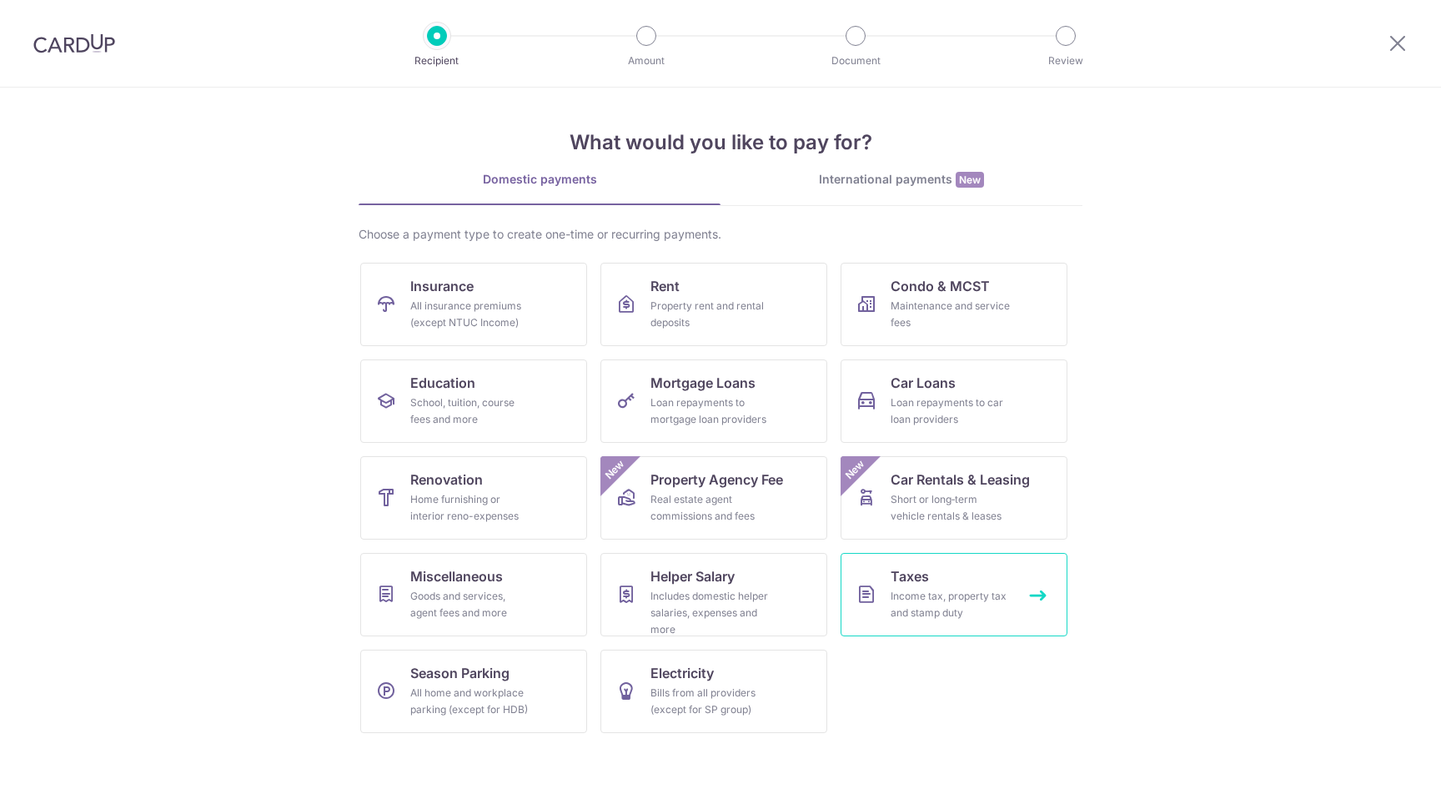
click at [931, 573] on link "Taxes Income tax, property tax and stamp duty" at bounding box center [954, 594] width 227 height 83
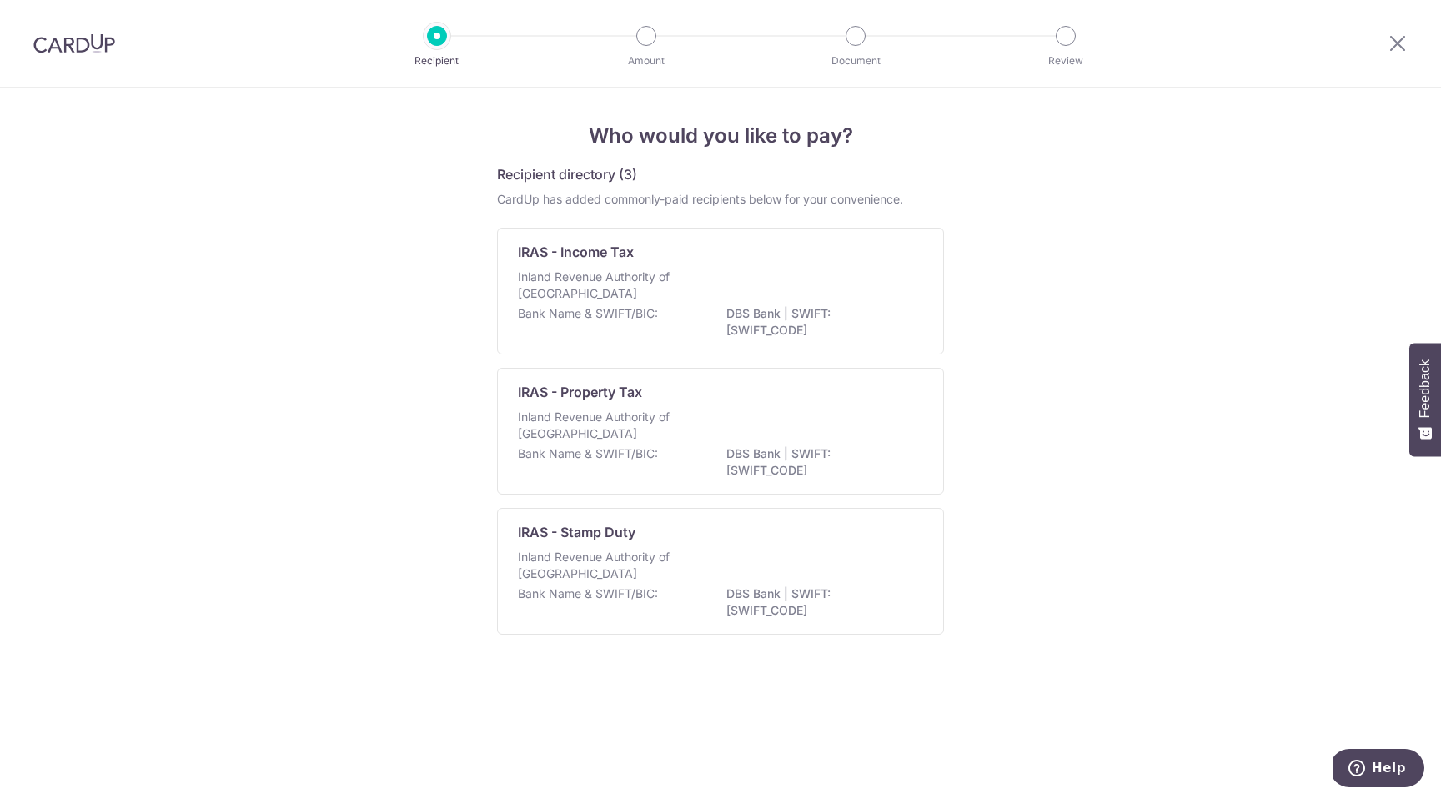
click at [75, 49] on img at bounding box center [74, 43] width 82 height 20
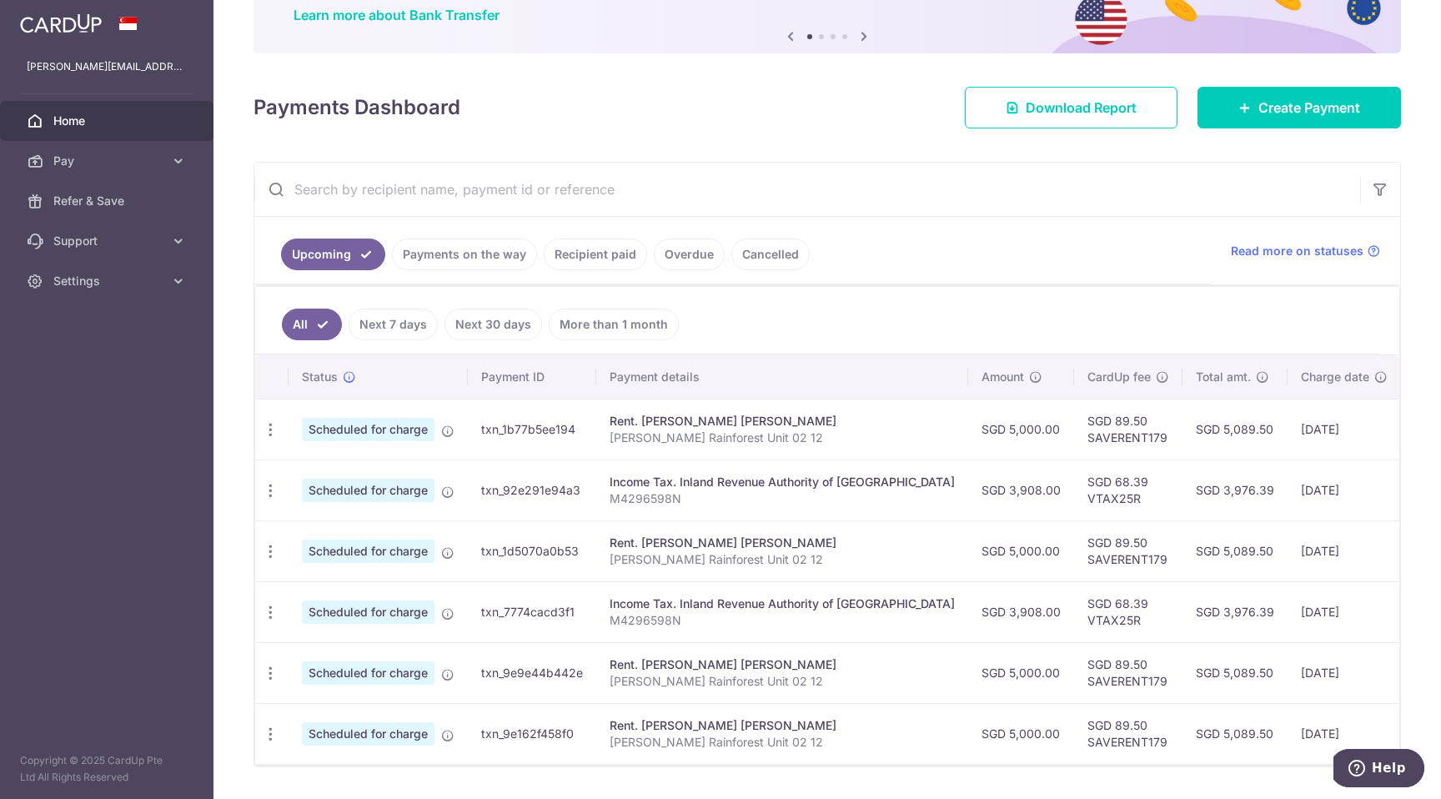
scroll to position [187, 0]
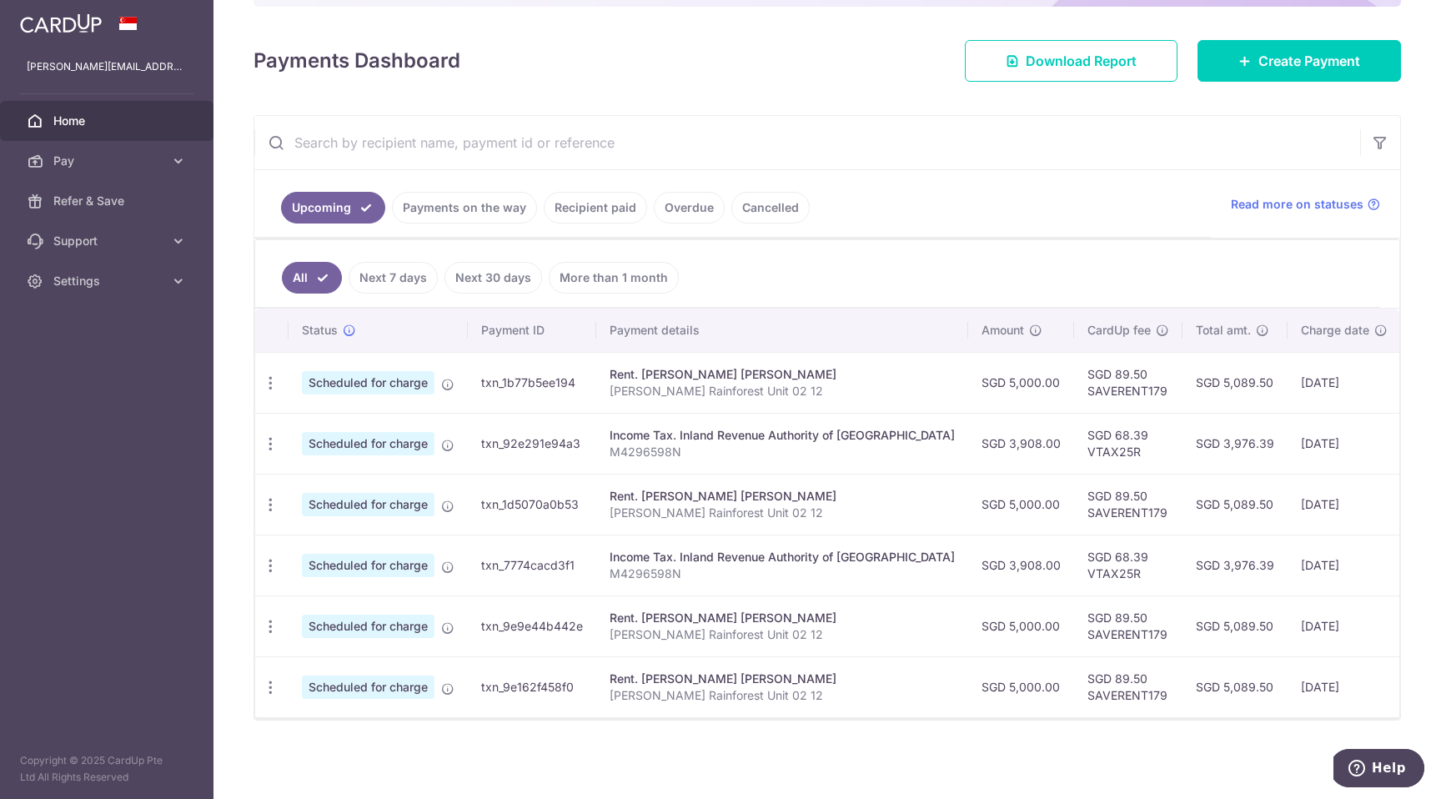
click at [481, 209] on link "Payments on the way" at bounding box center [464, 208] width 145 height 32
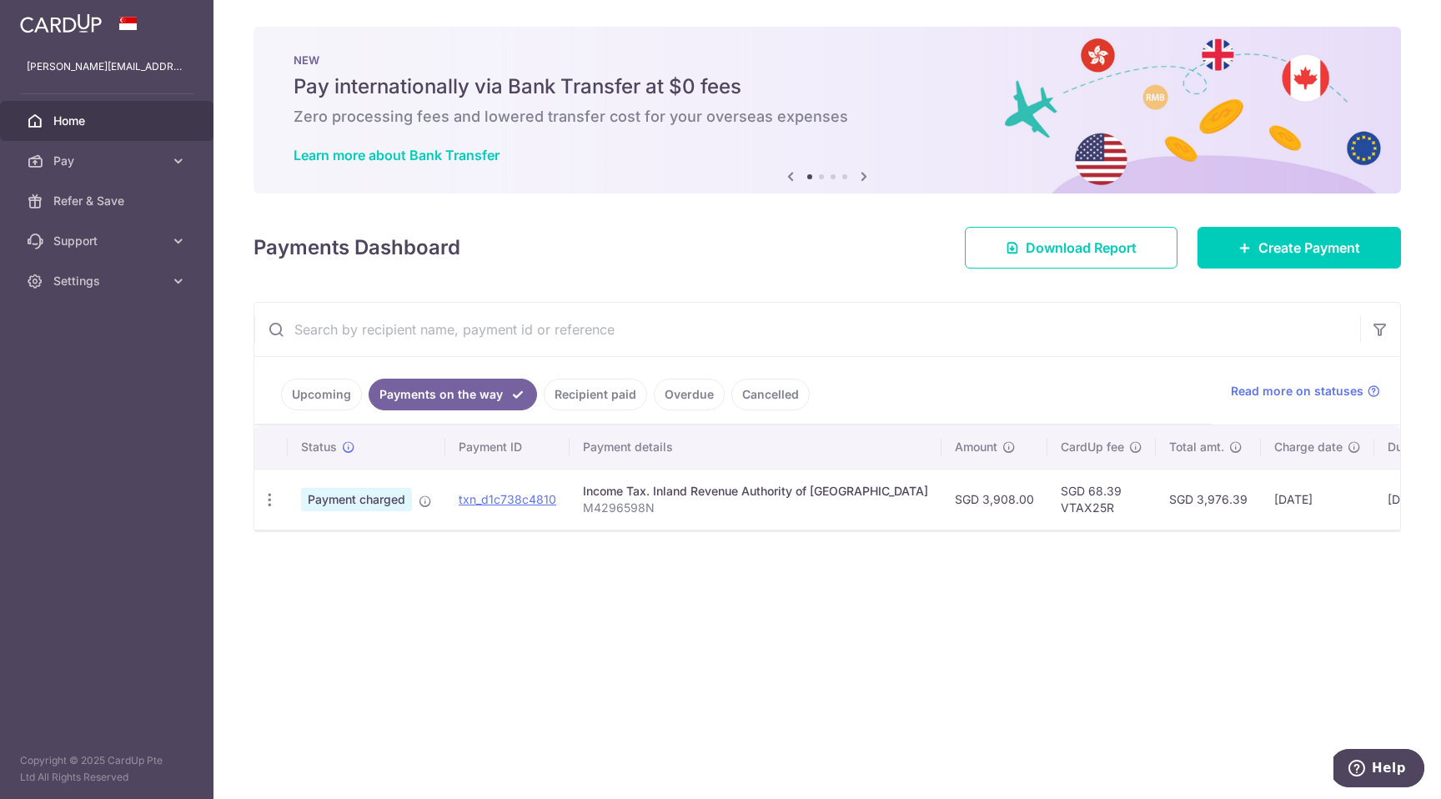
click at [322, 403] on link "Upcoming" at bounding box center [321, 395] width 81 height 32
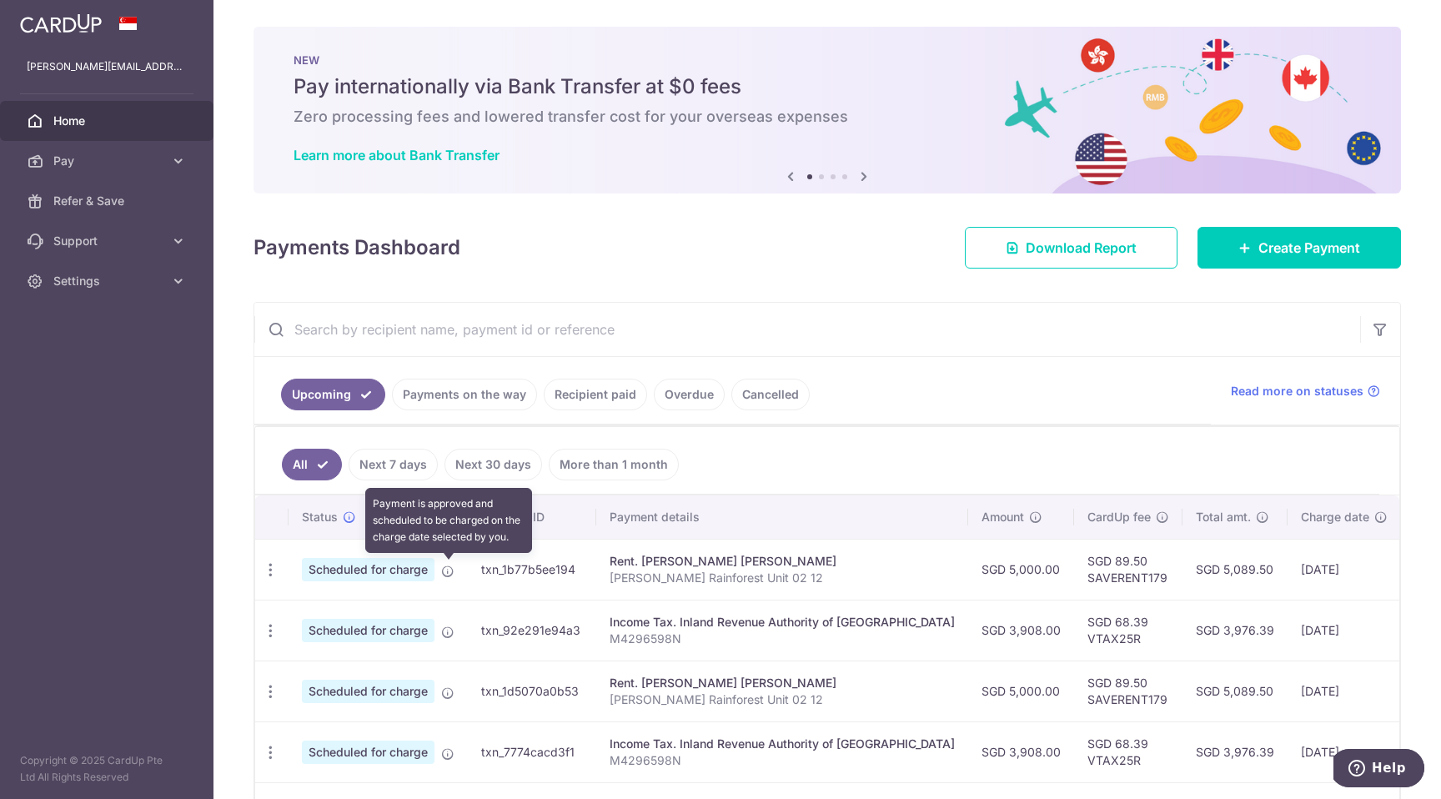
scroll to position [187, 0]
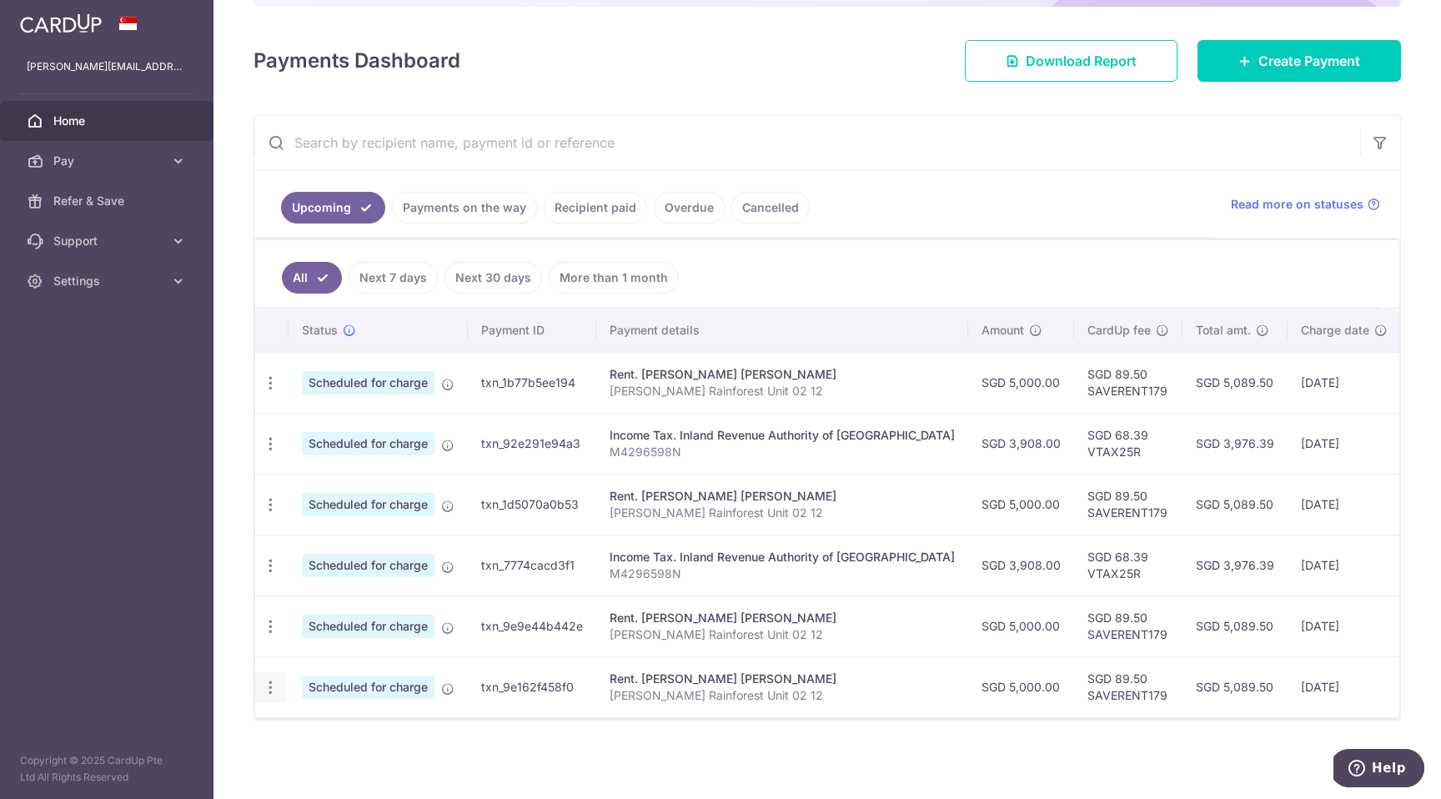
click at [274, 691] on icon "button" at bounding box center [271, 688] width 18 height 18
click at [272, 570] on icon "button" at bounding box center [271, 566] width 18 height 18
click at [303, 610] on span "Update payment" at bounding box center [359, 611] width 113 height 20
radio input "true"
type input "3,908.00"
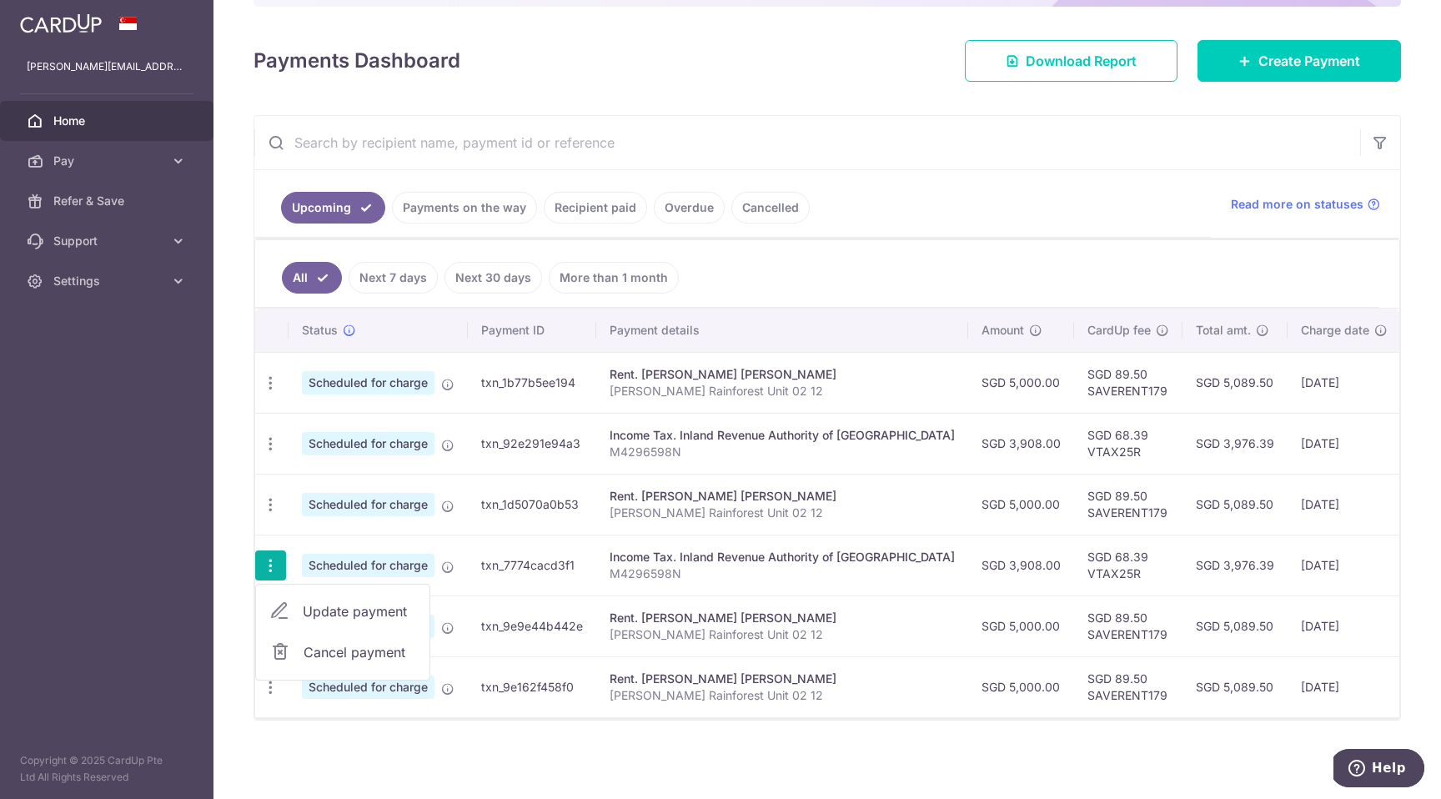
type input "[DATE]"
type input "M4296598N"
type input "VTAX25R"
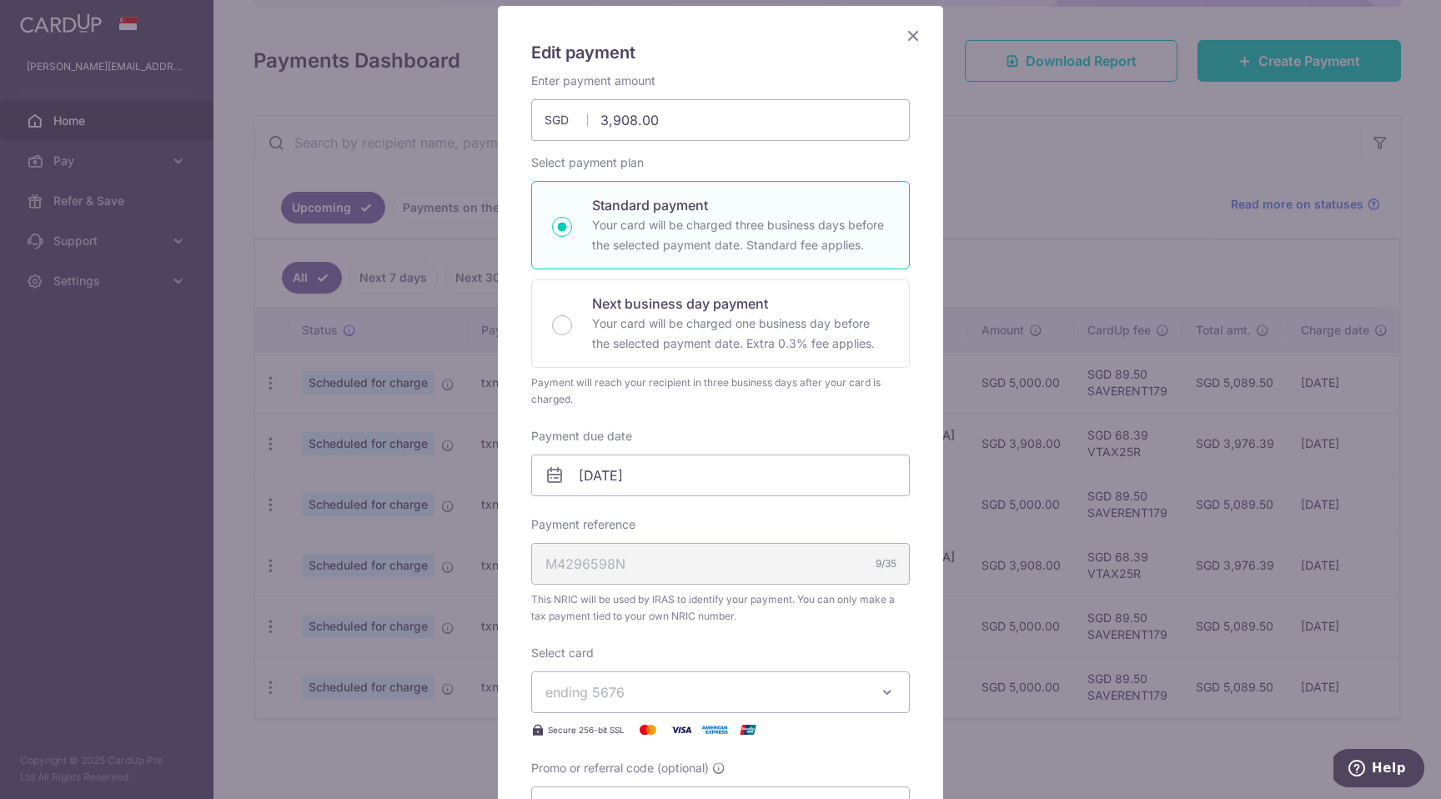
scroll to position [132, 0]
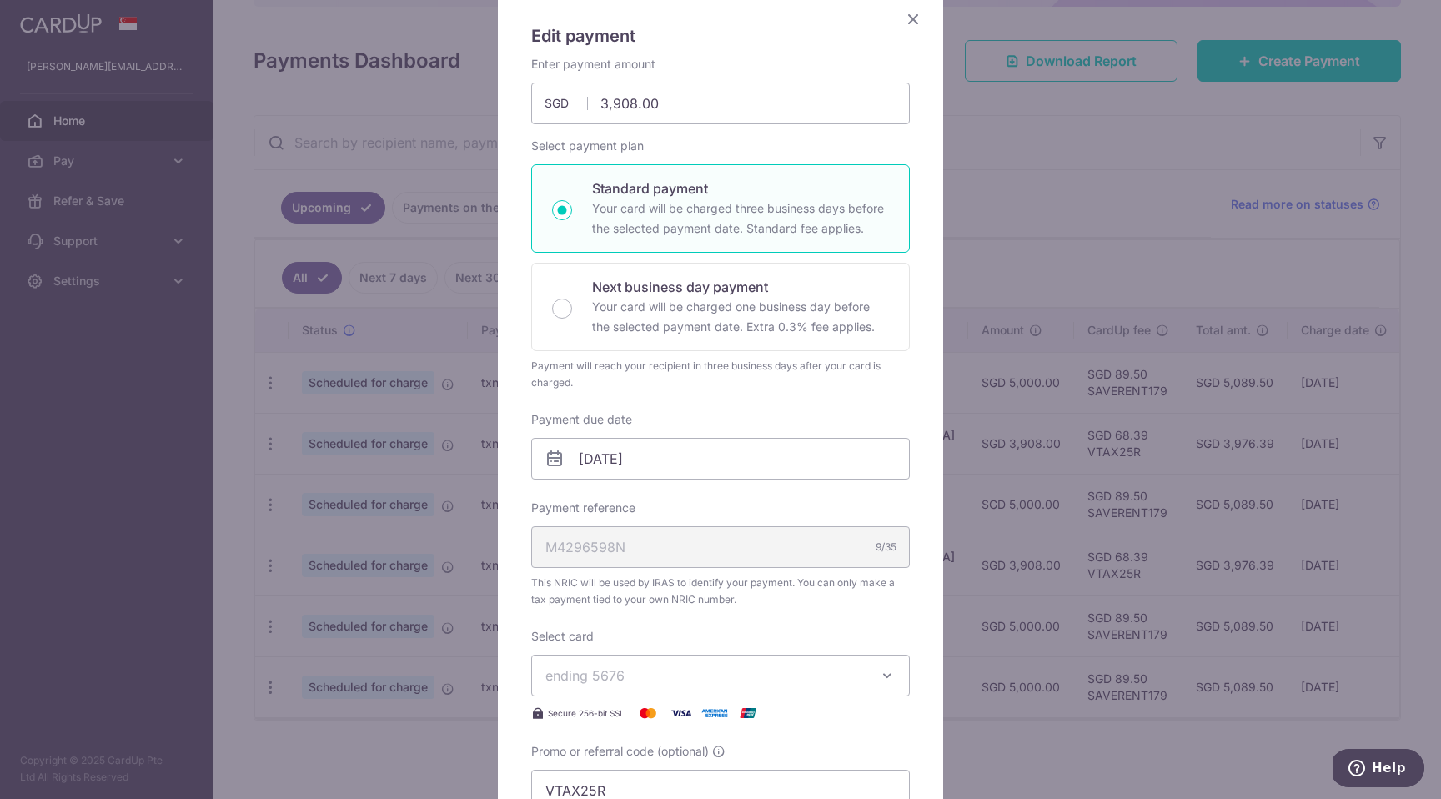
click at [907, 23] on icon "Close" at bounding box center [913, 18] width 20 height 21
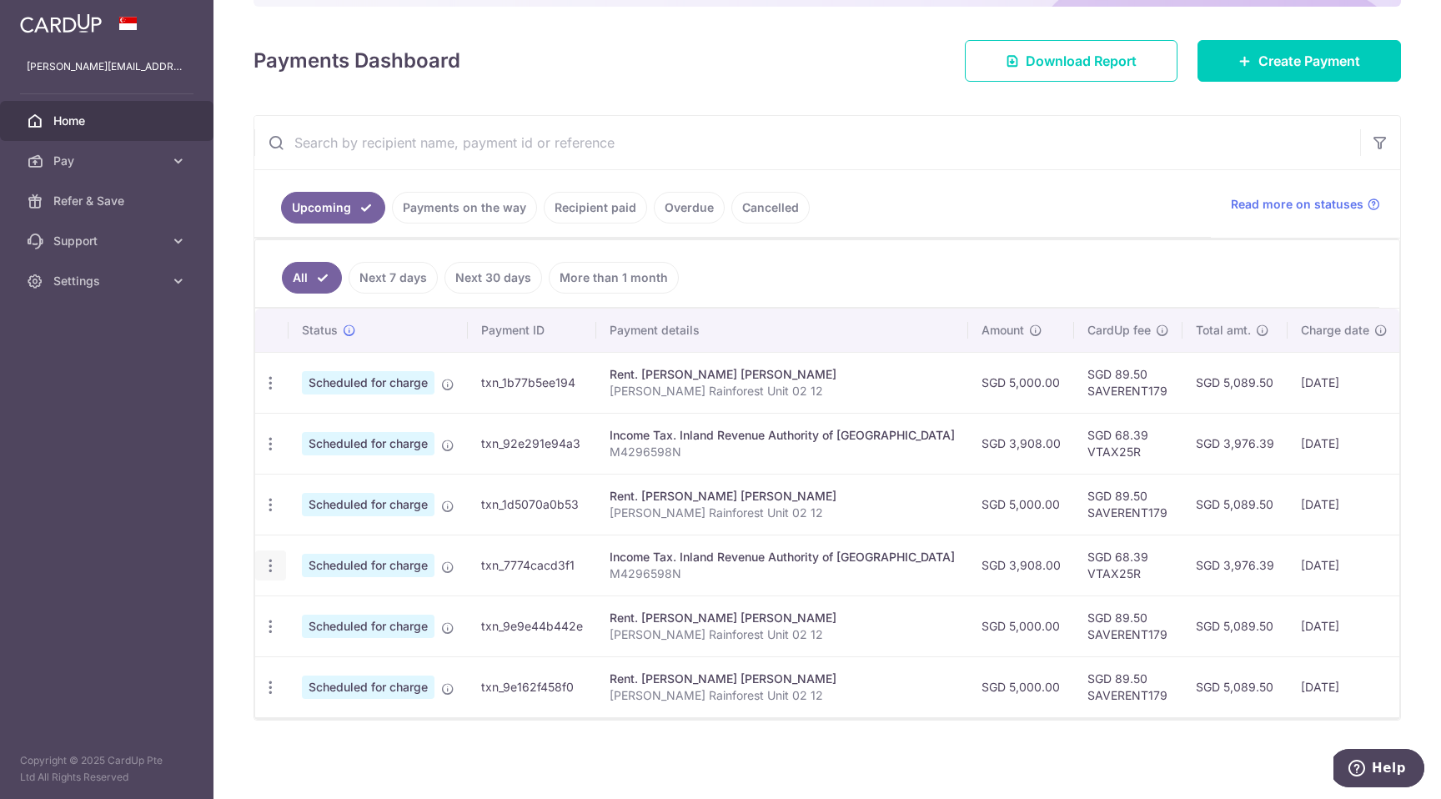
click at [265, 566] on icon "button" at bounding box center [271, 566] width 18 height 18
click at [319, 602] on span "Update payment" at bounding box center [359, 611] width 113 height 20
radio input "true"
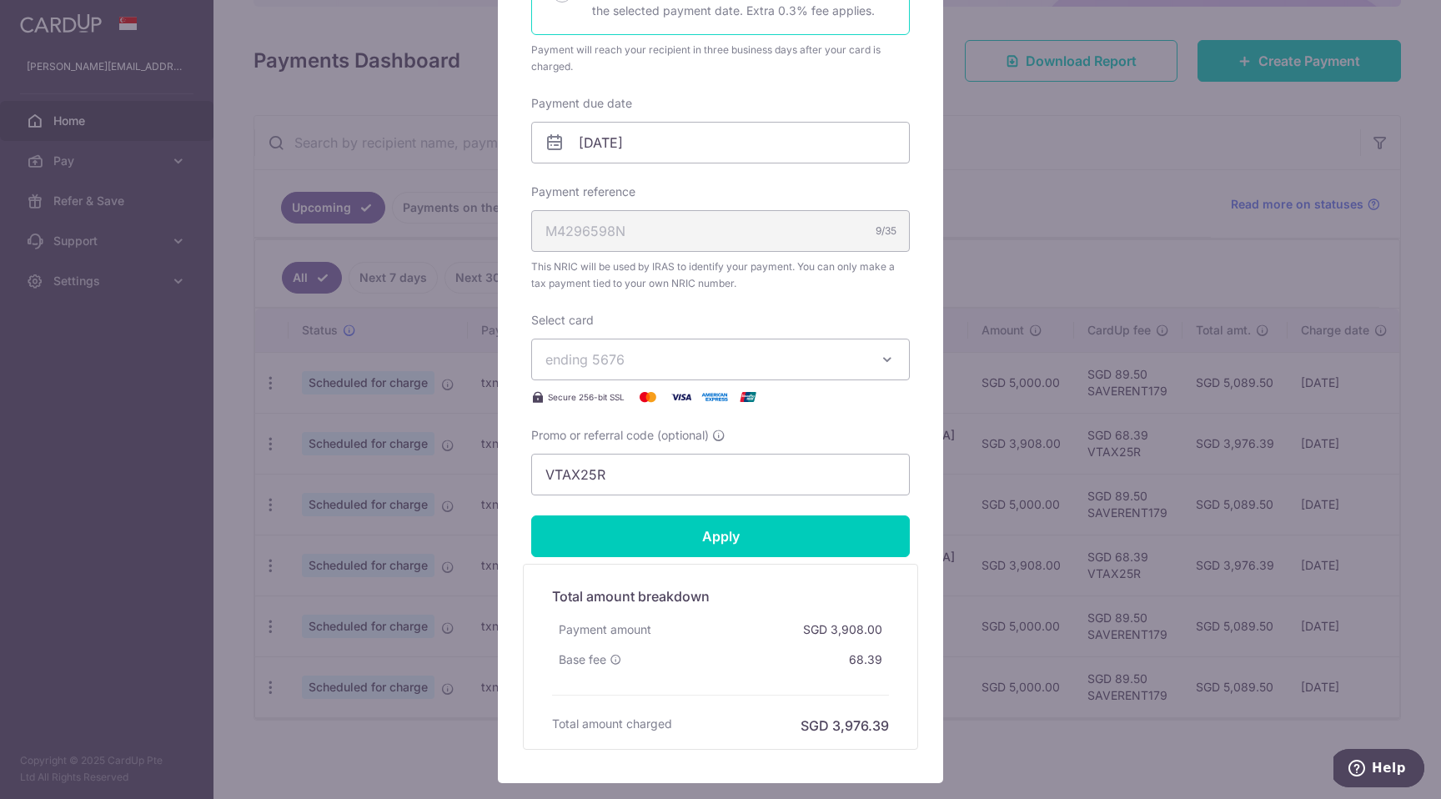
scroll to position [458, 0]
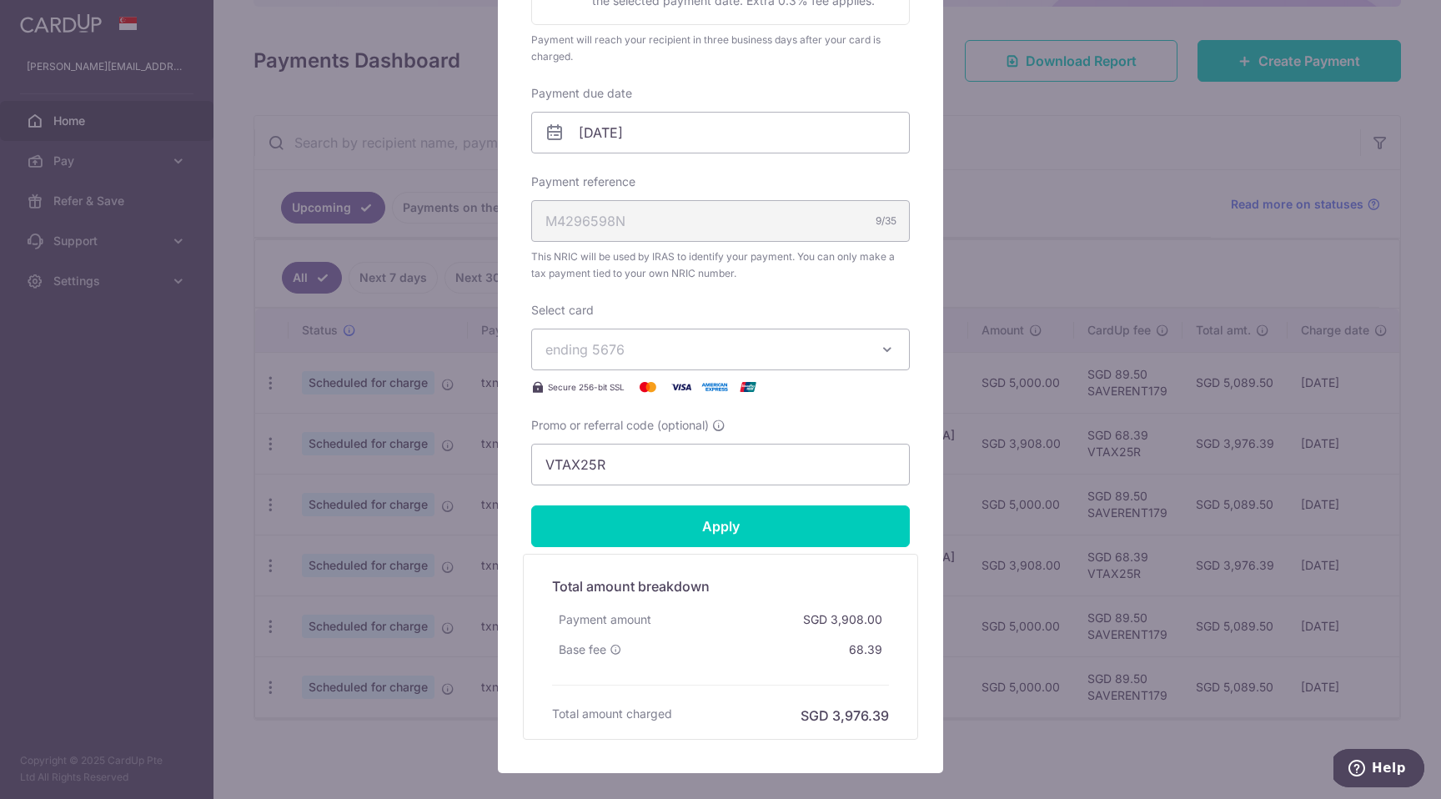
click at [883, 351] on icon "button" at bounding box center [887, 349] width 17 height 17
click at [715, 432] on span "**** 5676" at bounding box center [720, 428] width 350 height 20
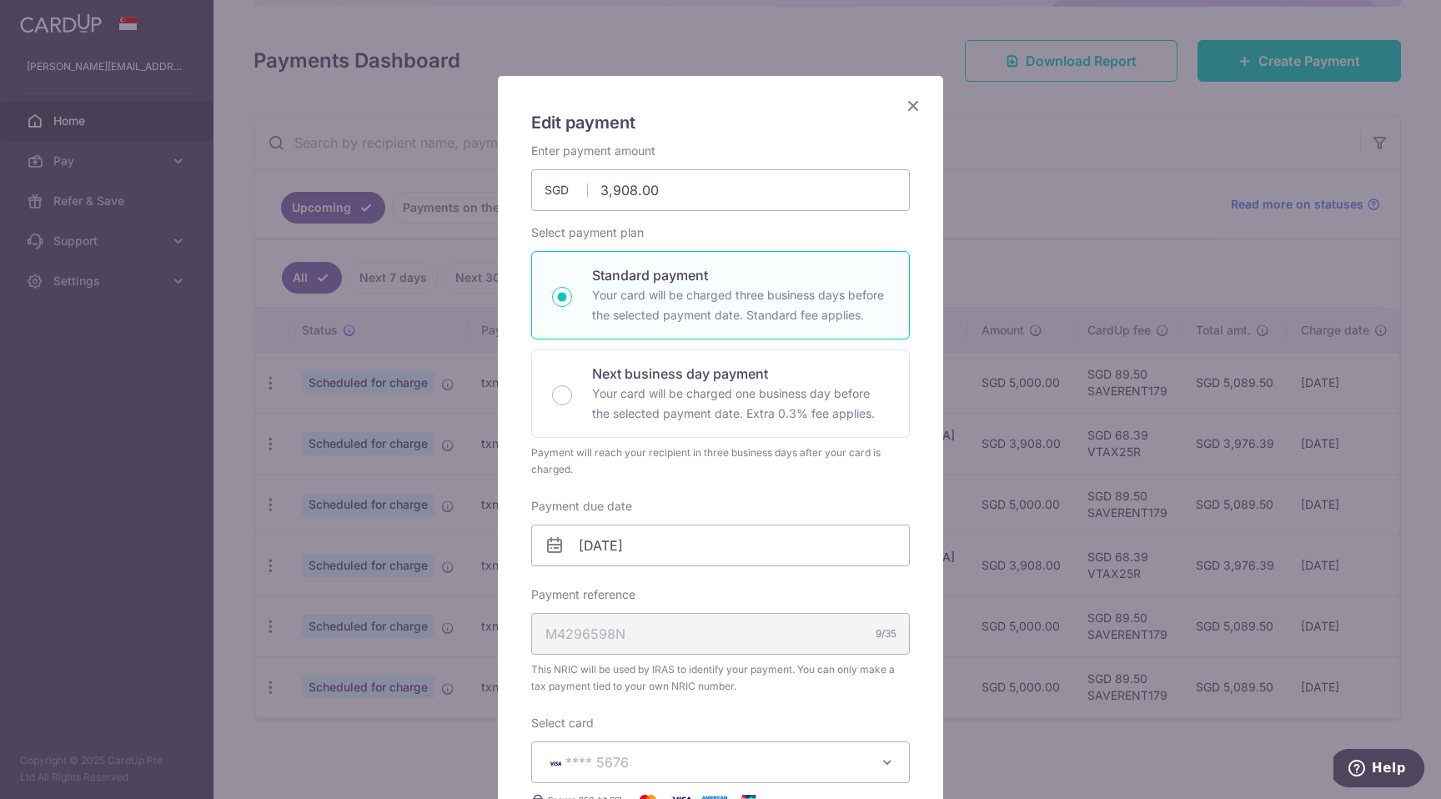
scroll to position [0, 0]
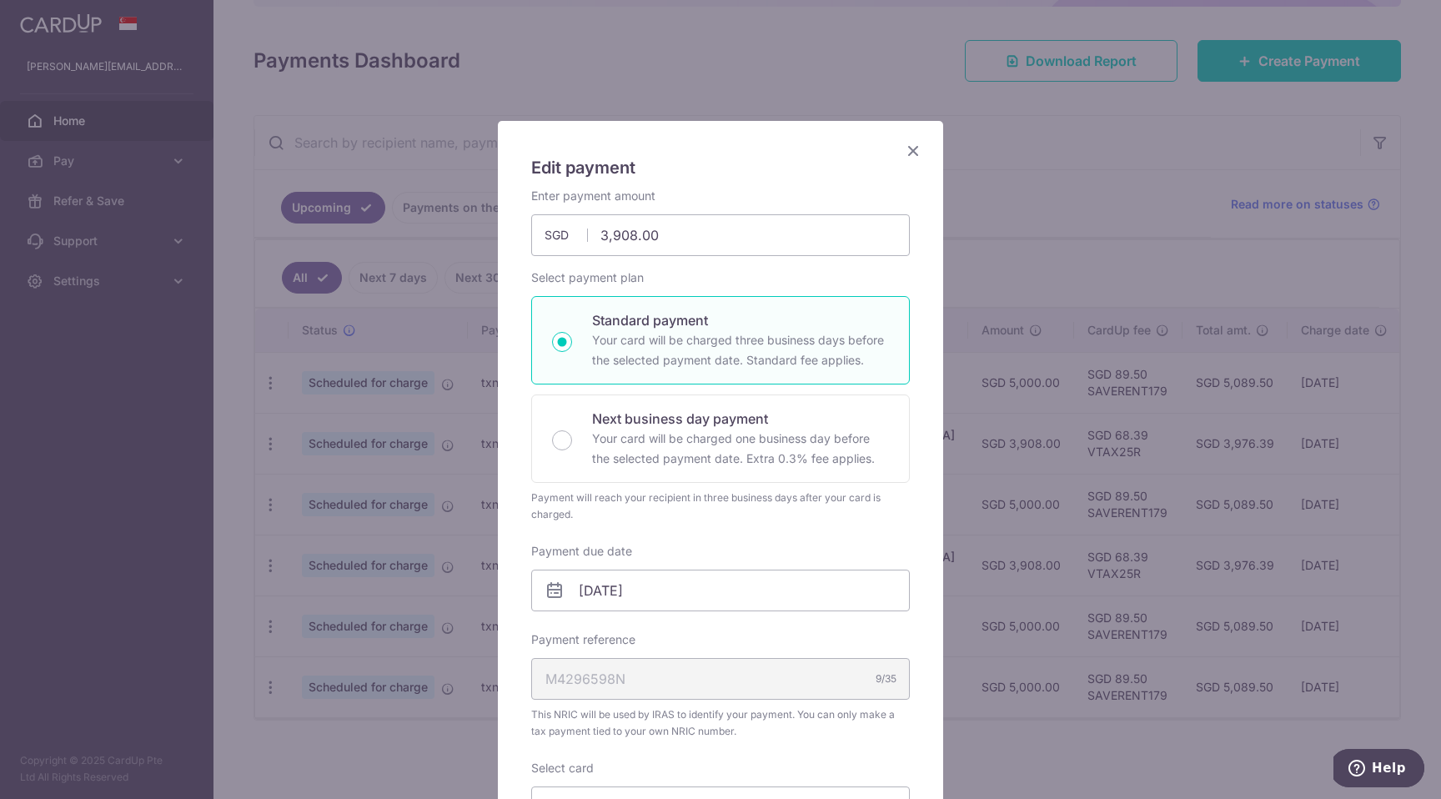
click at [915, 152] on icon "Close" at bounding box center [913, 150] width 20 height 21
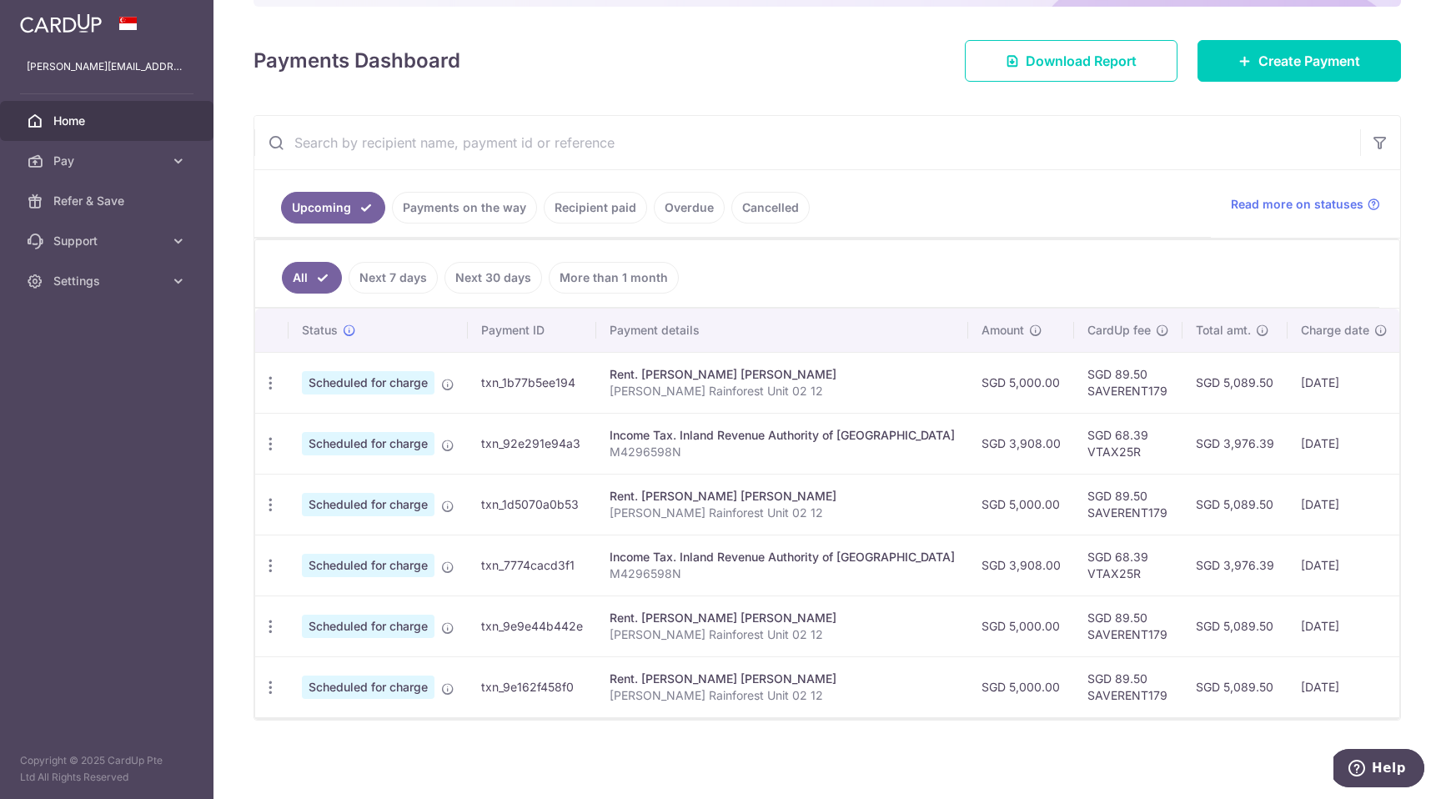
click at [73, 118] on span "Home" at bounding box center [108, 121] width 110 height 17
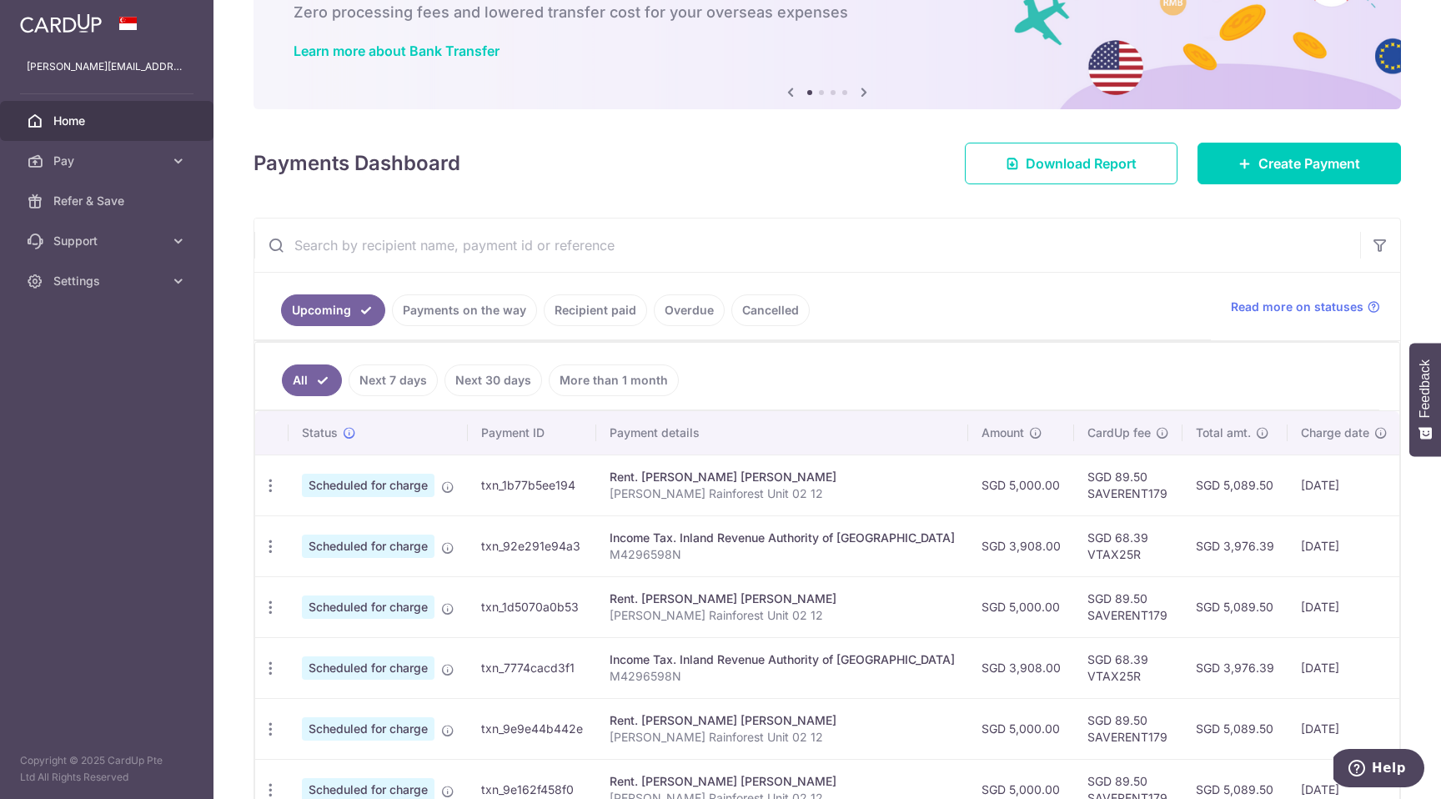
scroll to position [207, 0]
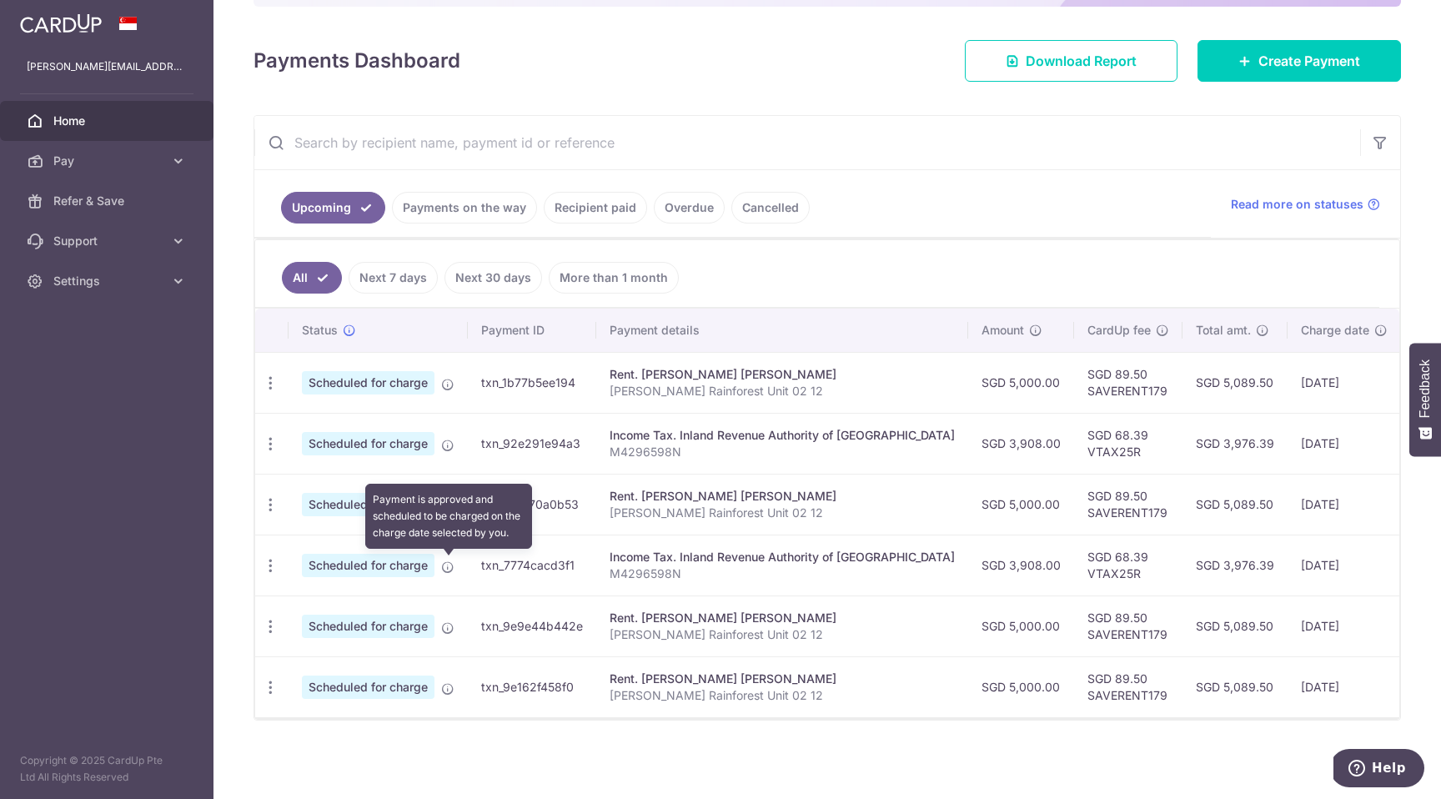
click at [444, 560] on icon at bounding box center [447, 566] width 13 height 13
click at [447, 561] on icon at bounding box center [447, 566] width 13 height 13
click at [269, 554] on div "Update payment Cancel payment" at bounding box center [270, 565] width 31 height 31
click at [268, 566] on icon "button" at bounding box center [271, 566] width 18 height 18
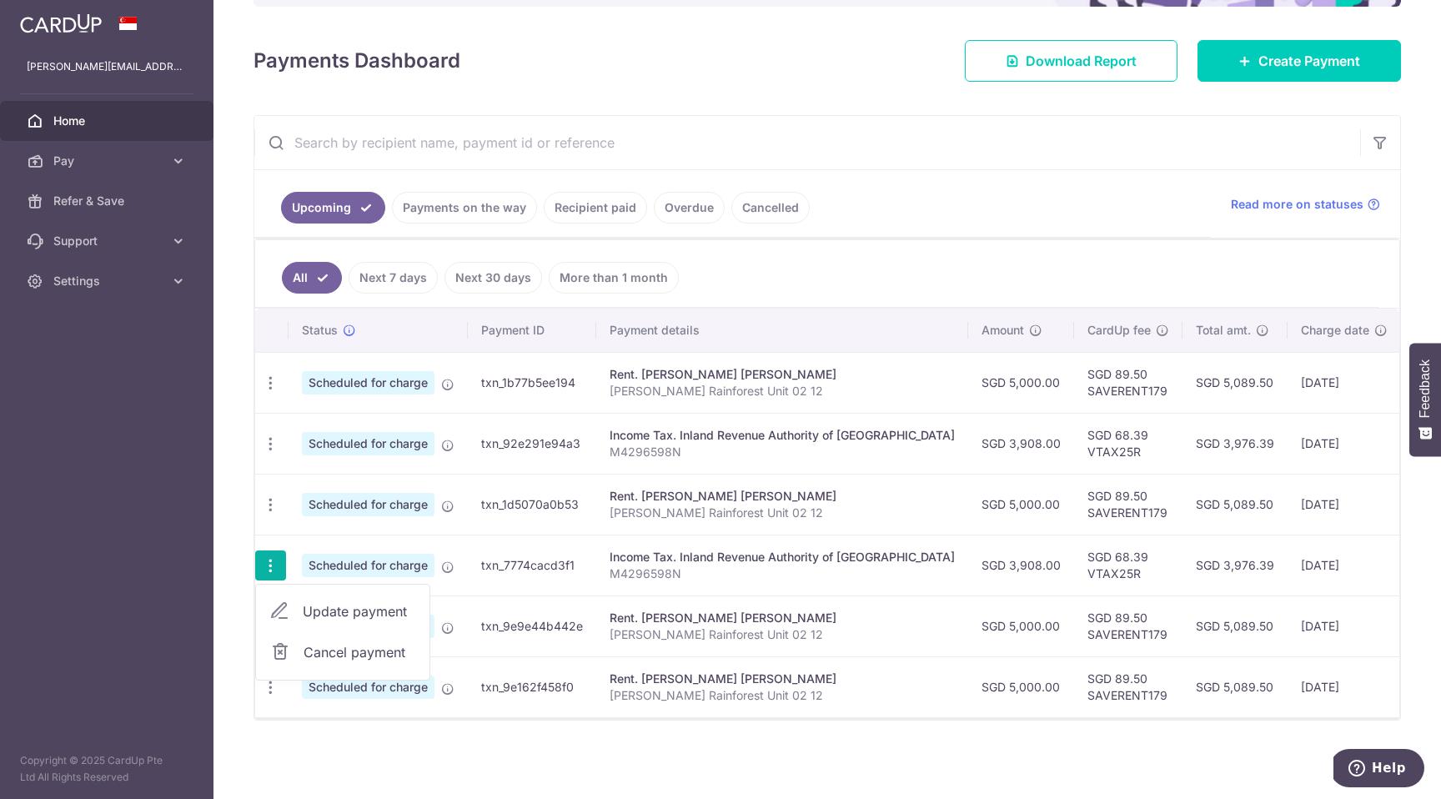
click at [319, 610] on span "Update payment" at bounding box center [359, 611] width 113 height 20
radio input "true"
type input "3,908.00"
type input "[DATE]"
type input "M4296598N"
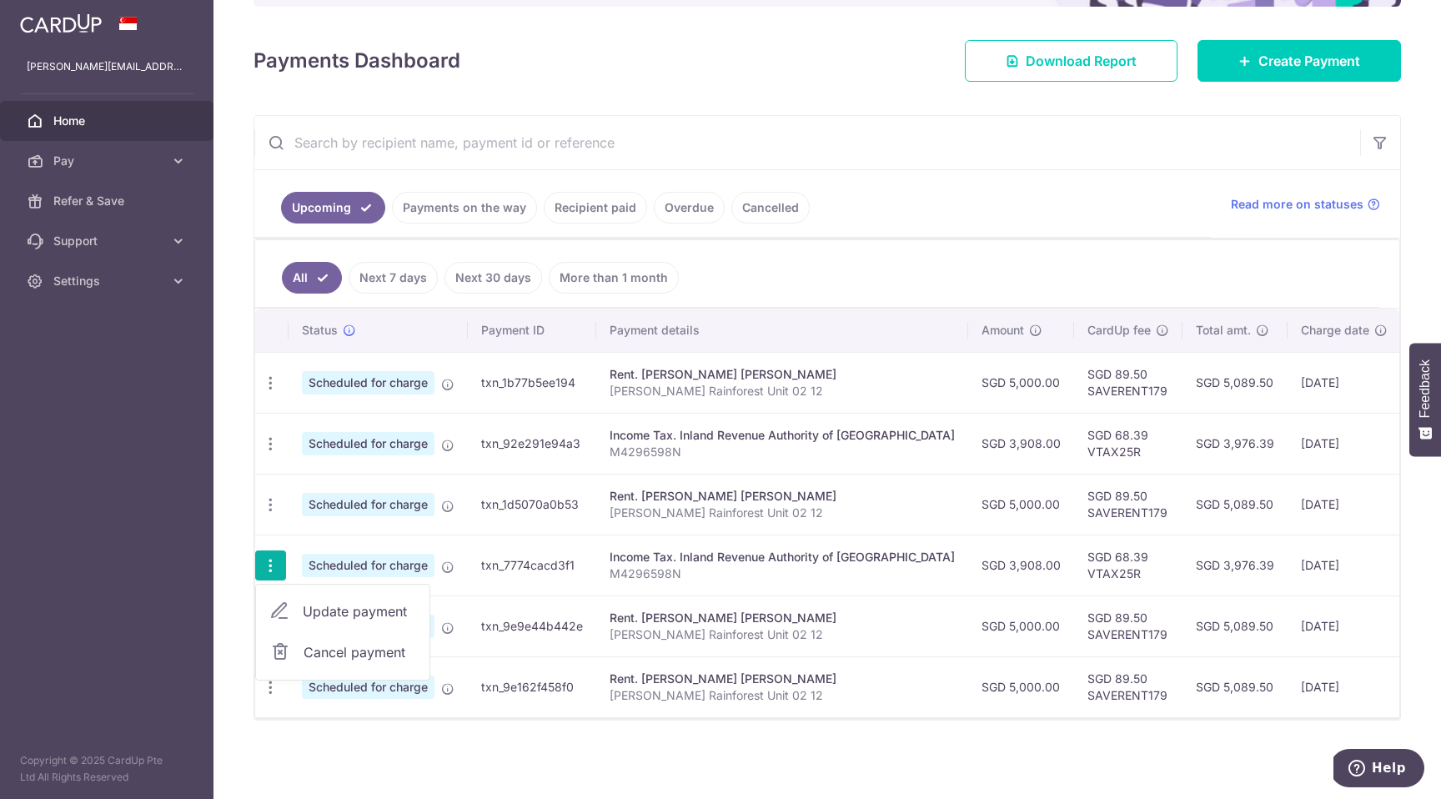
type input "VTAX25R"
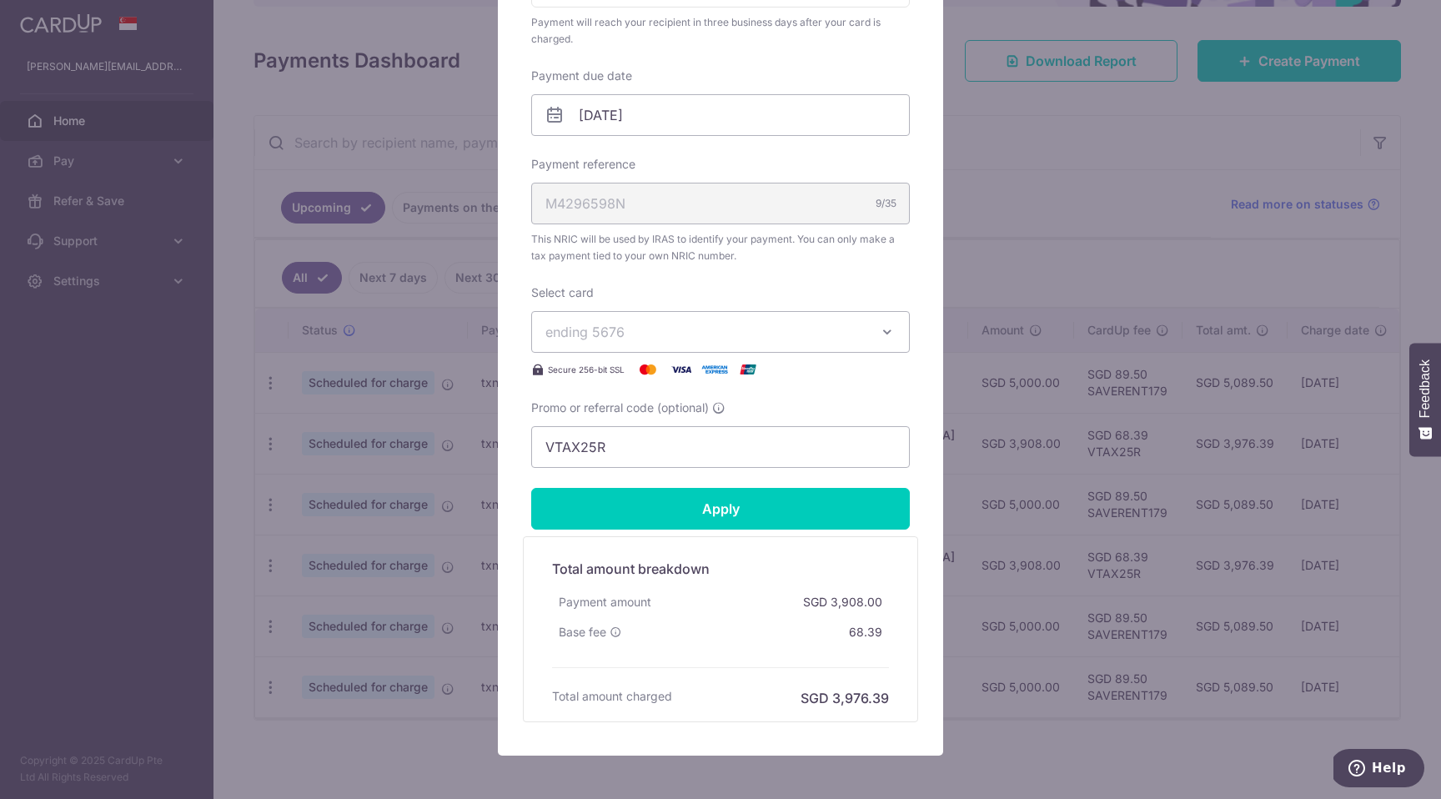
scroll to position [459, 0]
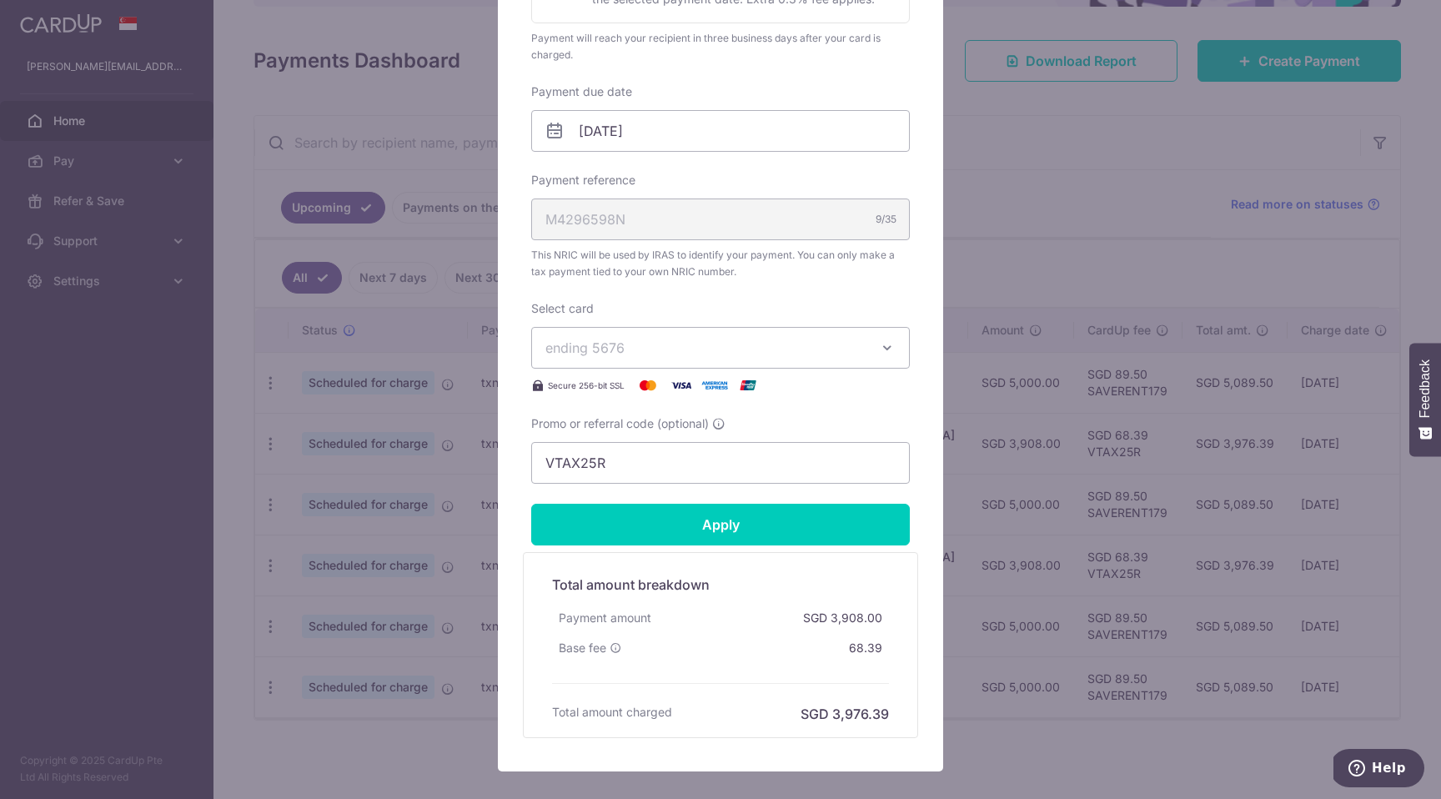
click at [643, 352] on span "ending 5676" at bounding box center [705, 348] width 320 height 20
click at [647, 334] on button "ending 5676" at bounding box center [720, 348] width 379 height 42
click at [655, 311] on div "Select card ending 5676 **** 5676 Secure 256-bit SSL" at bounding box center [720, 347] width 379 height 95
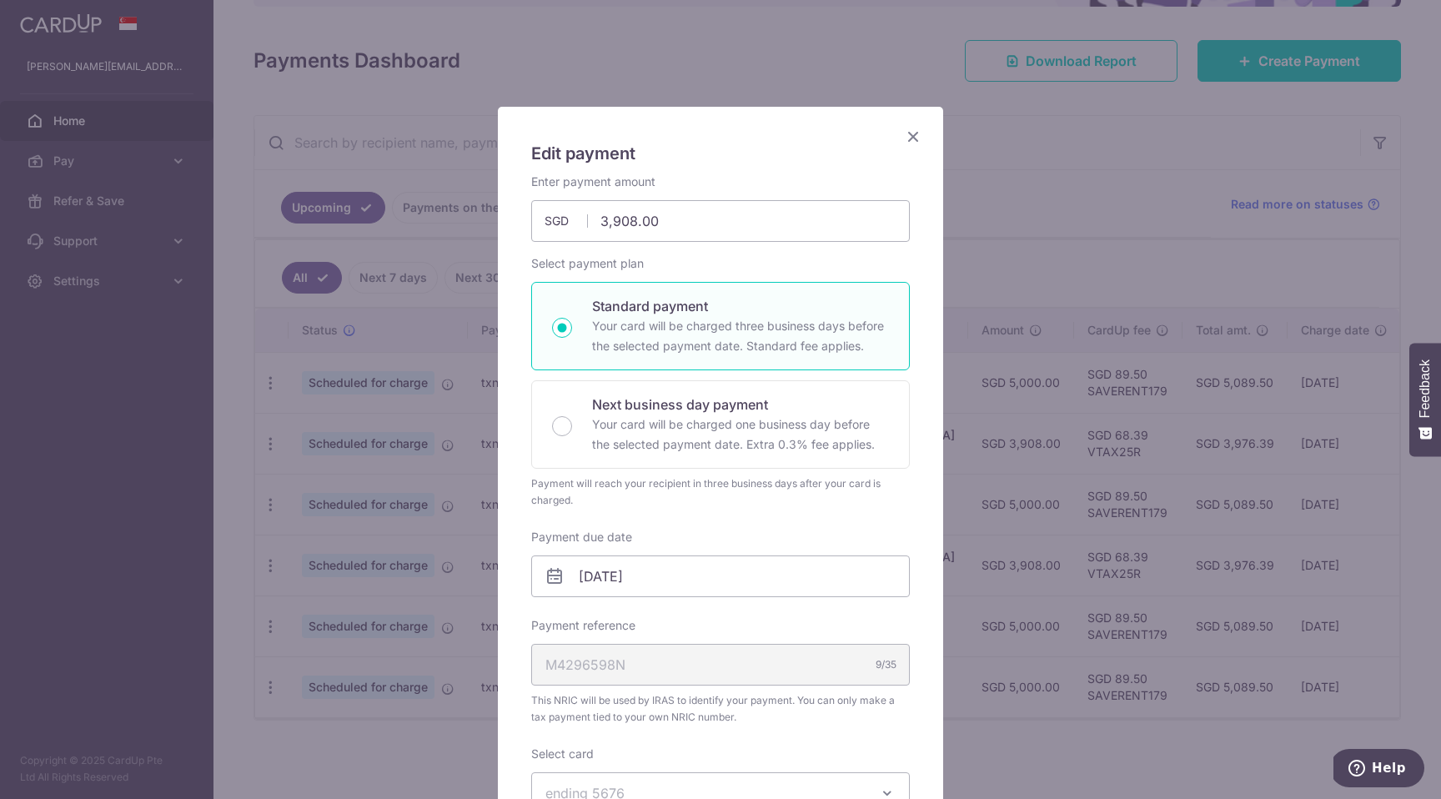
scroll to position [0, 0]
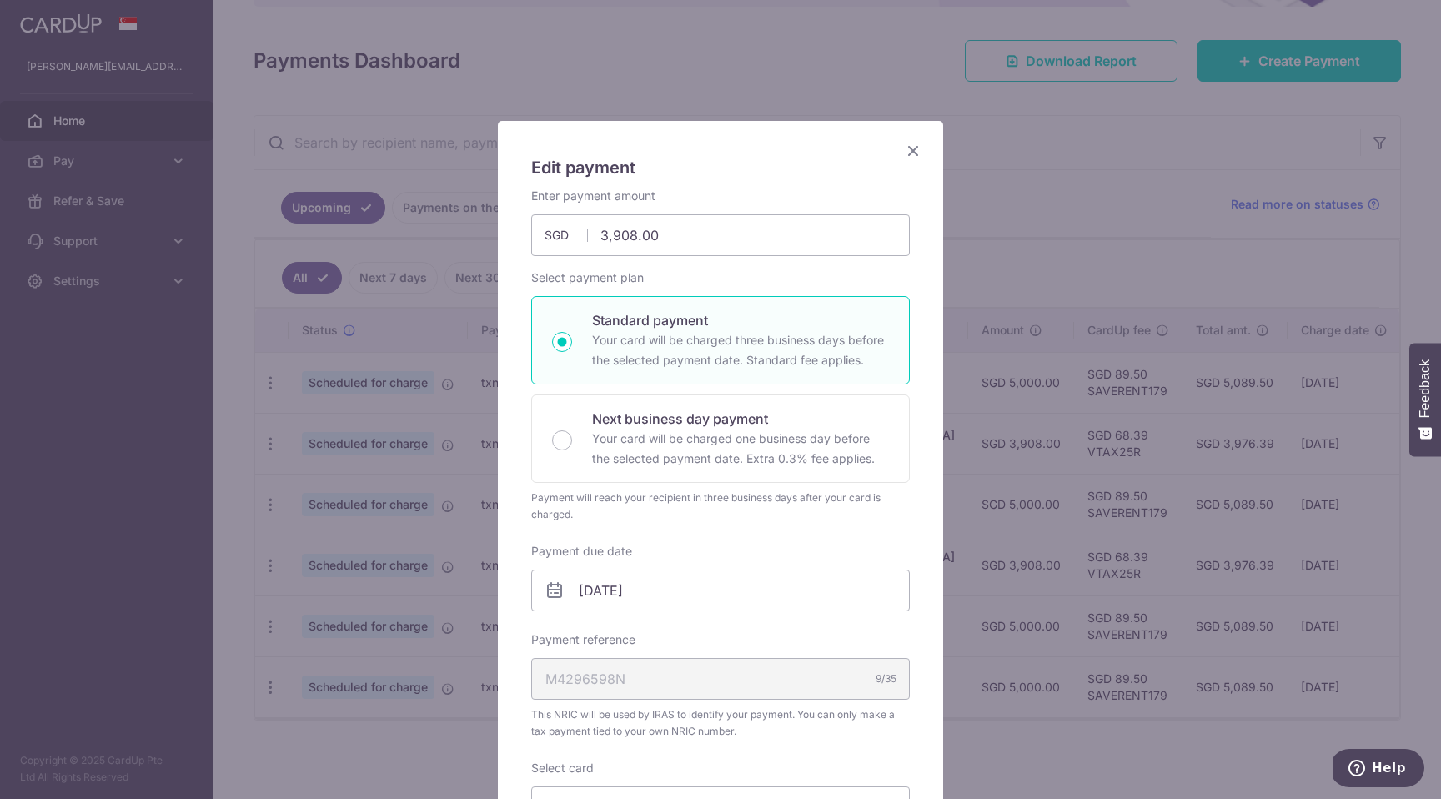
click at [911, 145] on icon "Close" at bounding box center [913, 150] width 20 height 21
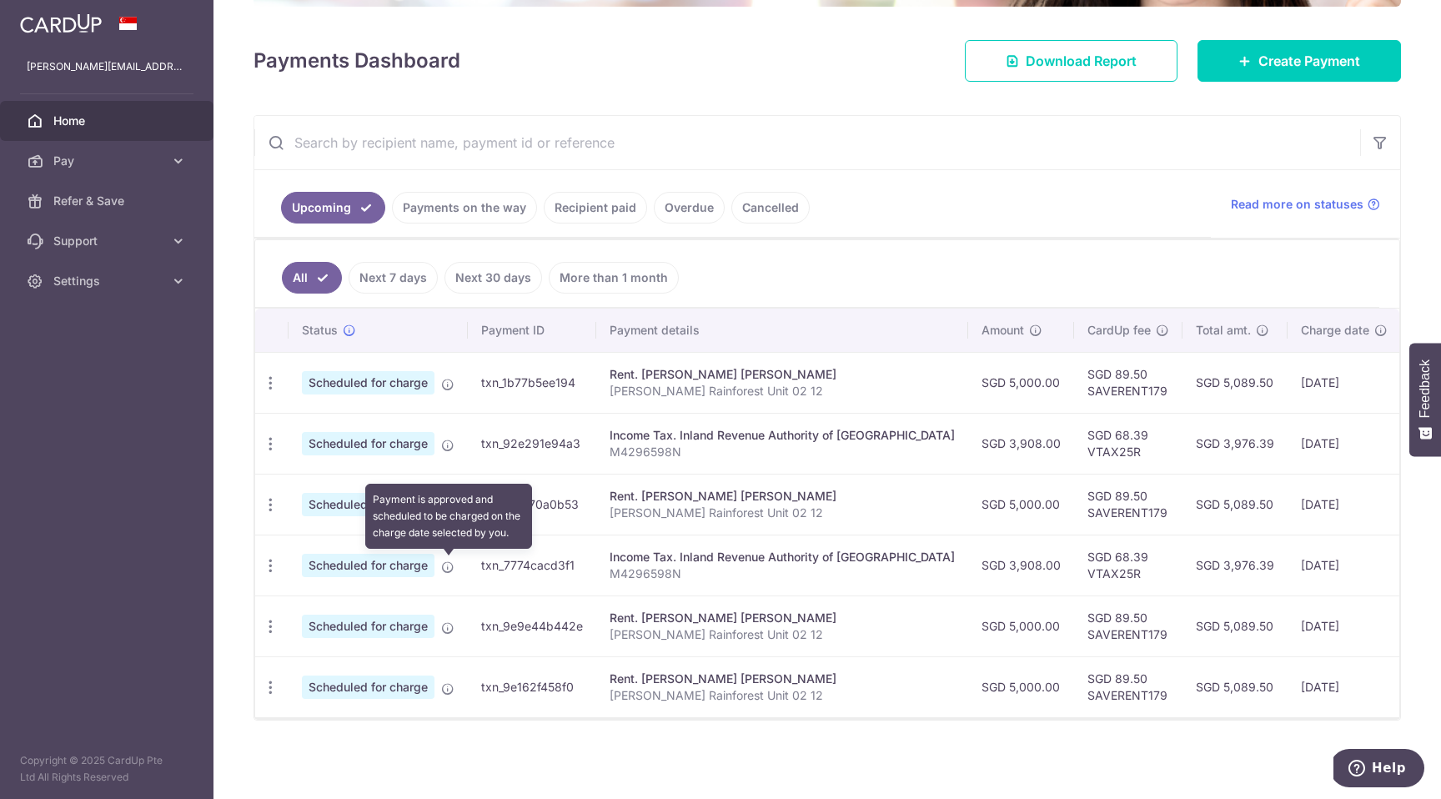
click at [446, 566] on icon at bounding box center [447, 566] width 13 height 13
click at [452, 565] on icon at bounding box center [447, 566] width 13 height 13
click at [279, 564] on div "Update payment Cancel payment" at bounding box center [270, 565] width 31 height 31
click at [260, 564] on div "Update payment Cancel payment" at bounding box center [270, 565] width 31 height 31
click at [268, 565] on icon "button" at bounding box center [271, 566] width 18 height 18
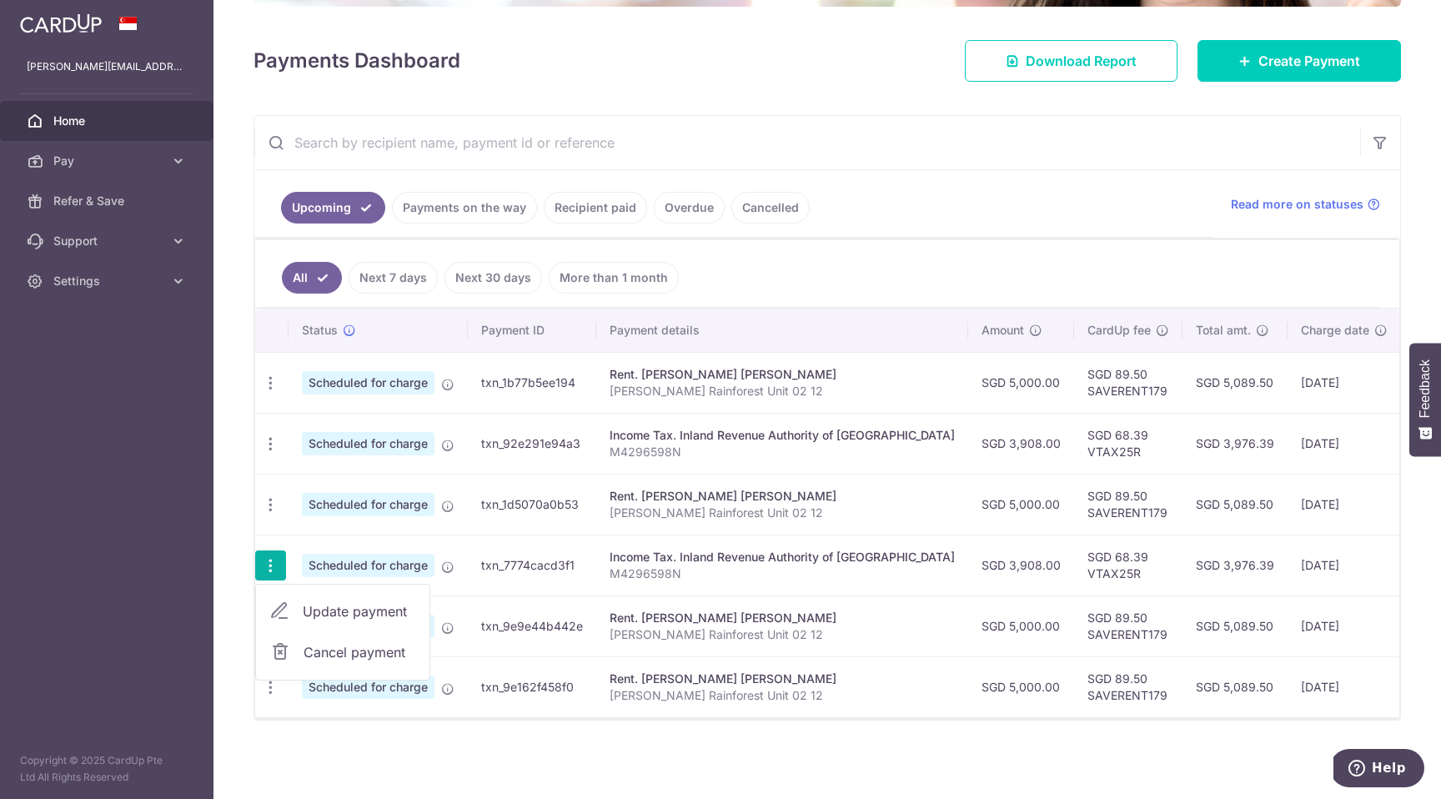
click at [319, 605] on span "Update payment" at bounding box center [359, 611] width 113 height 20
radio input "true"
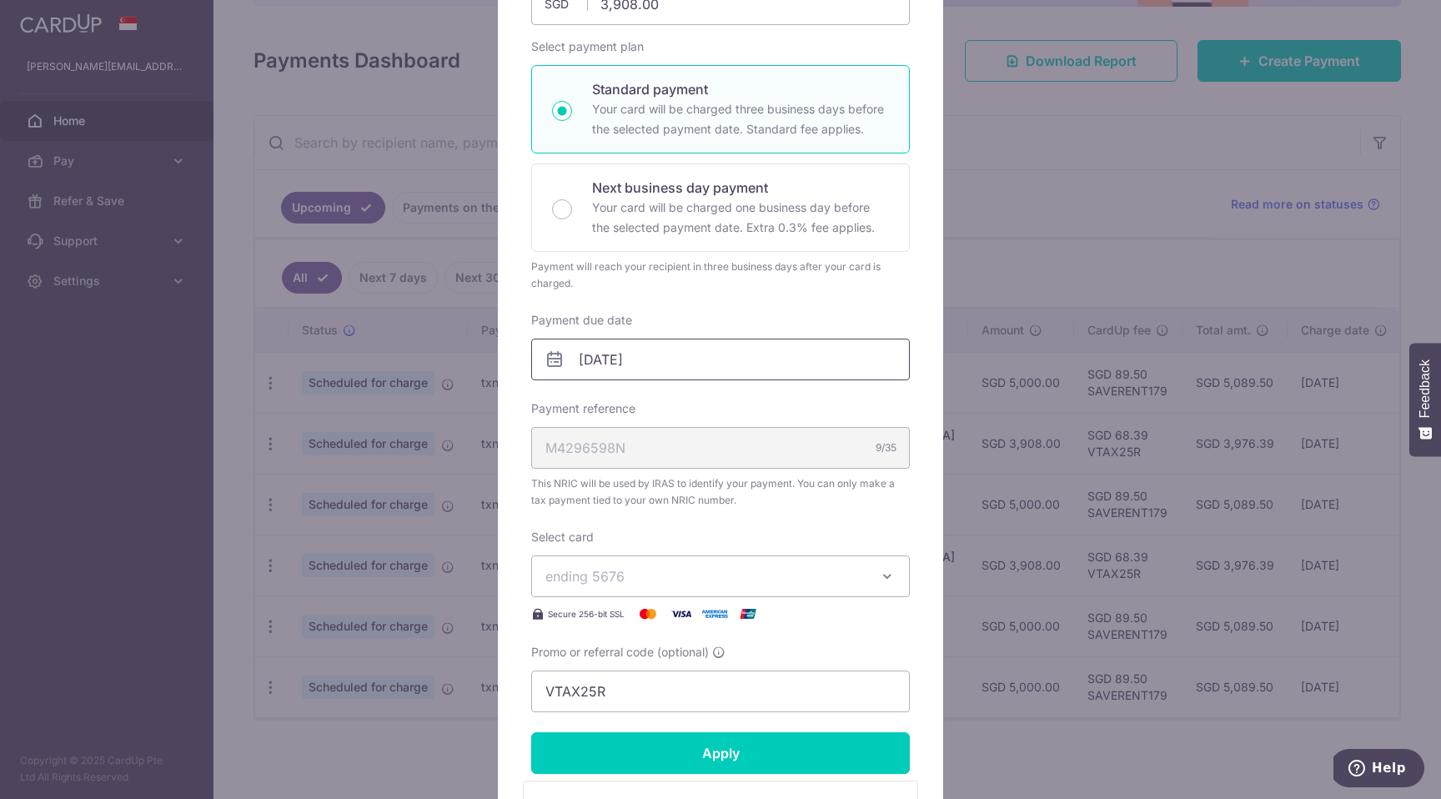
scroll to position [258, 0]
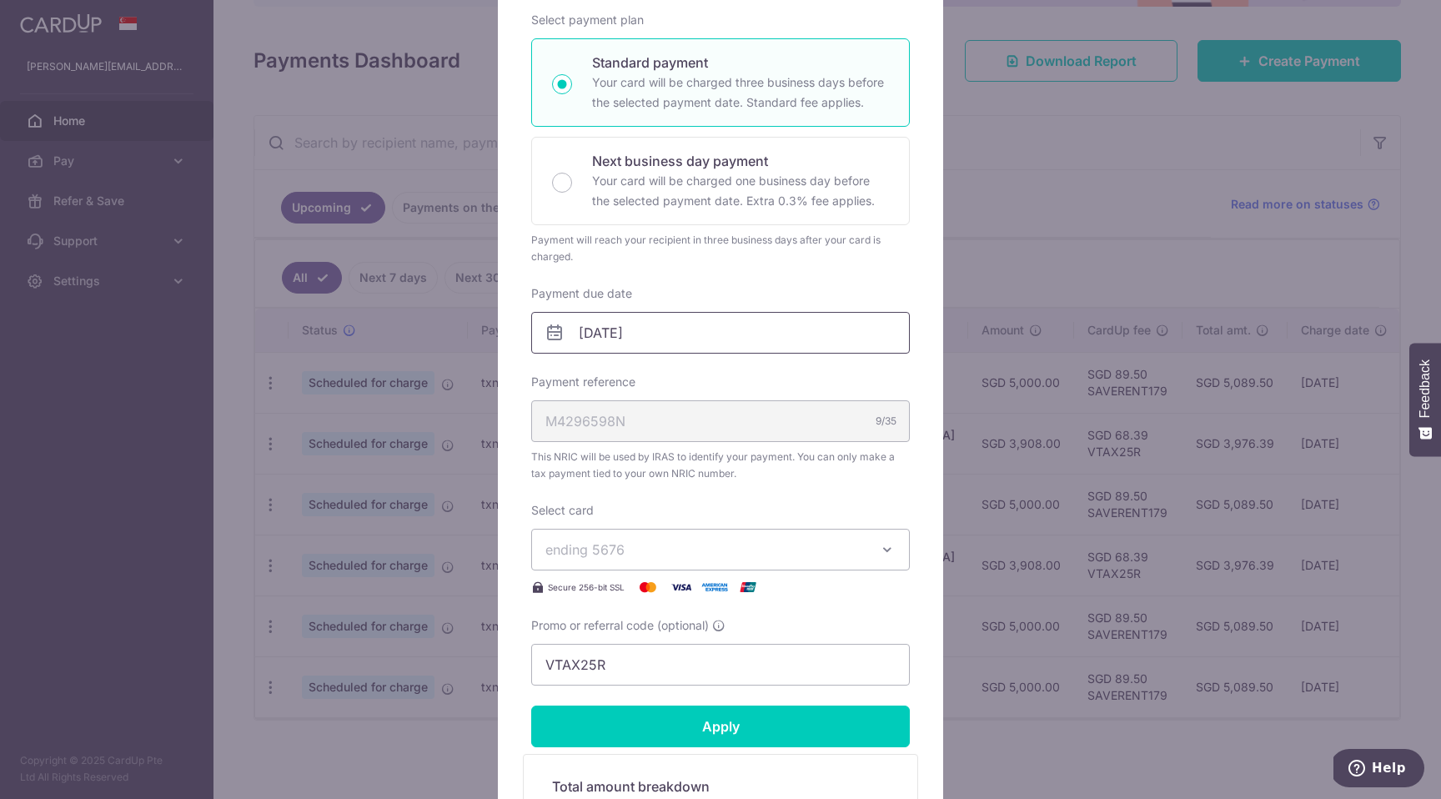
click at [623, 341] on input "08/12/2025" at bounding box center [720, 333] width 379 height 42
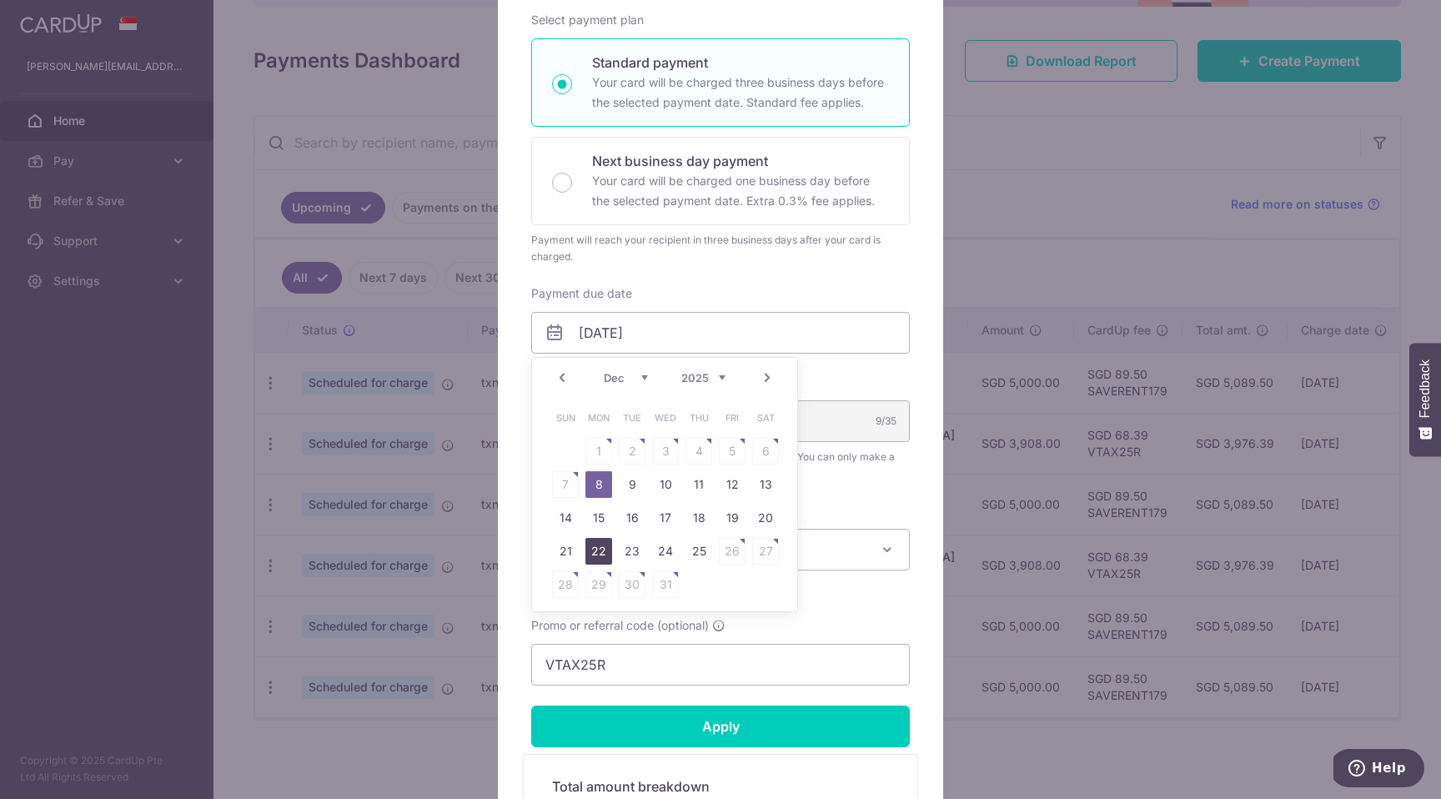
click at [603, 550] on link "22" at bounding box center [598, 551] width 27 height 27
type input "[DATE]"
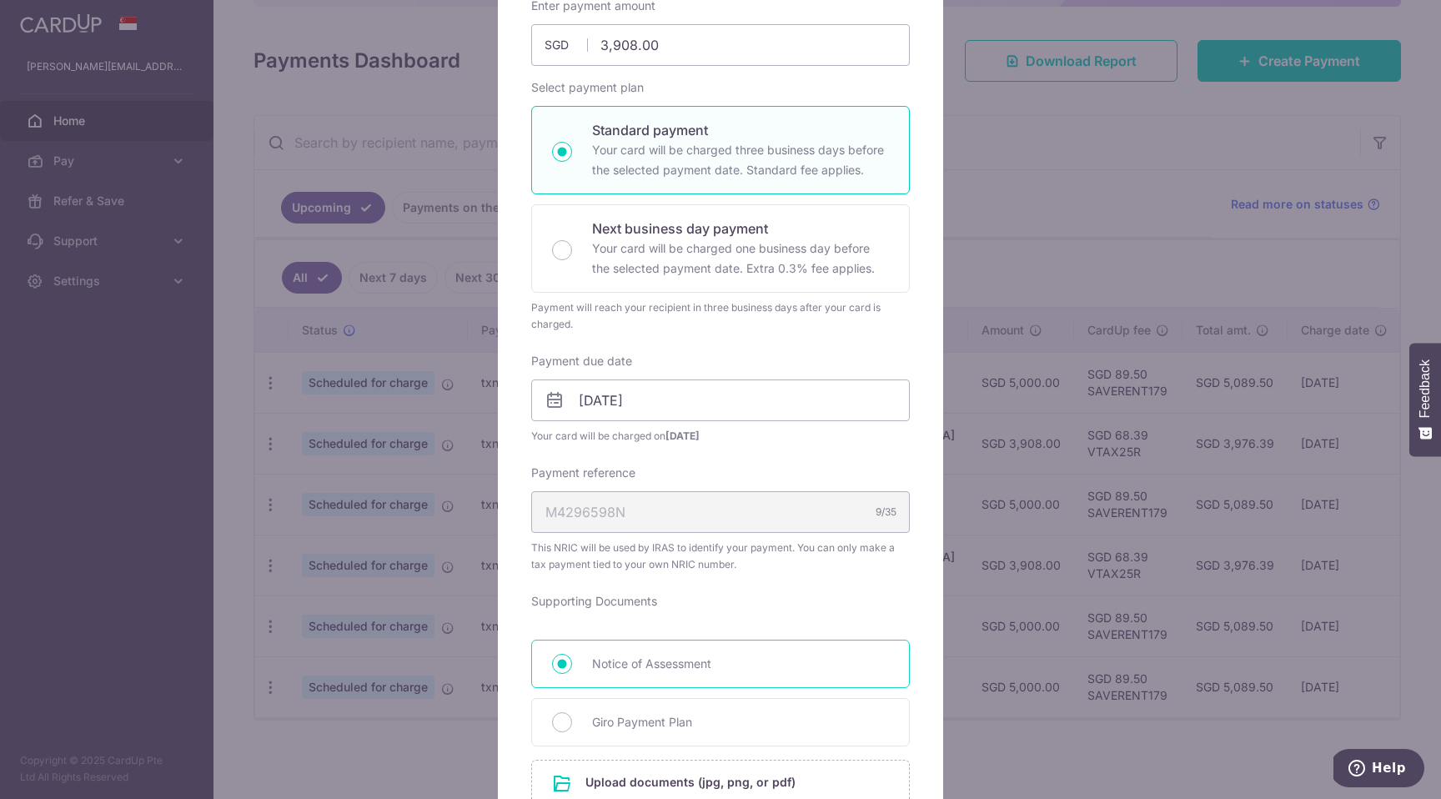
scroll to position [0, 0]
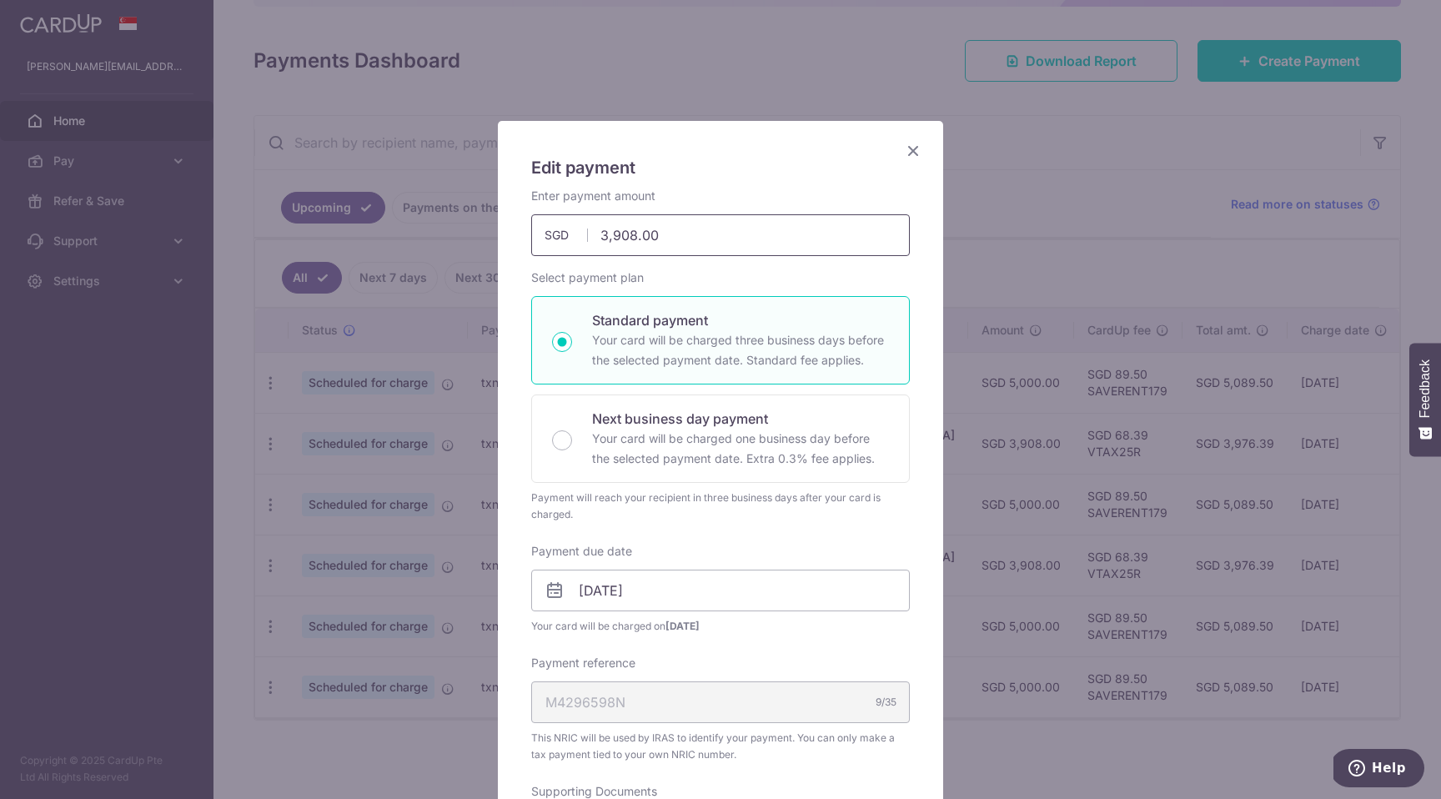
click at [636, 231] on input "3,908.00" at bounding box center [720, 235] width 379 height 42
paste input "11724"
type input "15,632.00"
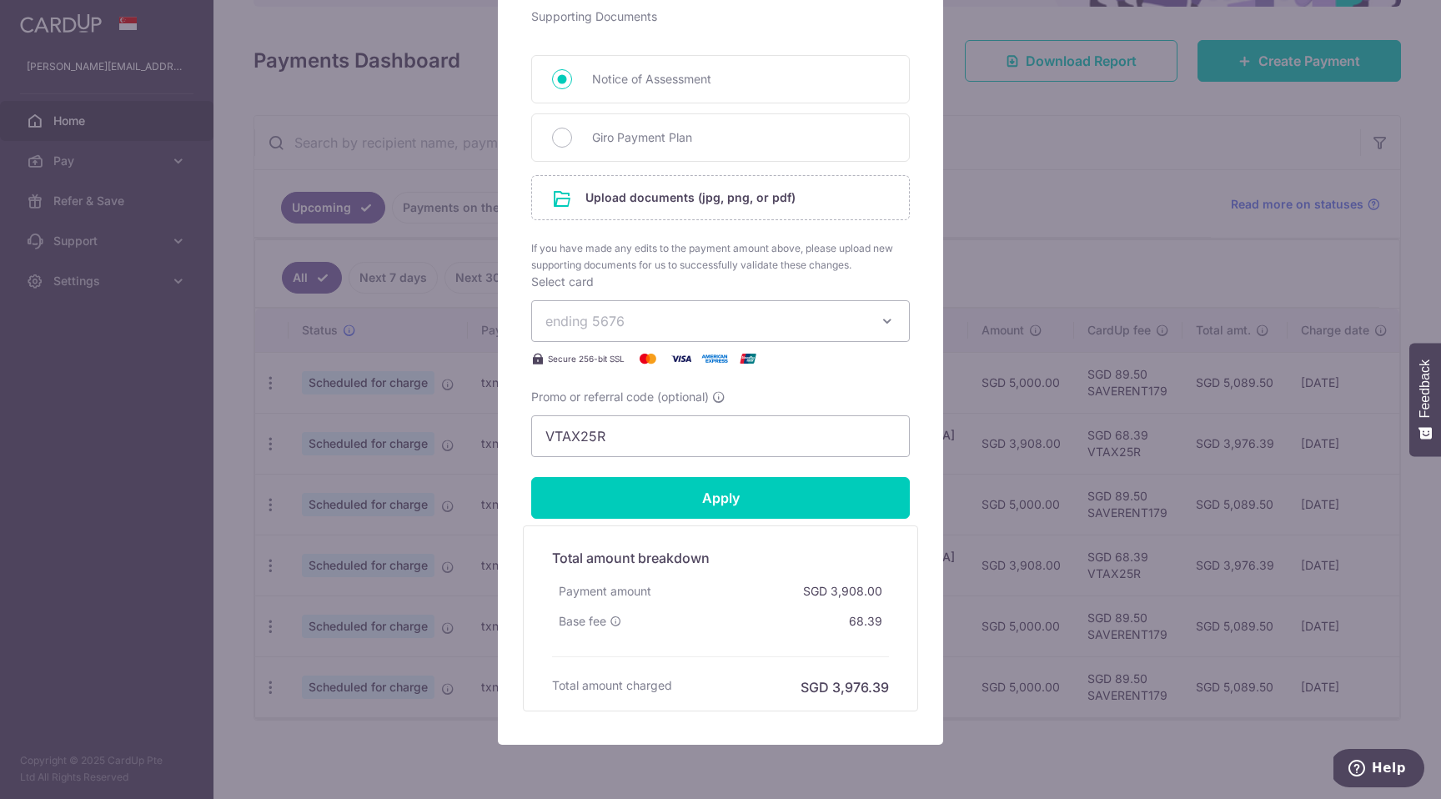
scroll to position [812, 0]
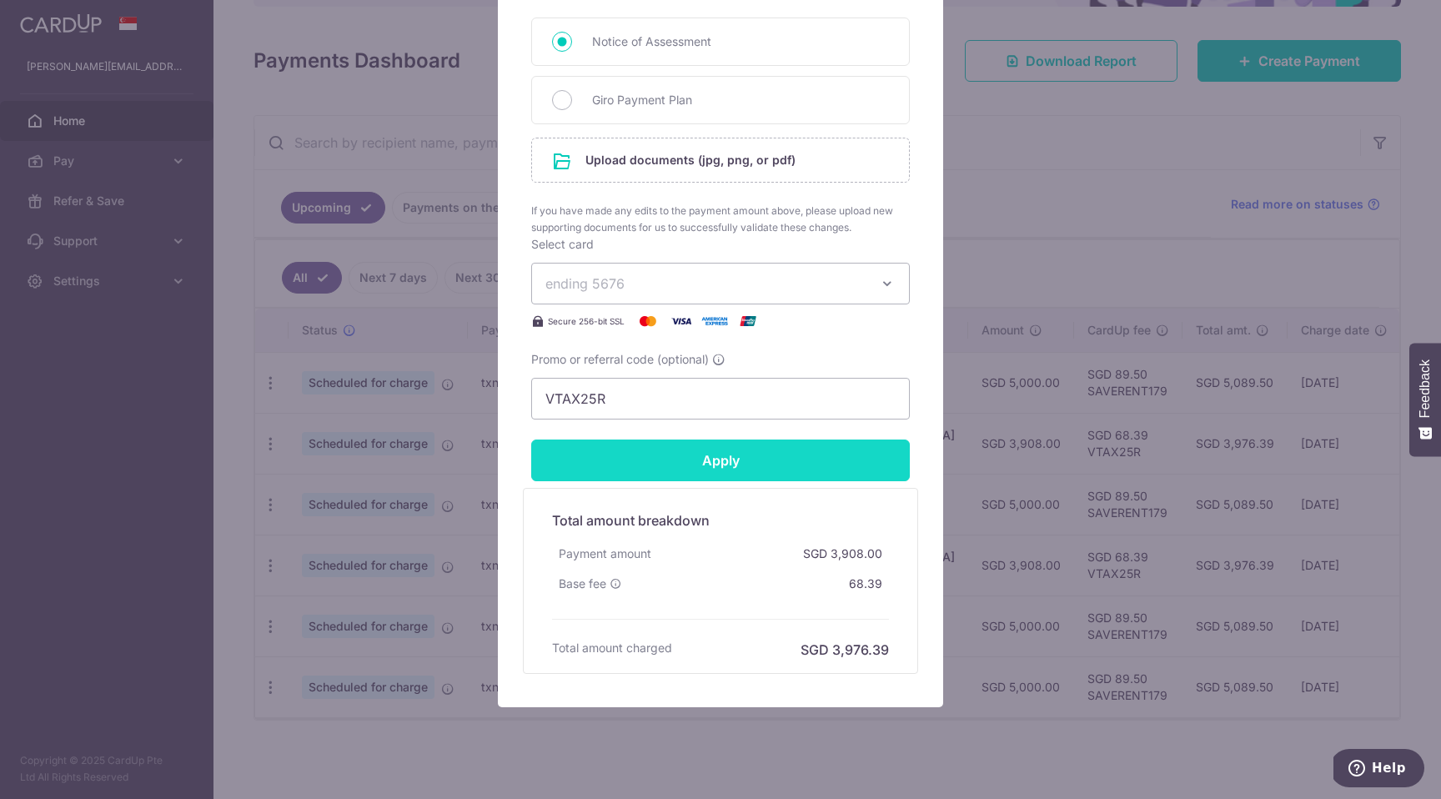
click at [673, 474] on input "Apply" at bounding box center [720, 460] width 379 height 42
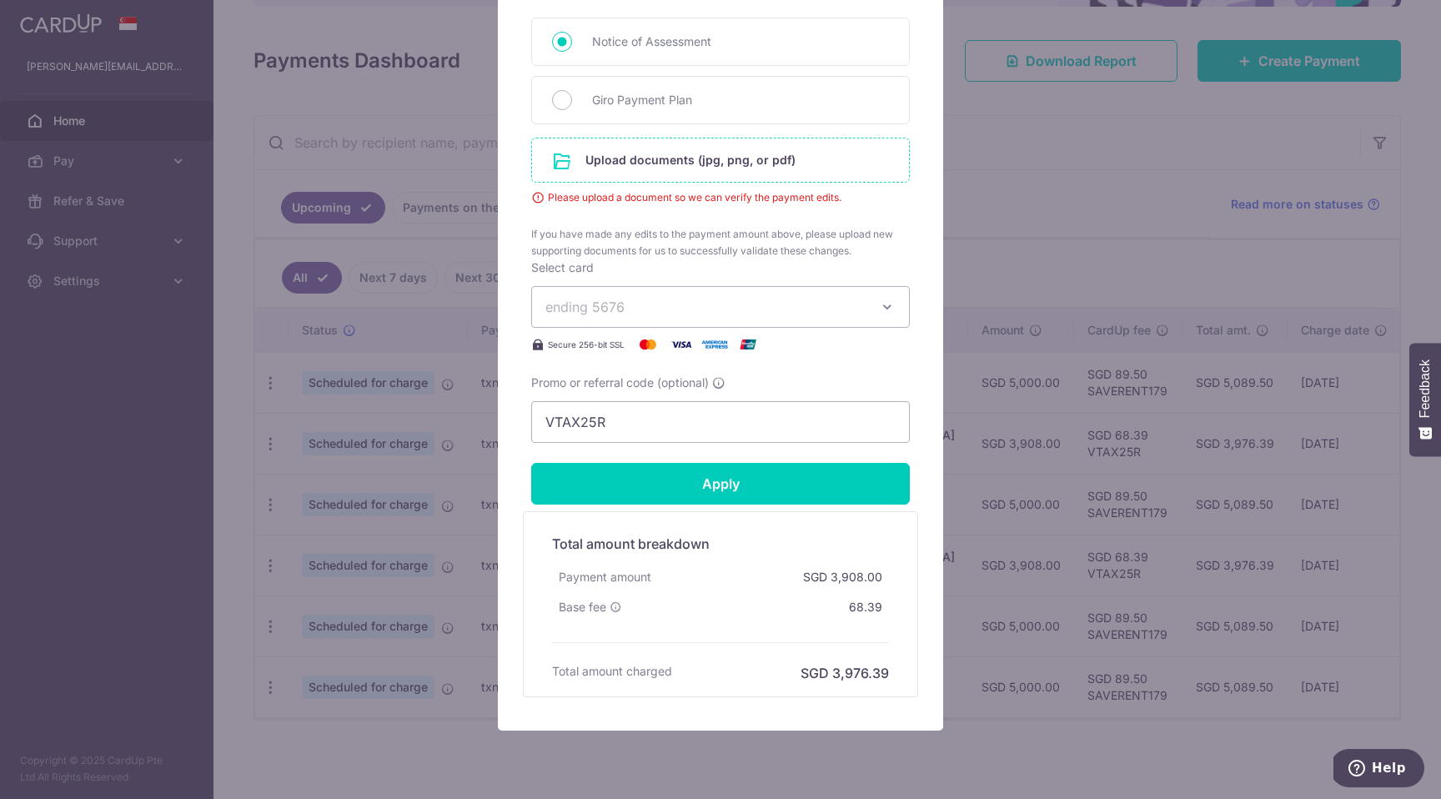
click at [658, 158] on input "file" at bounding box center [720, 159] width 377 height 43
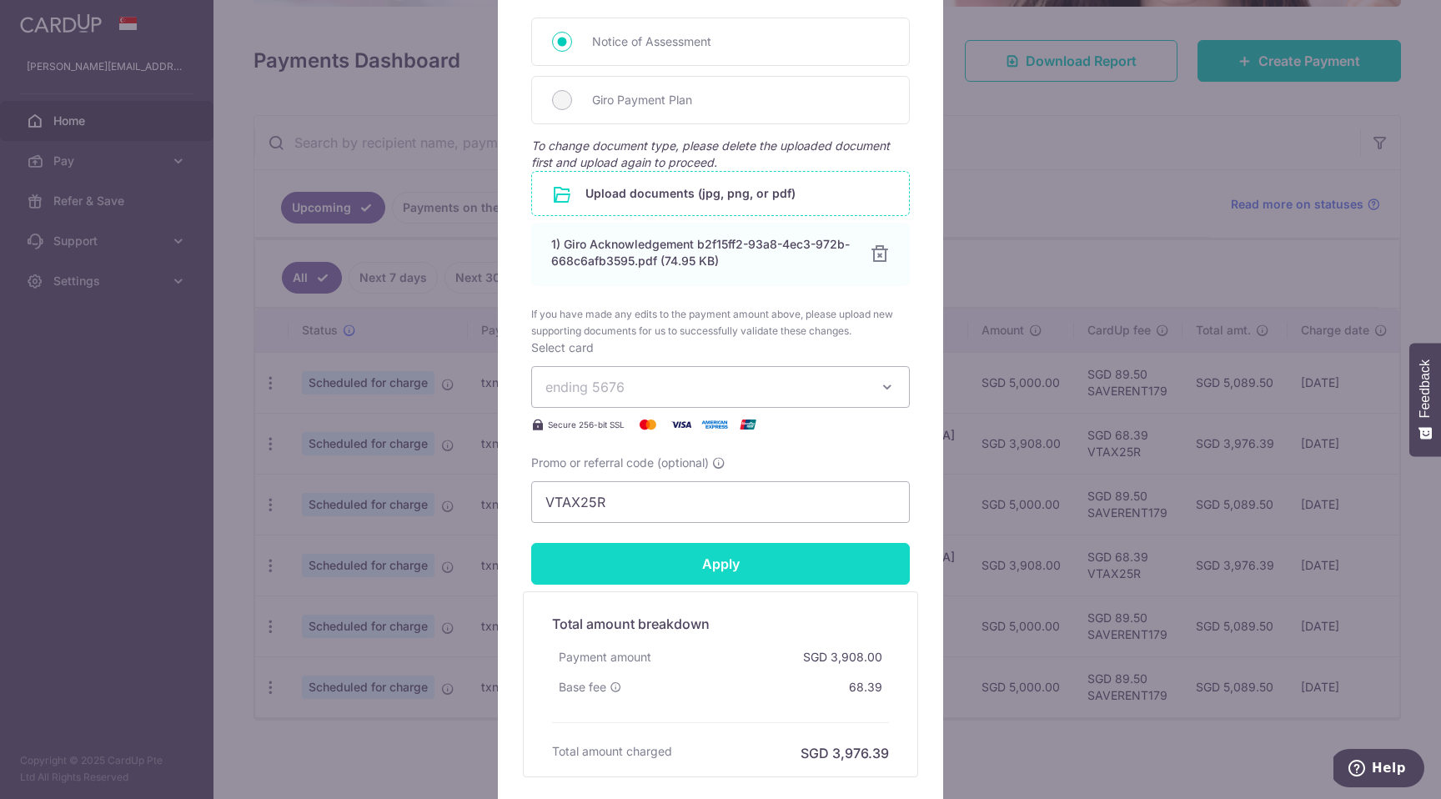
click at [692, 556] on input "Apply" at bounding box center [720, 564] width 379 height 42
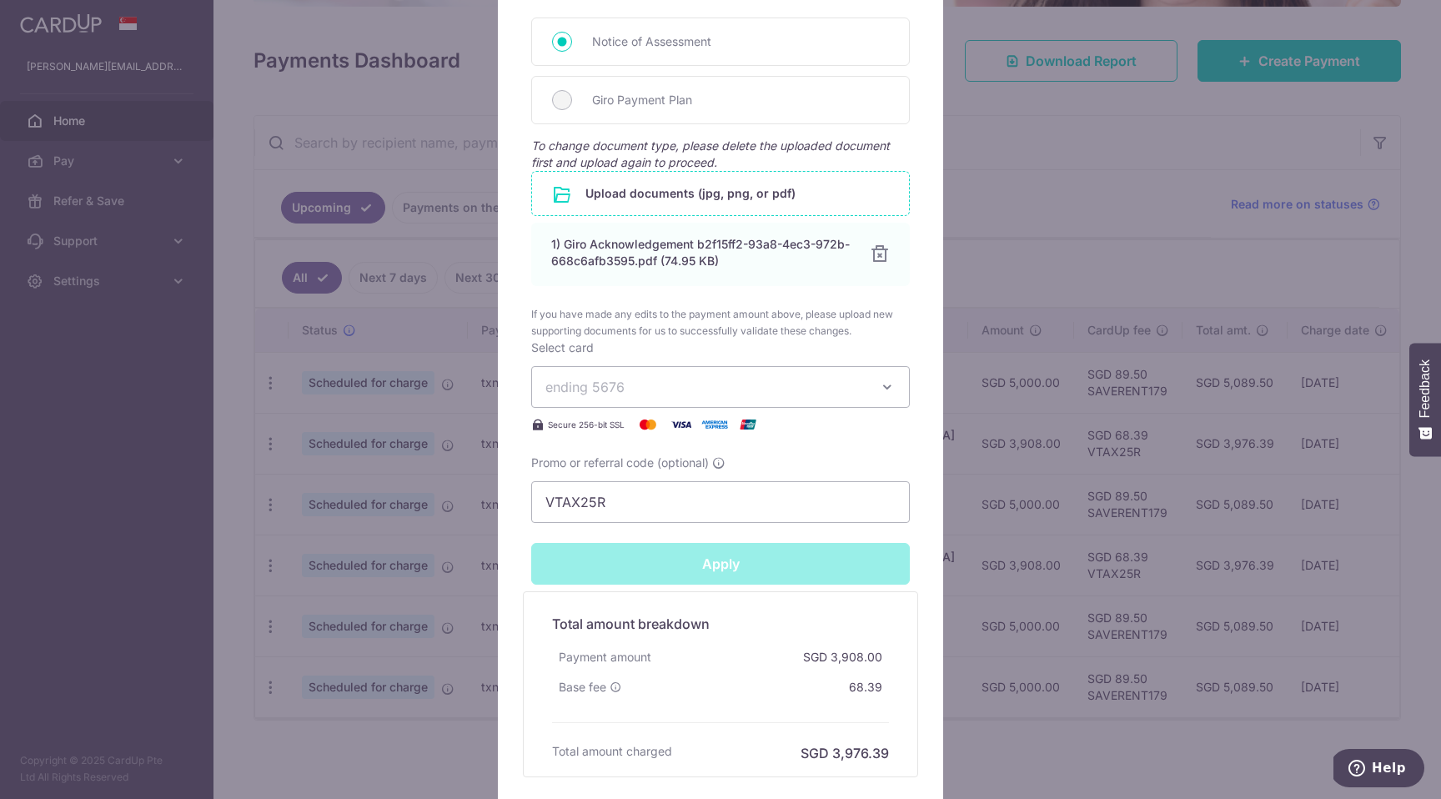
type input "Successfully Applied"
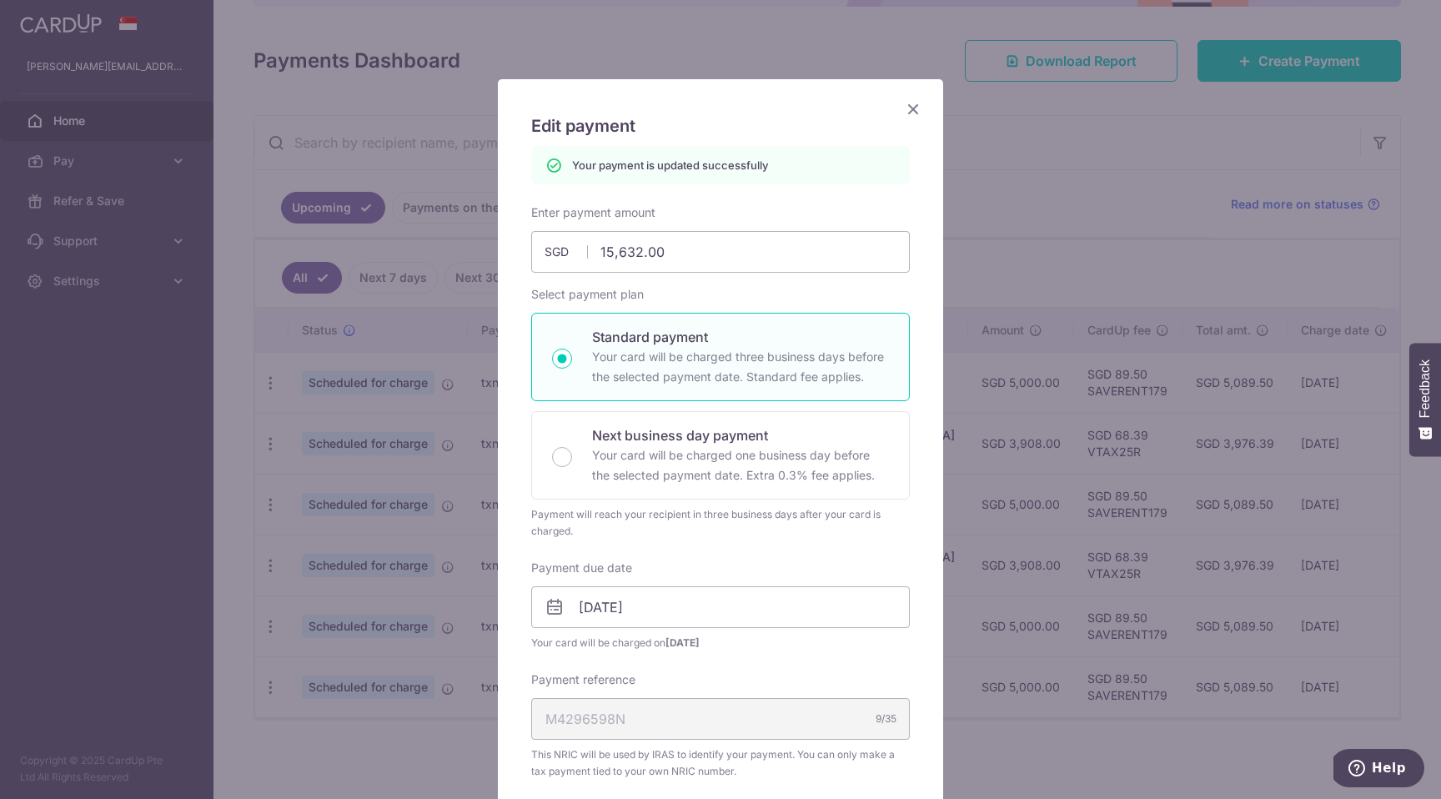
scroll to position [0, 0]
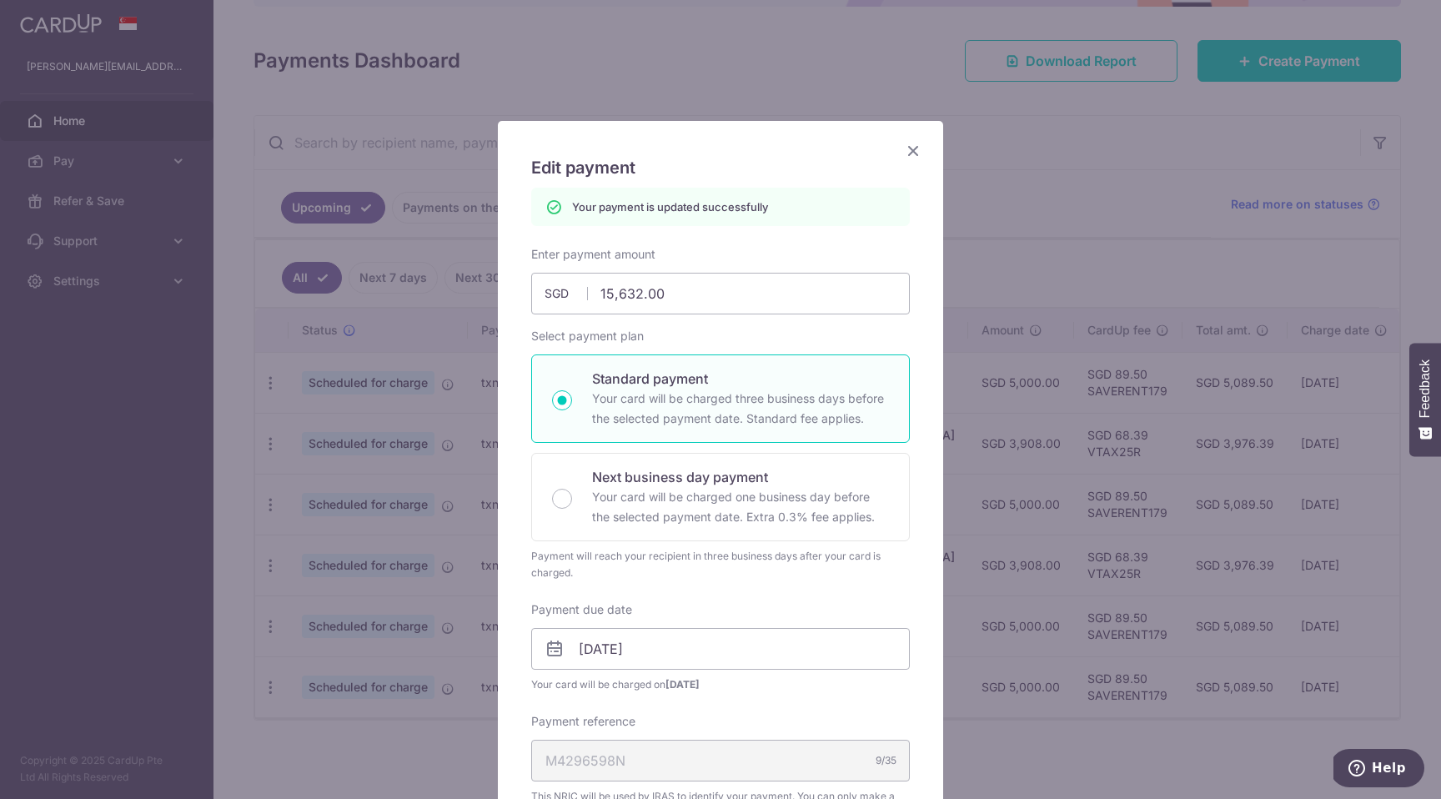
click at [921, 152] on icon "Close" at bounding box center [913, 150] width 20 height 21
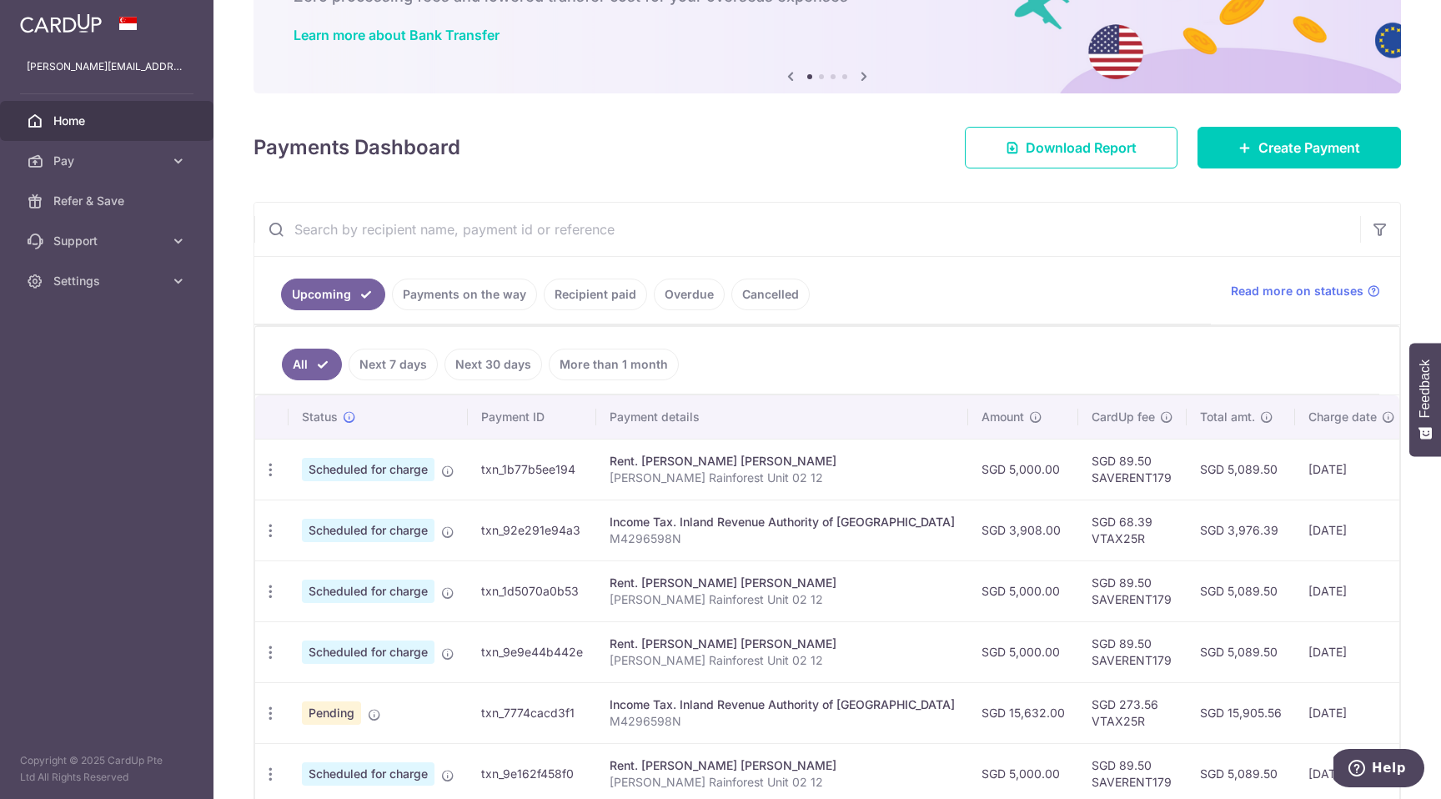
scroll to position [207, 0]
